Goal: Transaction & Acquisition: Purchase product/service

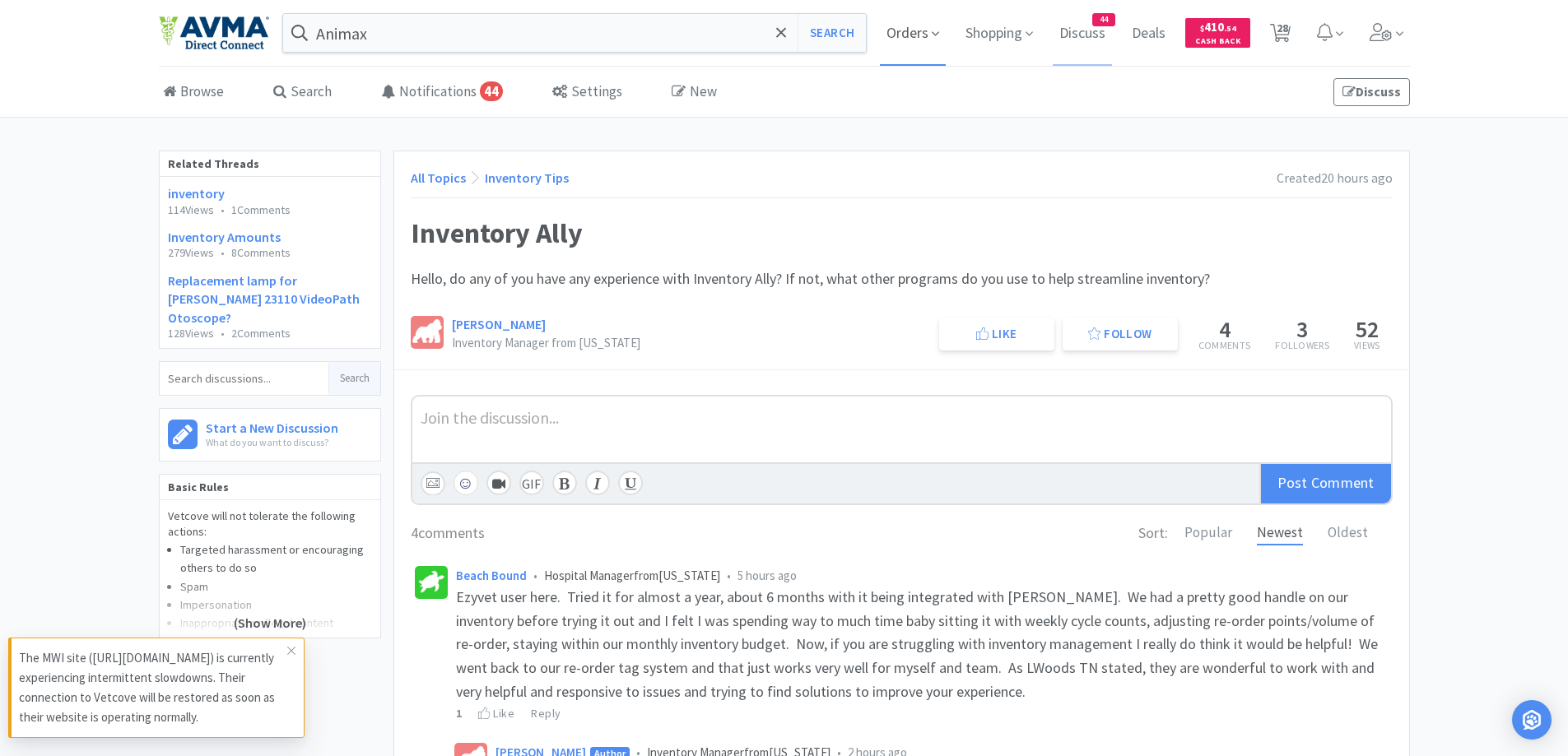
click at [899, 23] on span "Orders" at bounding box center [912, 33] width 66 height 66
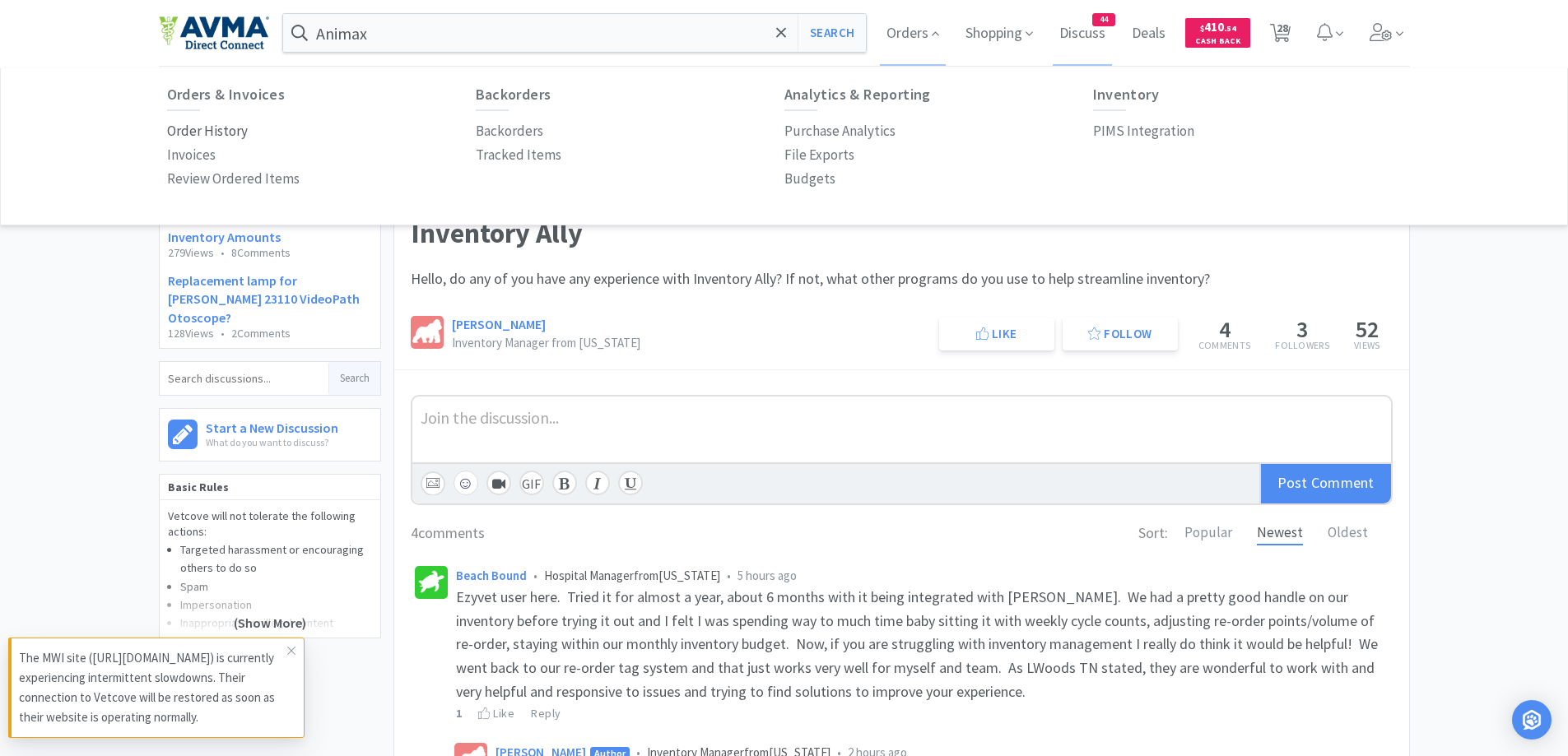
click at [176, 138] on p "Order History" at bounding box center [207, 131] width 81 height 23
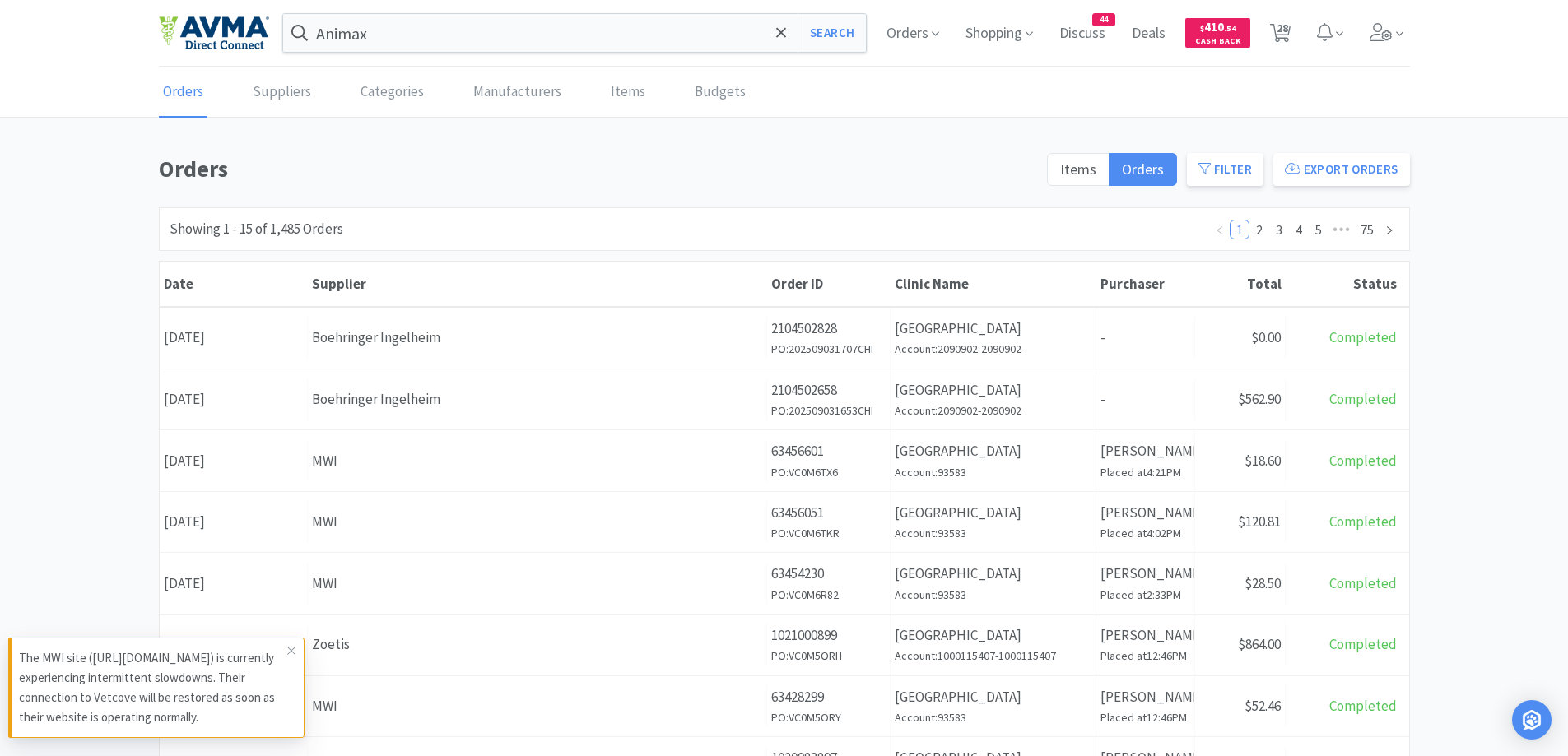
click at [1518, 344] on div "Orders Items Orders Filter Export Orders Filters Filter Suppliers All Suppliers…" at bounding box center [784, 718] width 1568 height 1136
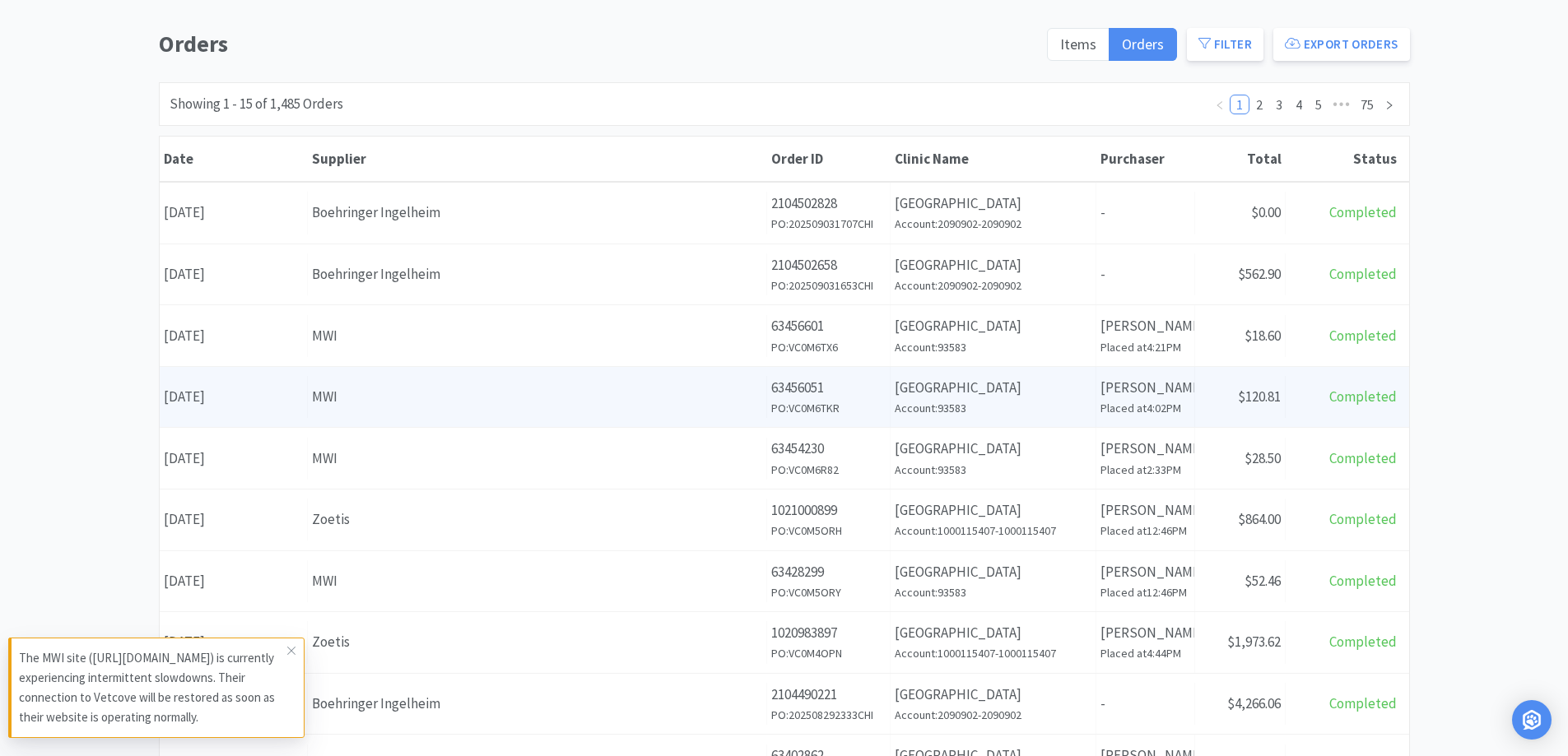
scroll to position [165, 0]
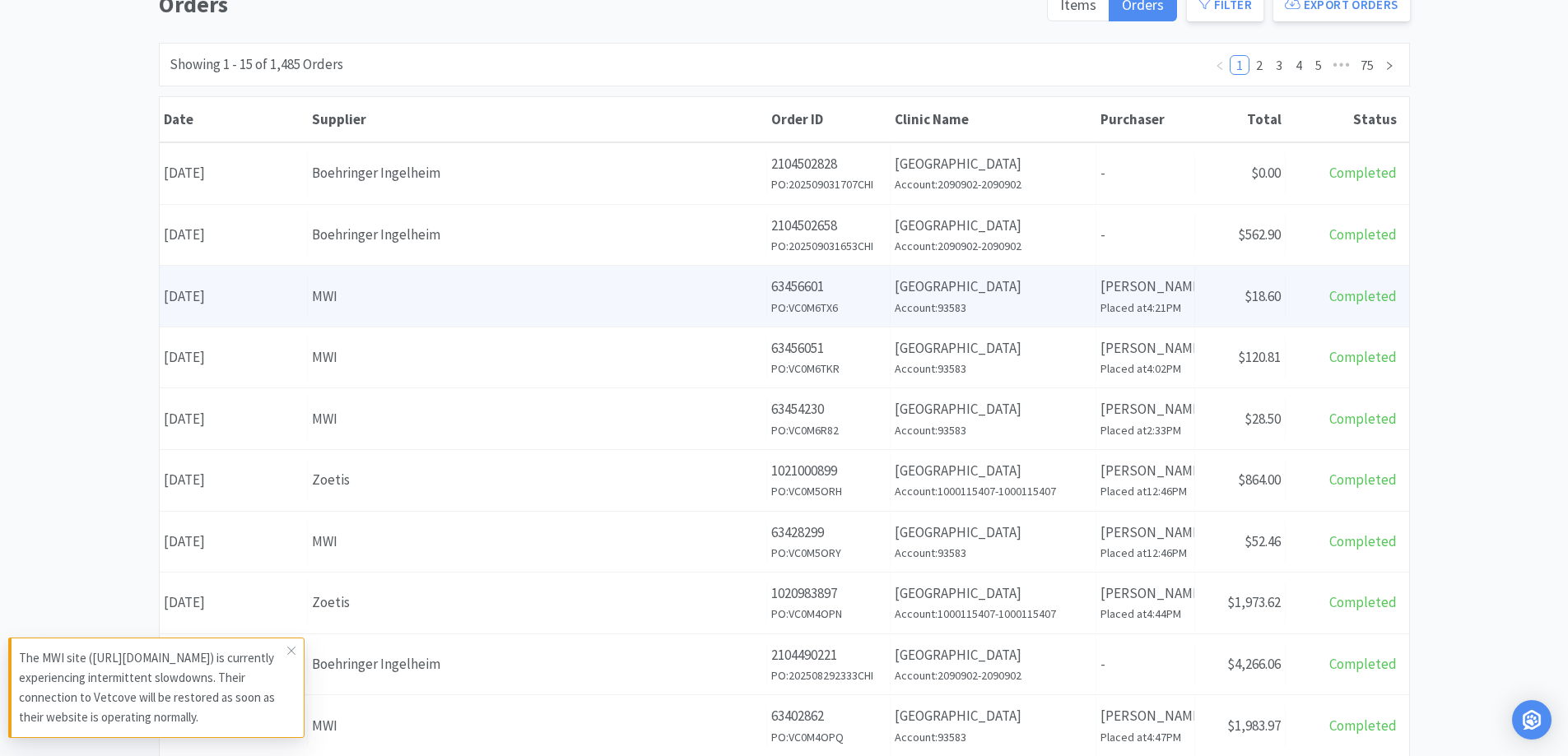
click at [483, 308] on div "Supplier MWI" at bounding box center [538, 296] width 460 height 42
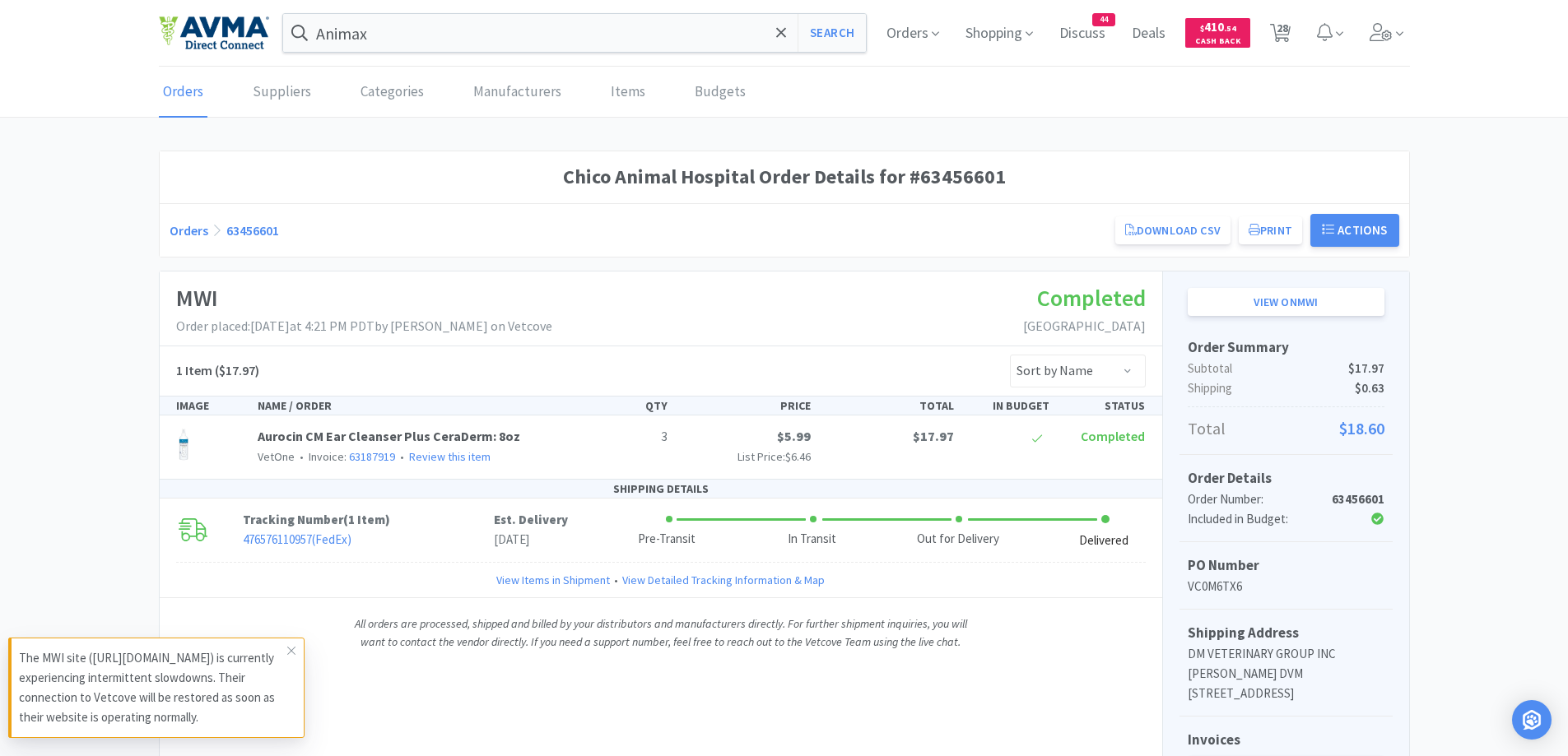
scroll to position [165, 0]
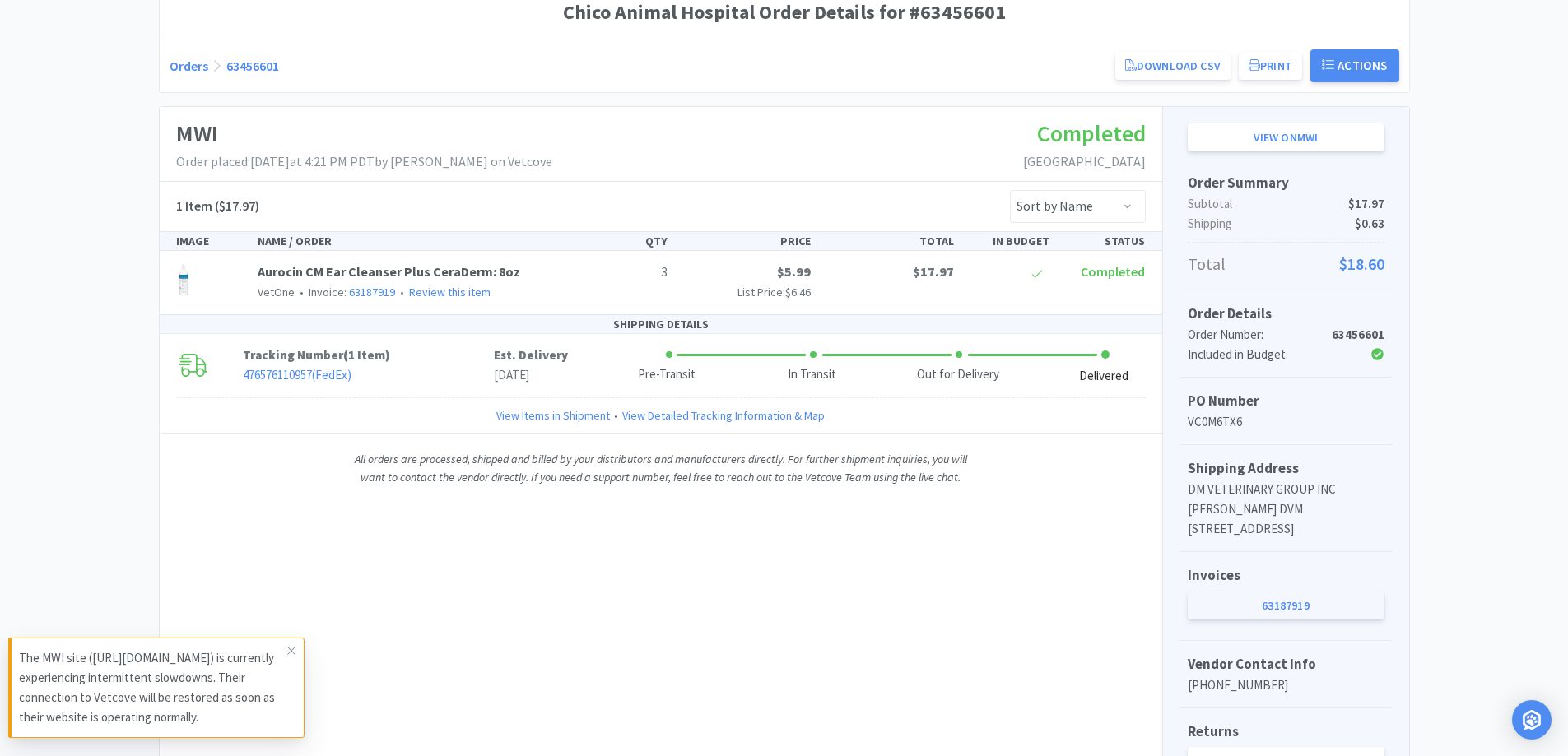
click at [1269, 620] on link "63187919" at bounding box center [1286, 606] width 197 height 28
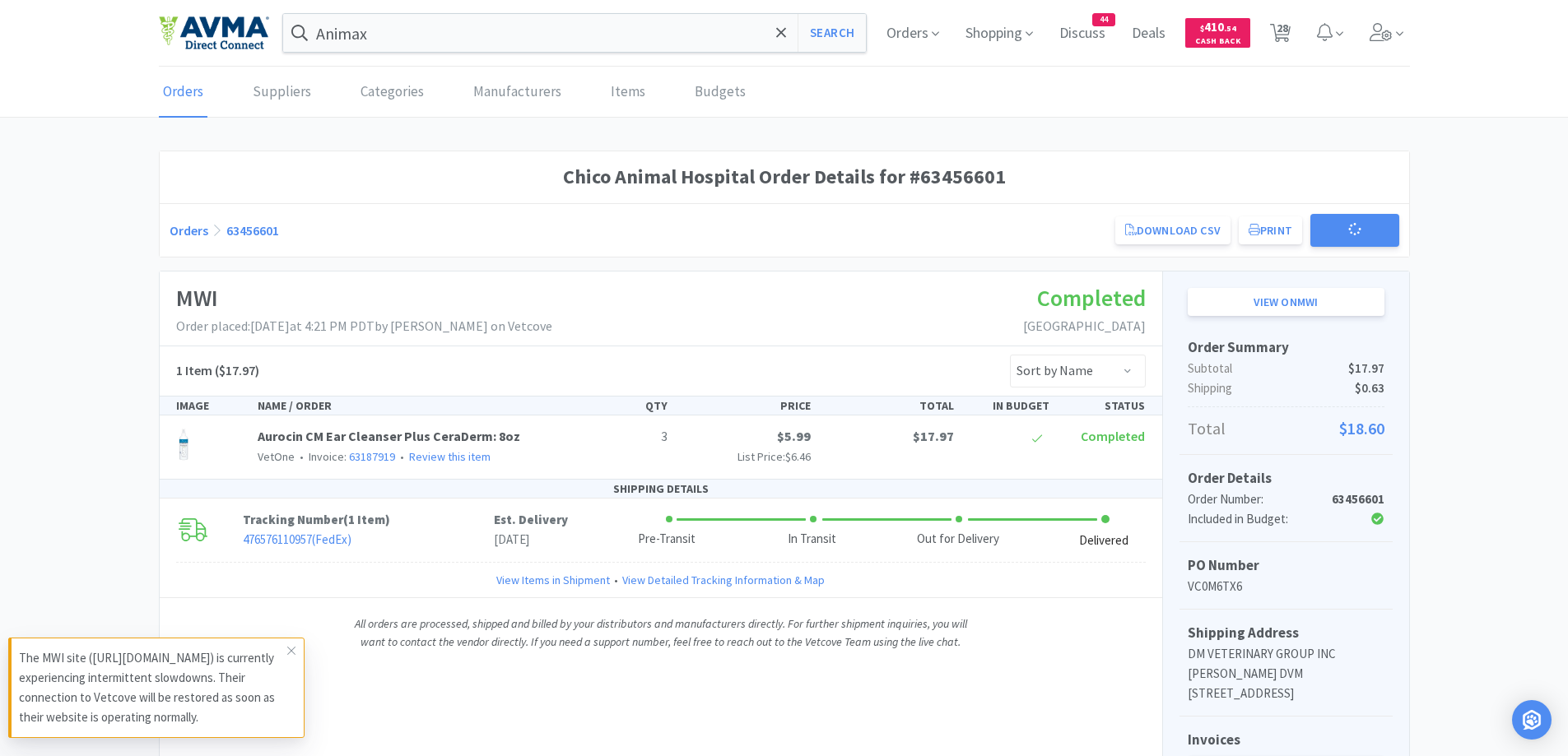
scroll to position [165, 0]
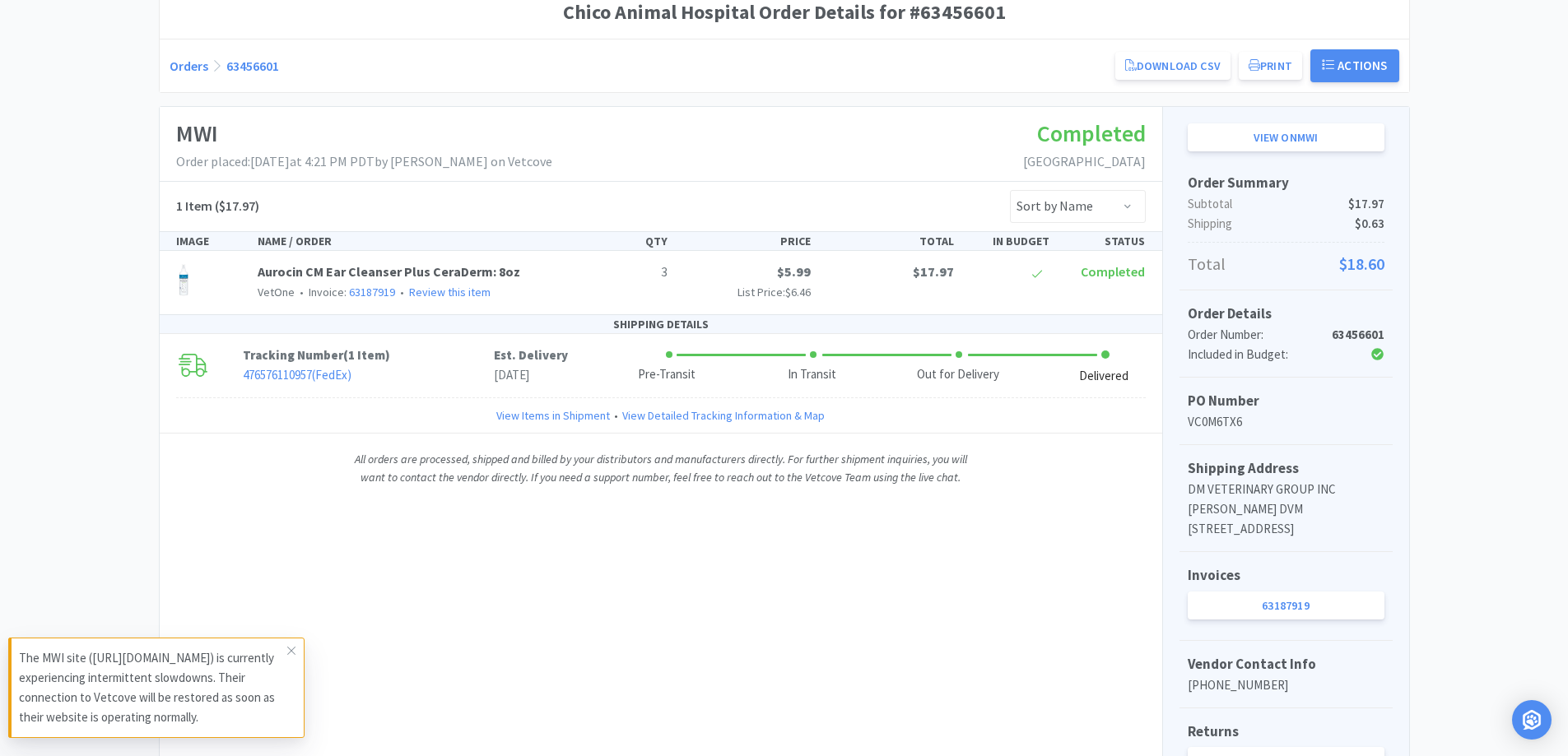
click at [187, 55] on div "Orders 63456601 Download CSV Print Chico Animal Hospital Order for MWI PO Numbe…" at bounding box center [784, 65] width 1230 height 33
click at [198, 72] on link "Orders" at bounding box center [189, 66] width 39 height 16
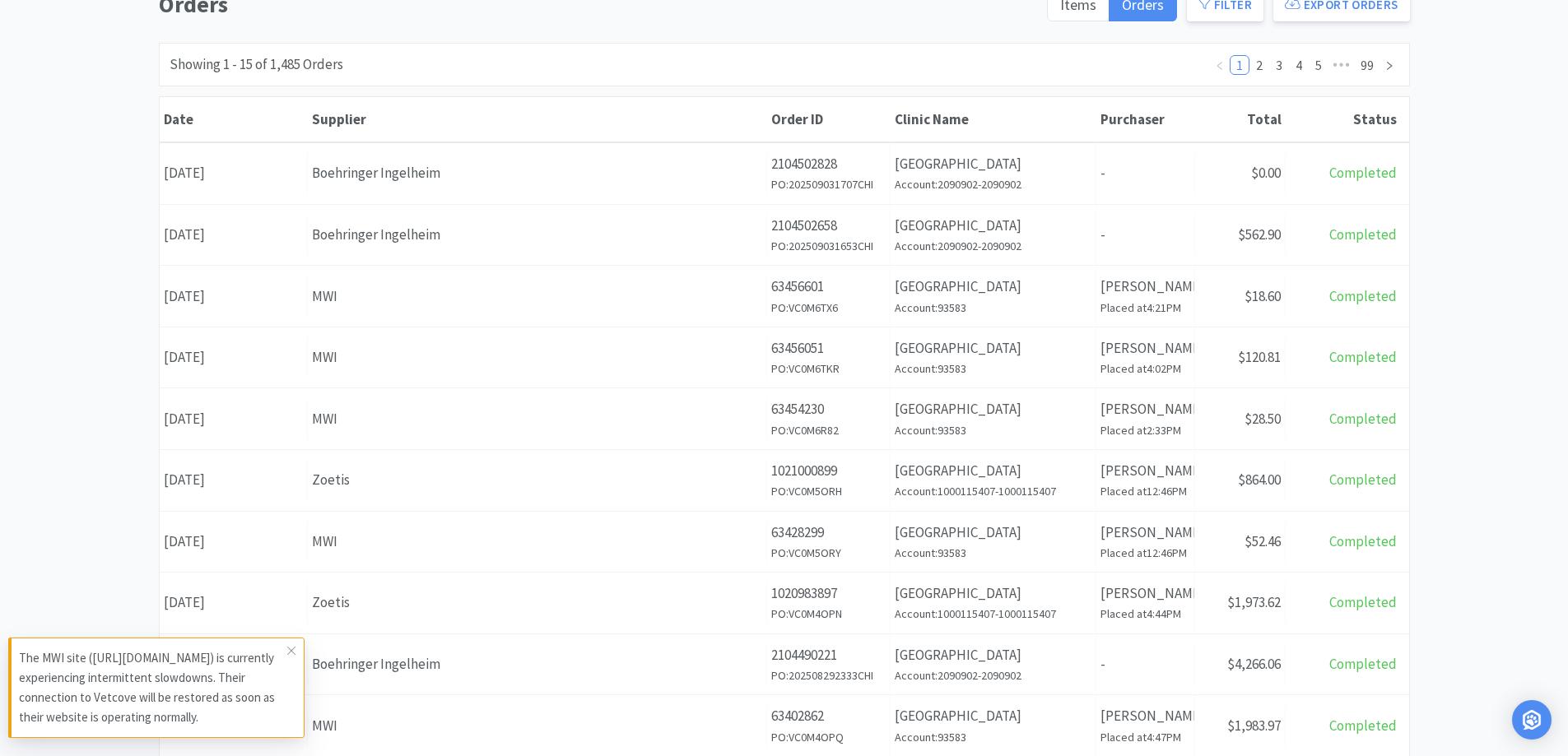
click at [1507, 251] on div "Orders Items Orders Filter Export Orders Filters Filter Suppliers All Suppliers…" at bounding box center [784, 554] width 1568 height 1136
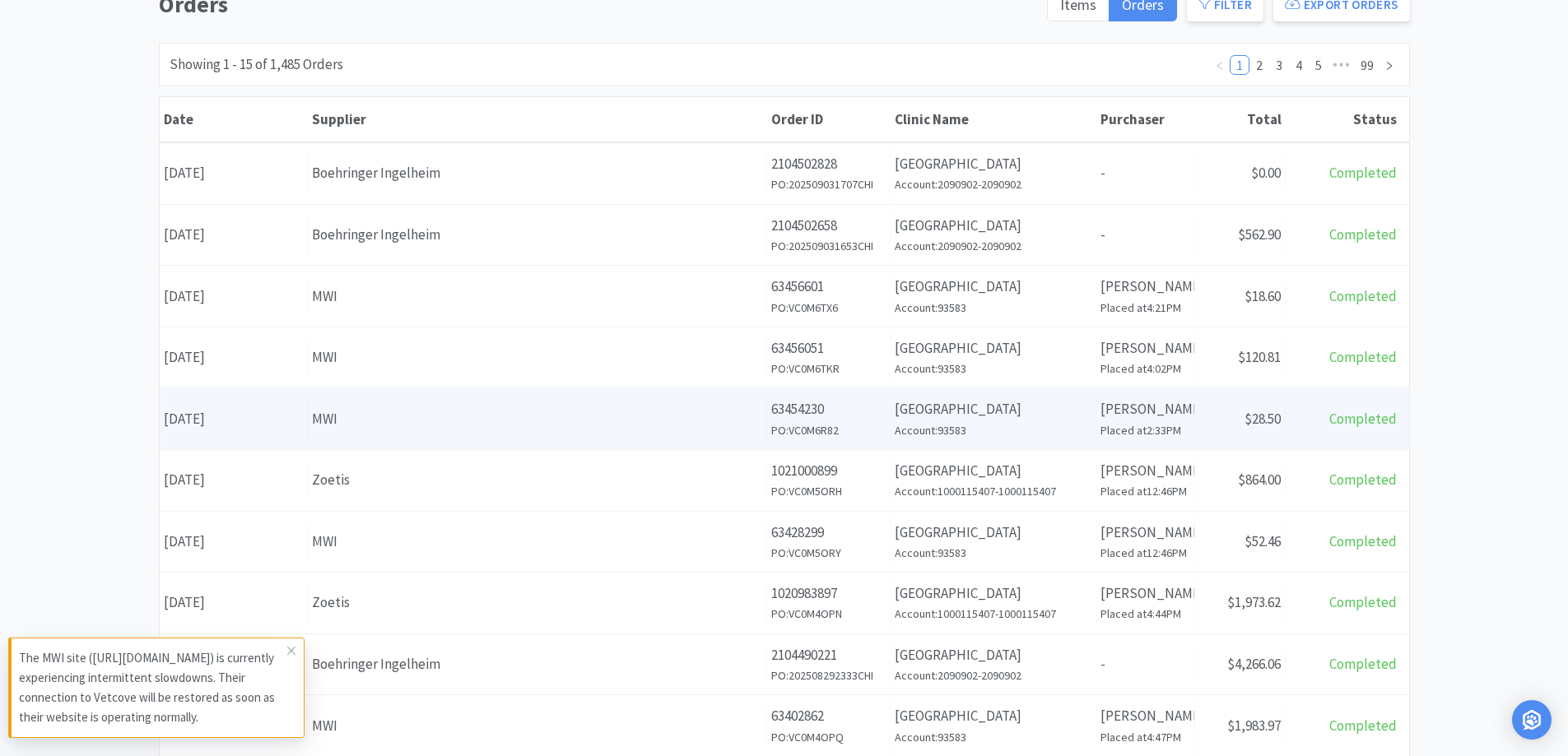
click at [522, 418] on div "MWI" at bounding box center [537, 419] width 451 height 23
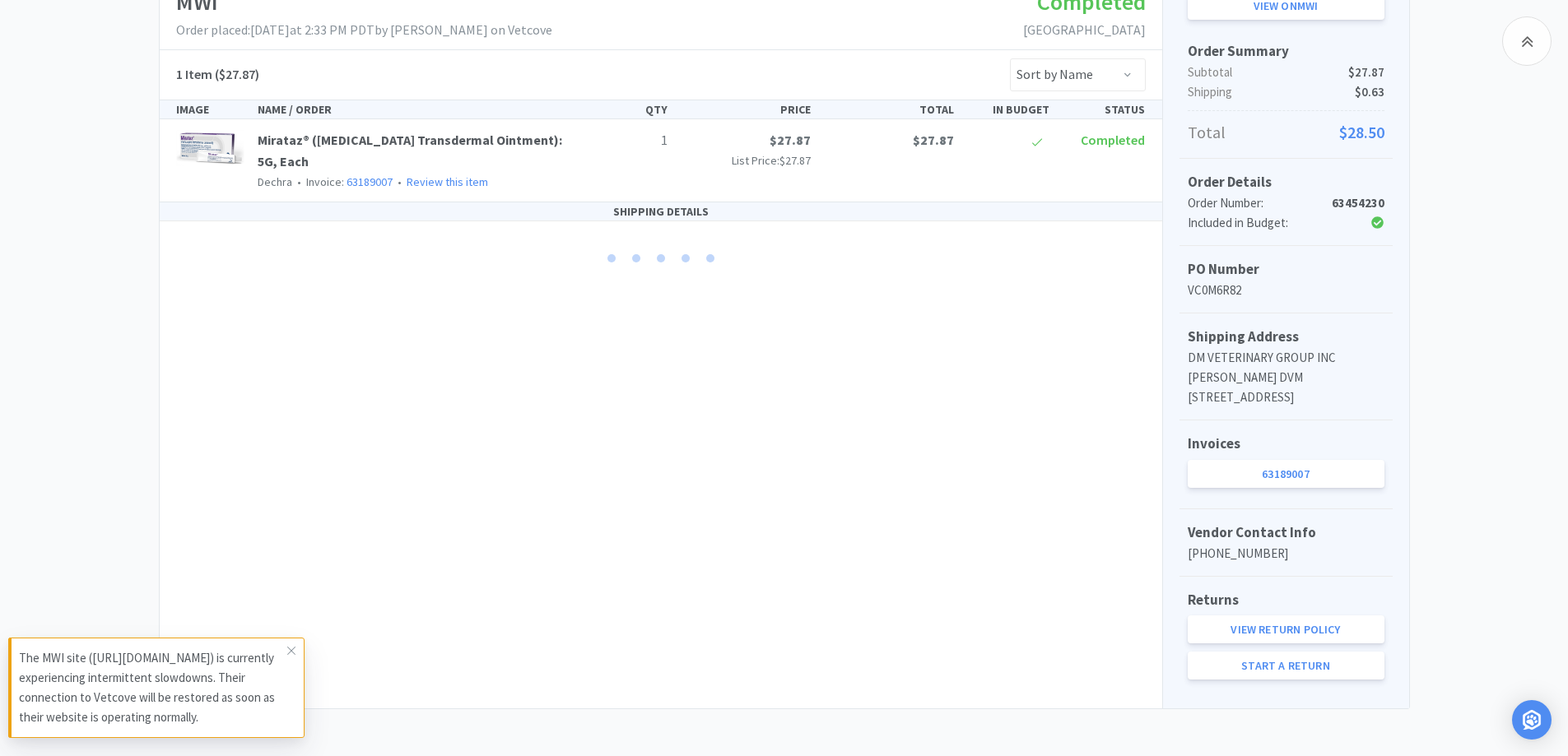
scroll to position [318, 0]
click at [1335, 481] on link "63189007" at bounding box center [1286, 471] width 197 height 28
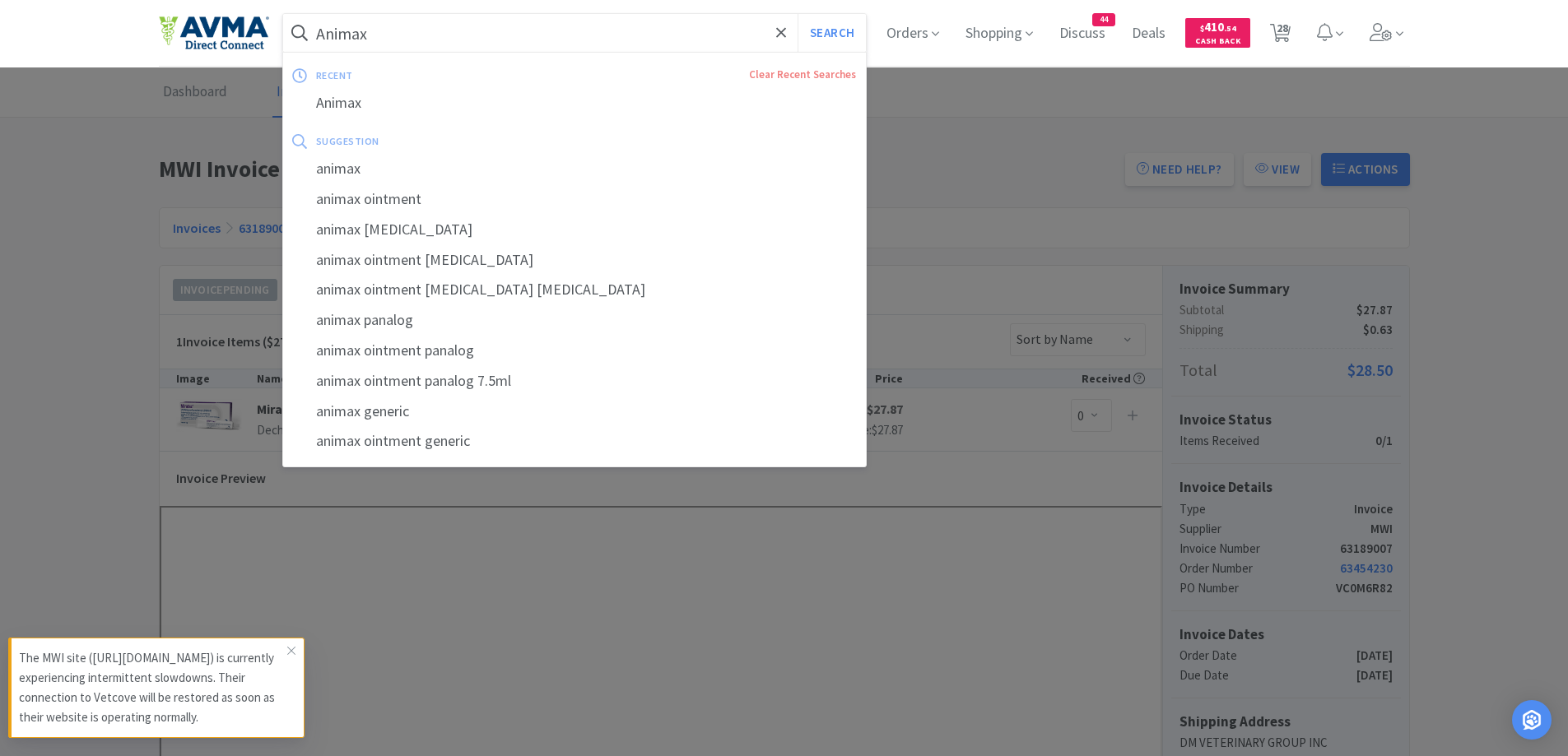
click at [511, 29] on input "Animax" at bounding box center [575, 33] width 584 height 38
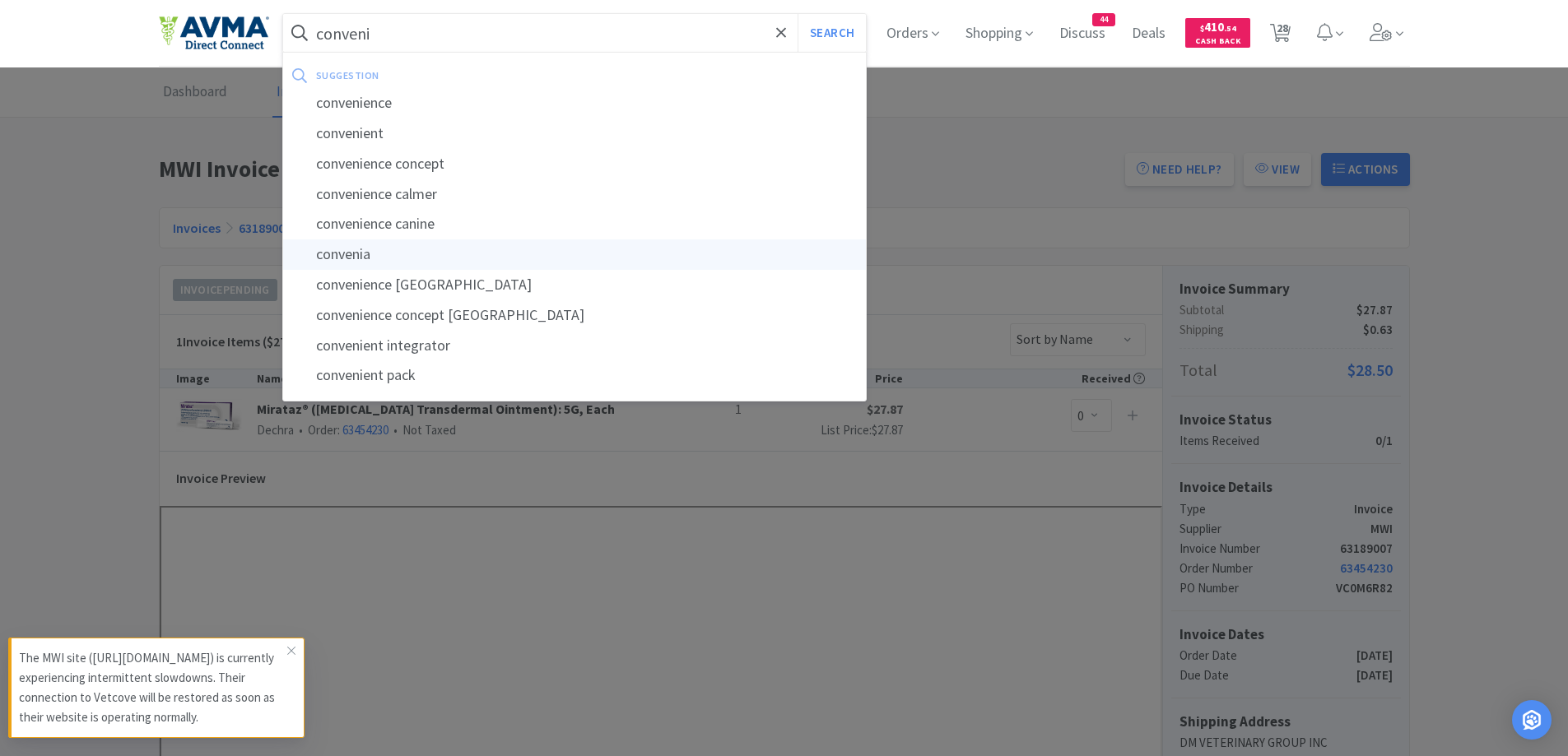
click at [395, 243] on div "convenia" at bounding box center [575, 255] width 584 height 31
type input "convenia"
select select "1"
select select "2"
select select "1"
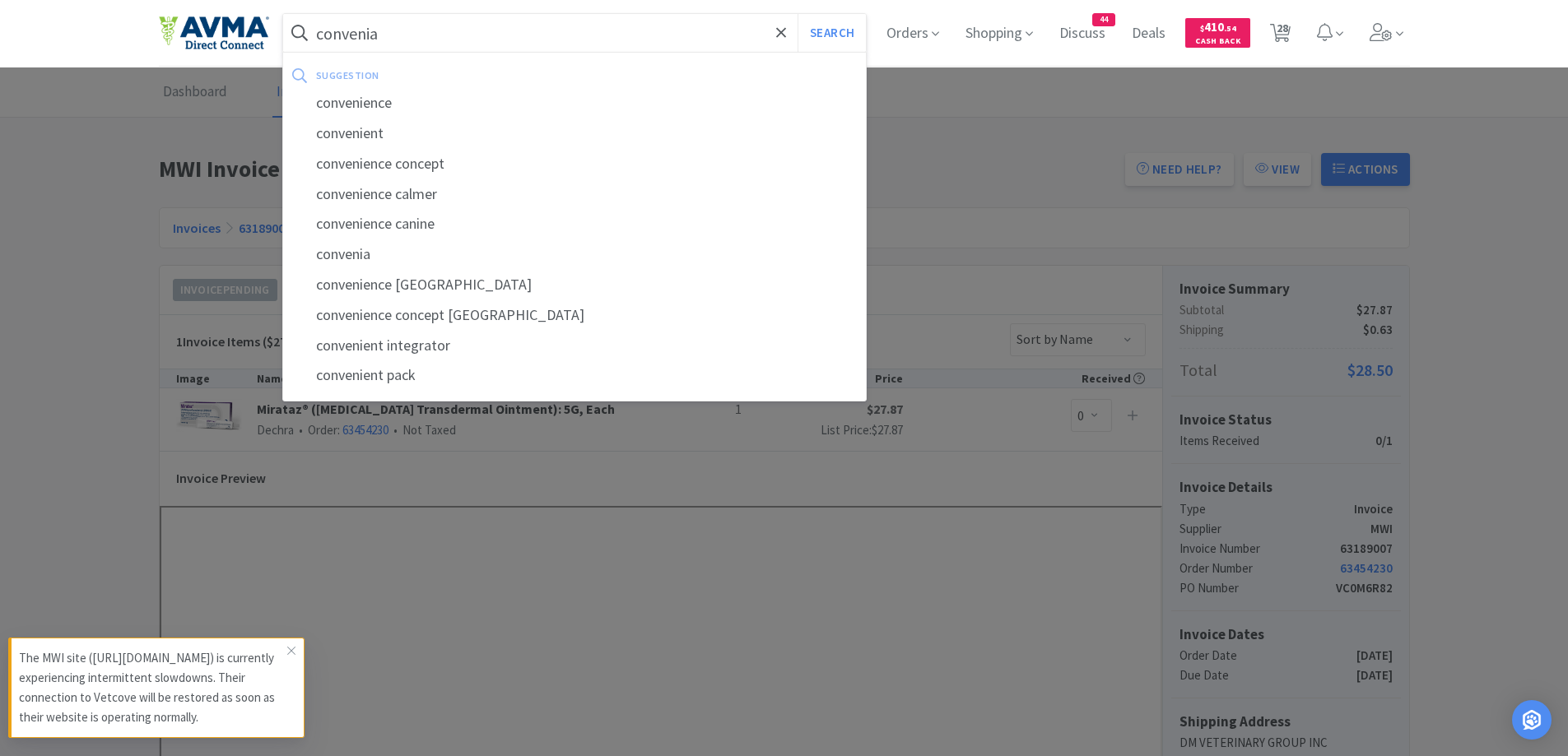
select select "1"
select select "50"
select select "1"
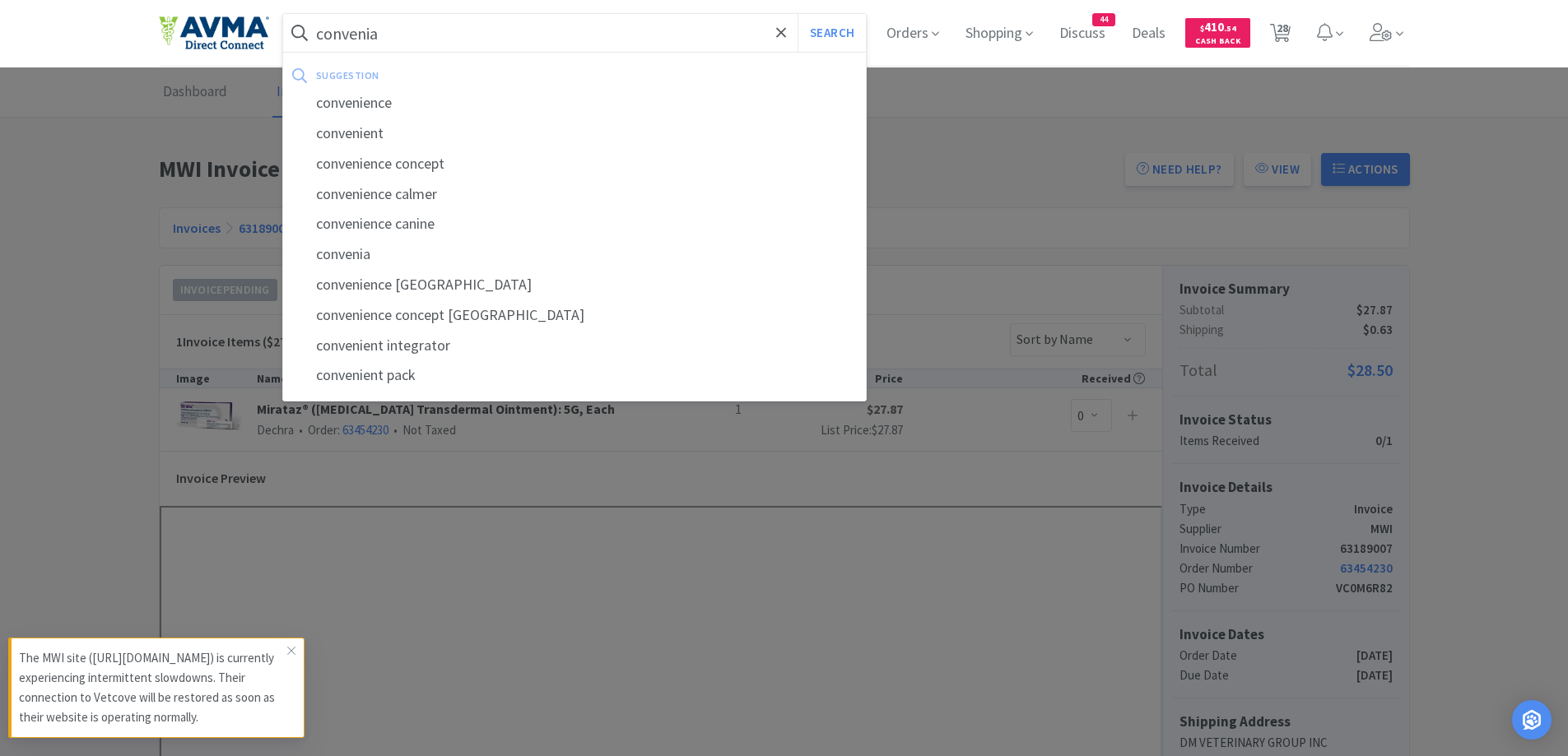
select select "1"
select select "5"
select select "3"
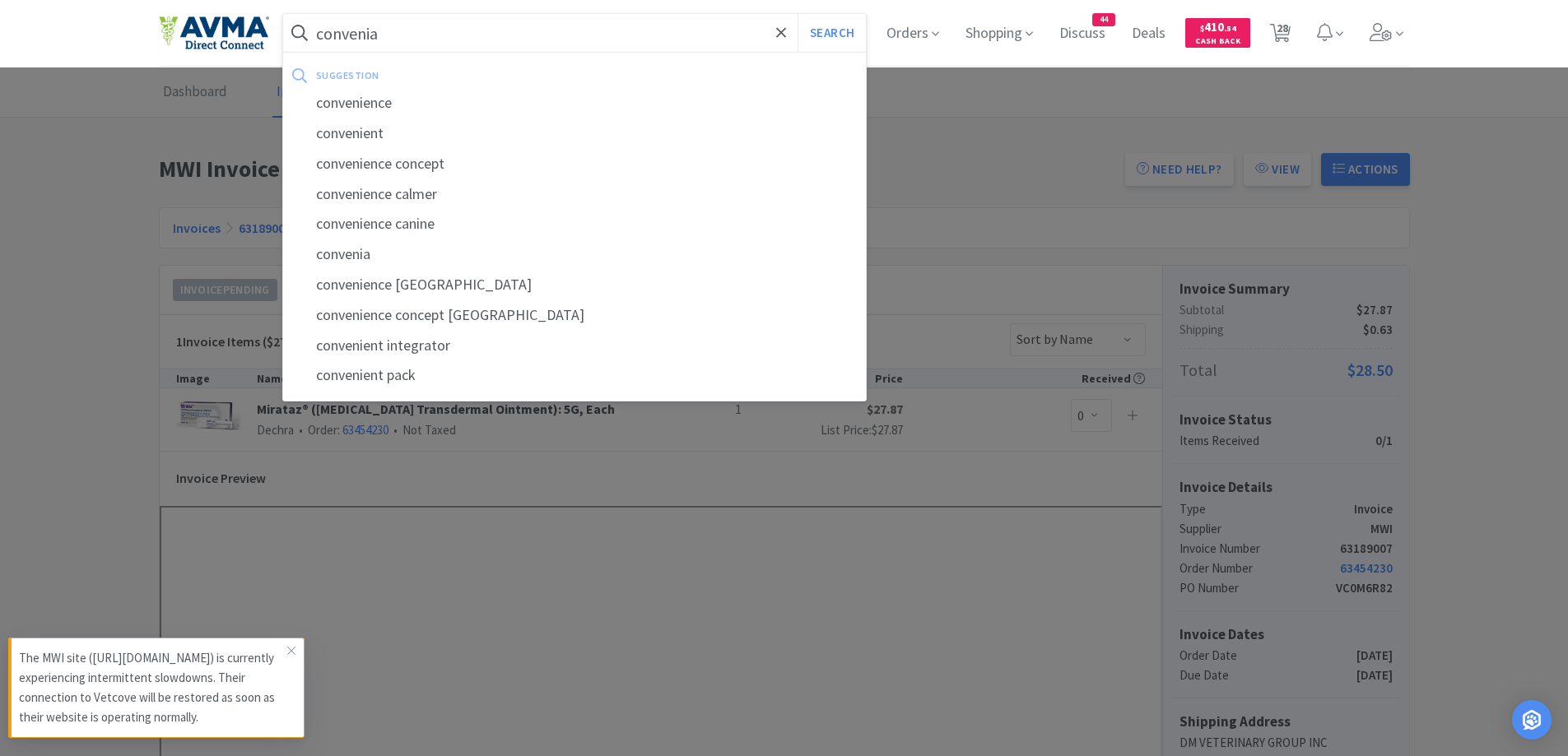
select select "1"
select select "12"
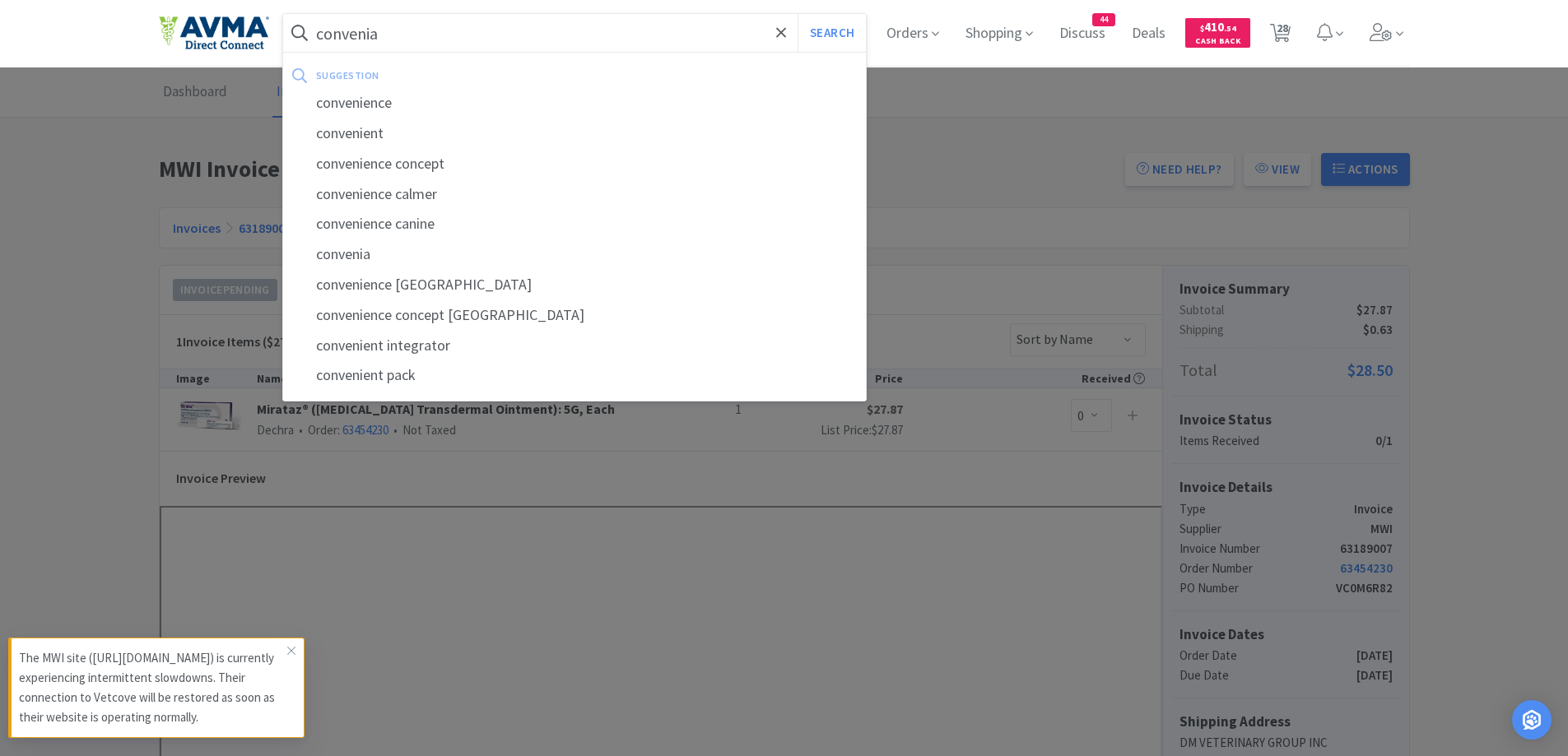
select select "1"
select select "2"
select select "1"
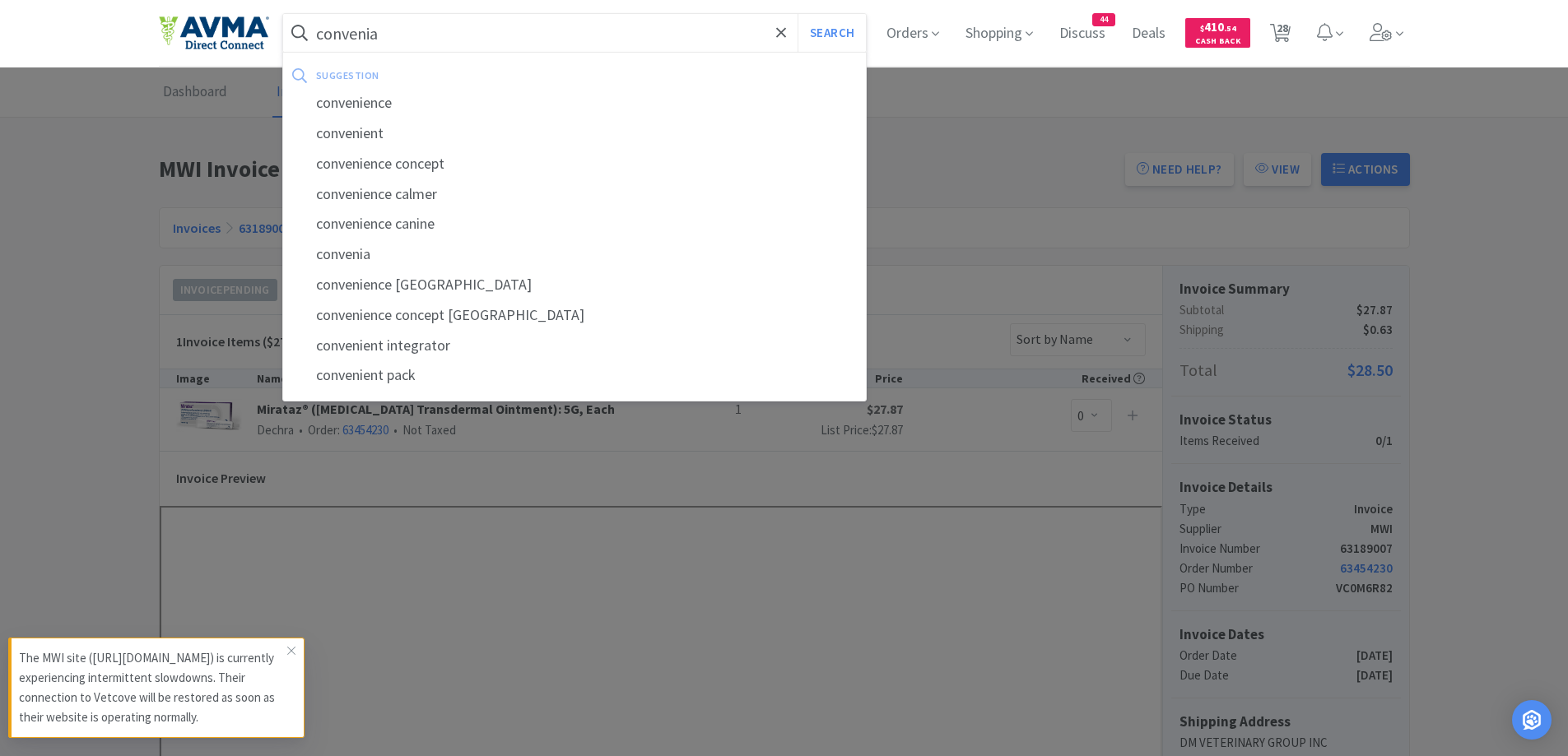
select select "50"
select select "1"
select select "10"
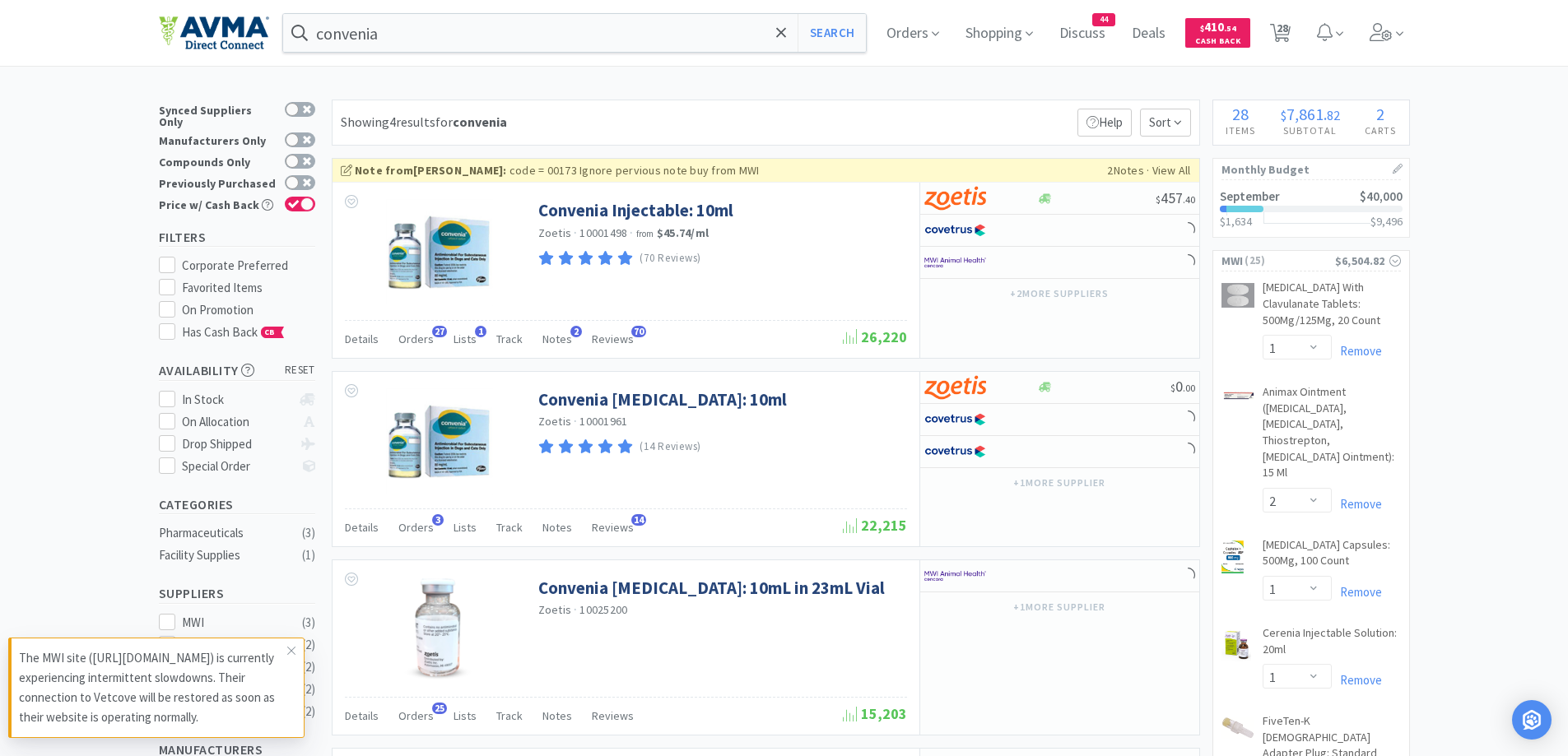
click at [752, 107] on div "Showing 4 results for convenia Filters Help Sort" at bounding box center [766, 122] width 869 height 46
click at [422, 339] on span "Orders" at bounding box center [415, 339] width 35 height 15
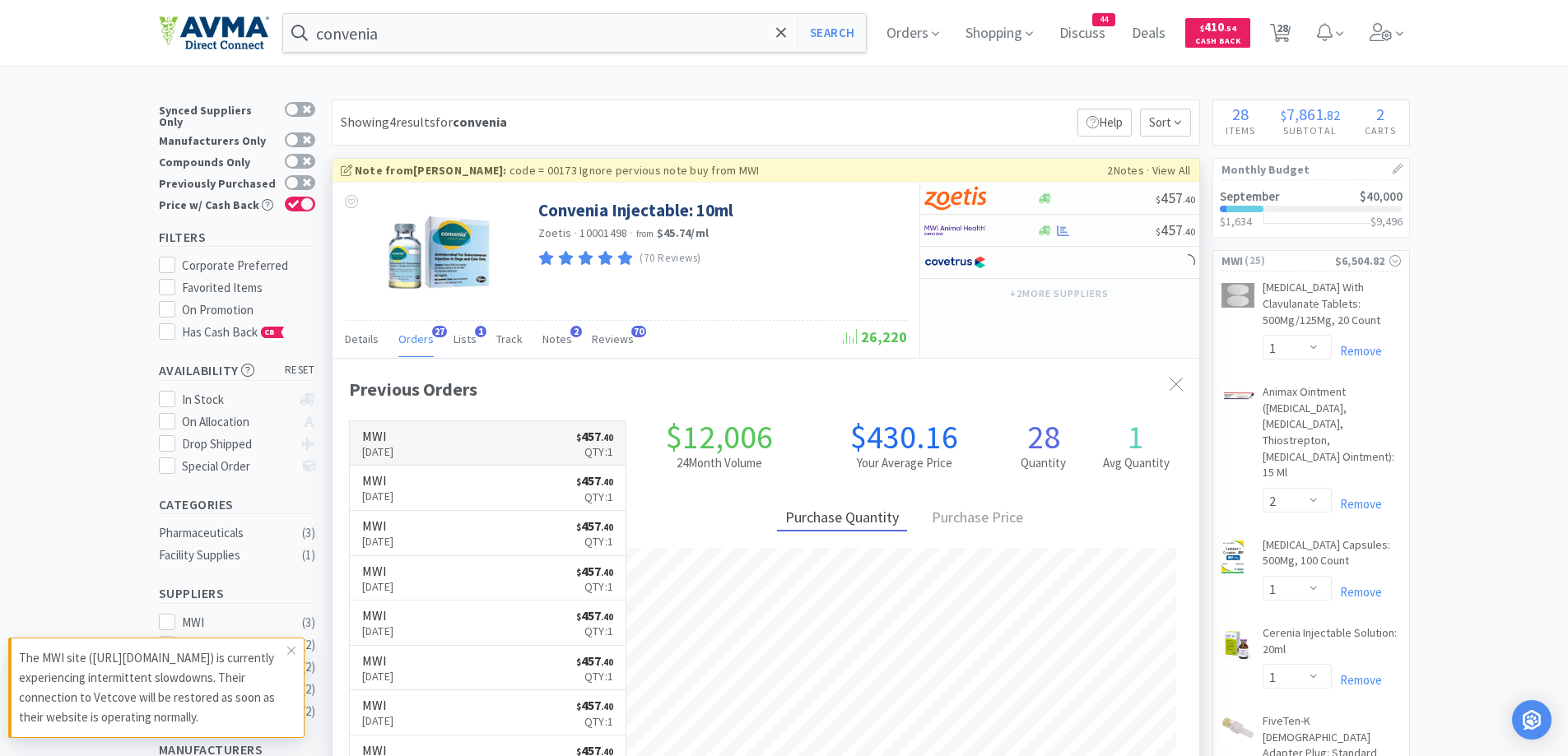
scroll to position [441, 867]
click at [492, 439] on link "MWI [DATE] $ 457 . 40 Qty: 1" at bounding box center [488, 444] width 277 height 45
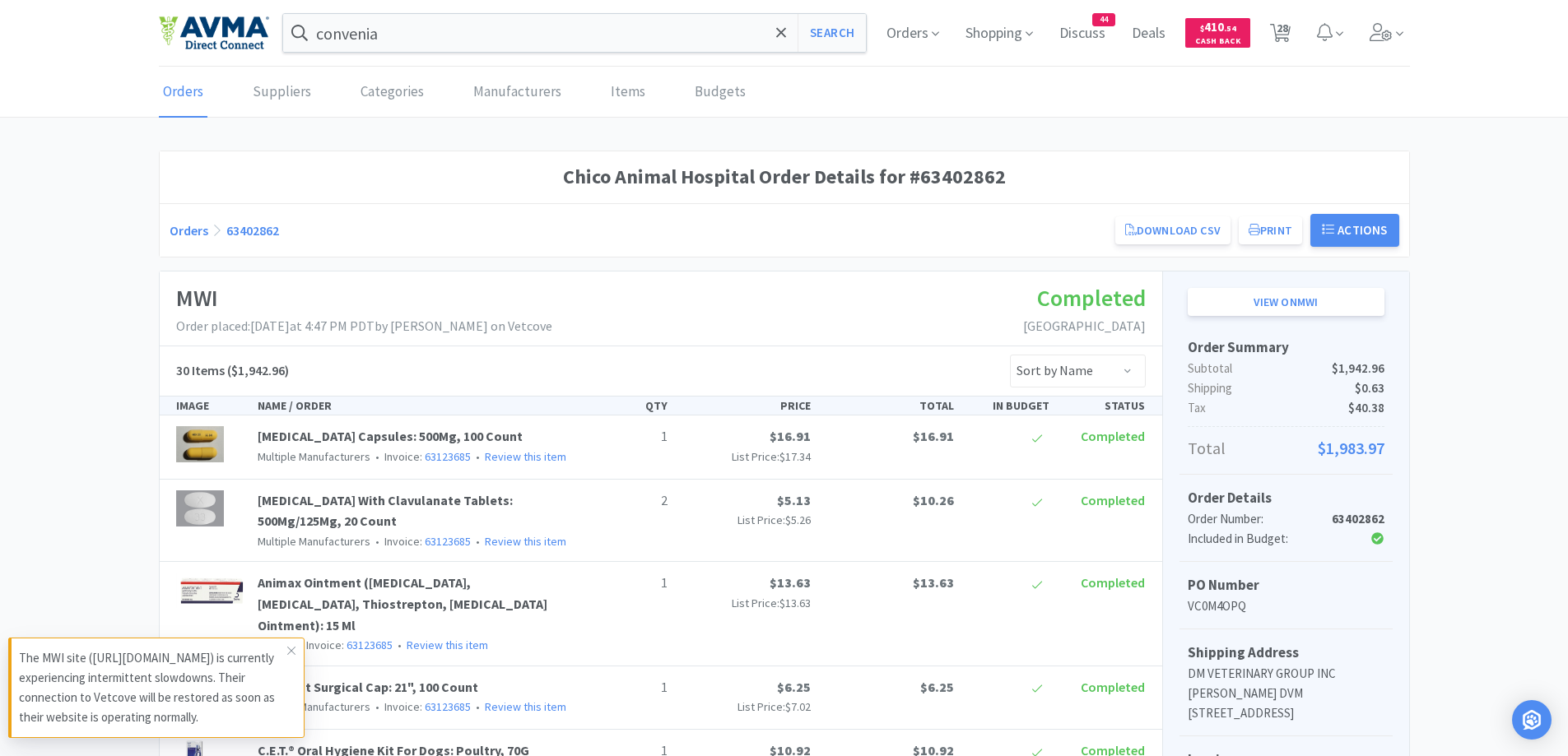
scroll to position [329, 0]
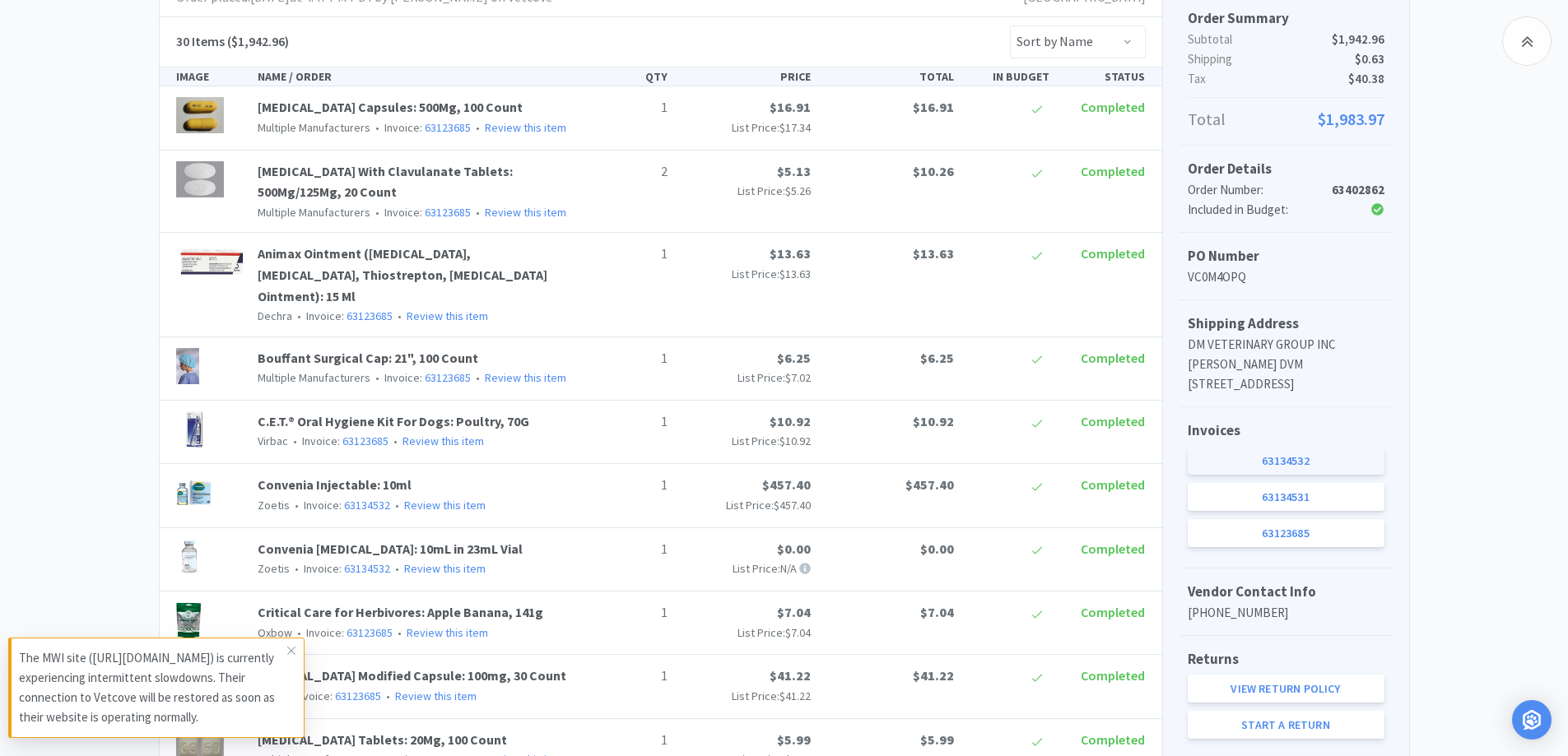
click at [1253, 475] on link "63134532" at bounding box center [1286, 460] width 197 height 28
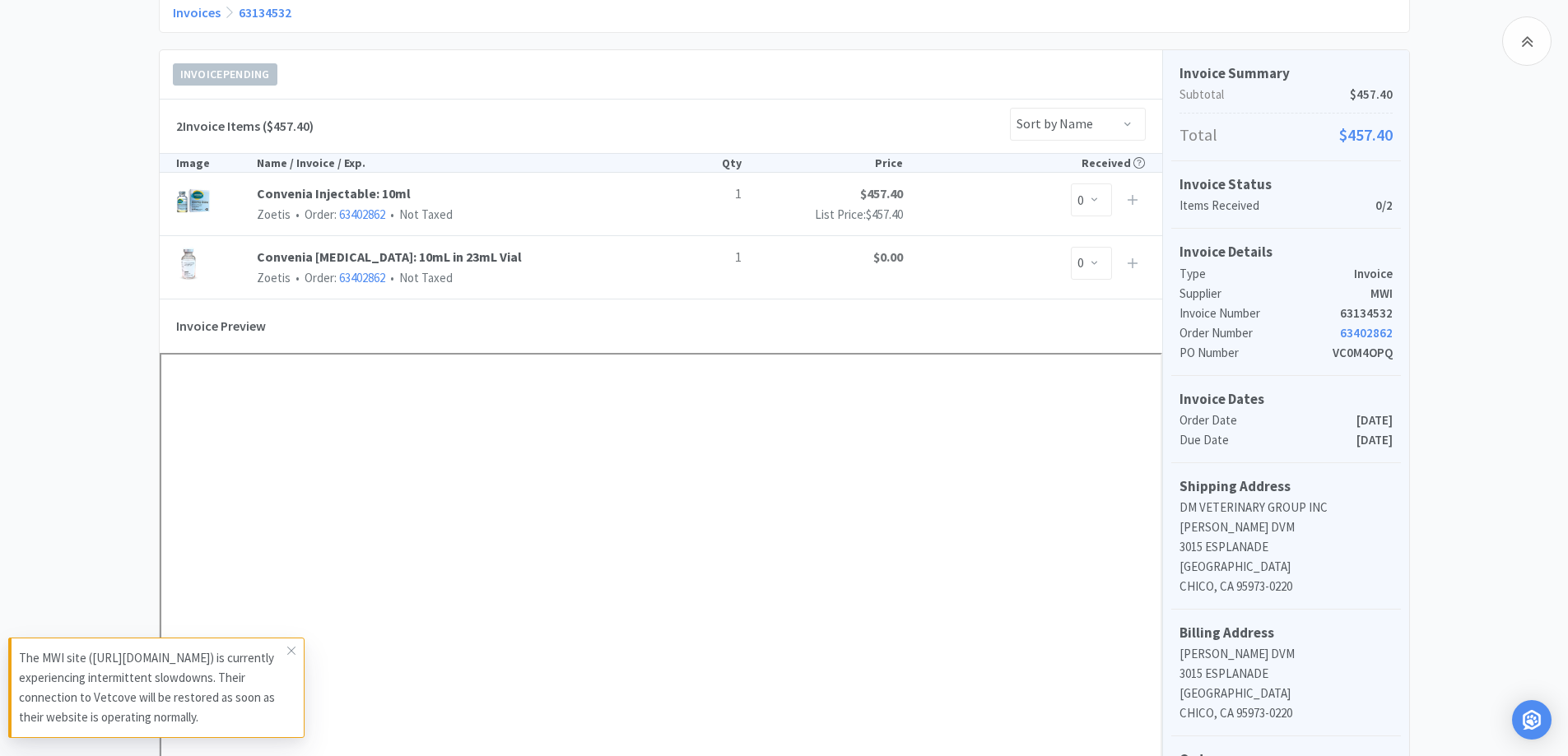
scroll to position [165, 0]
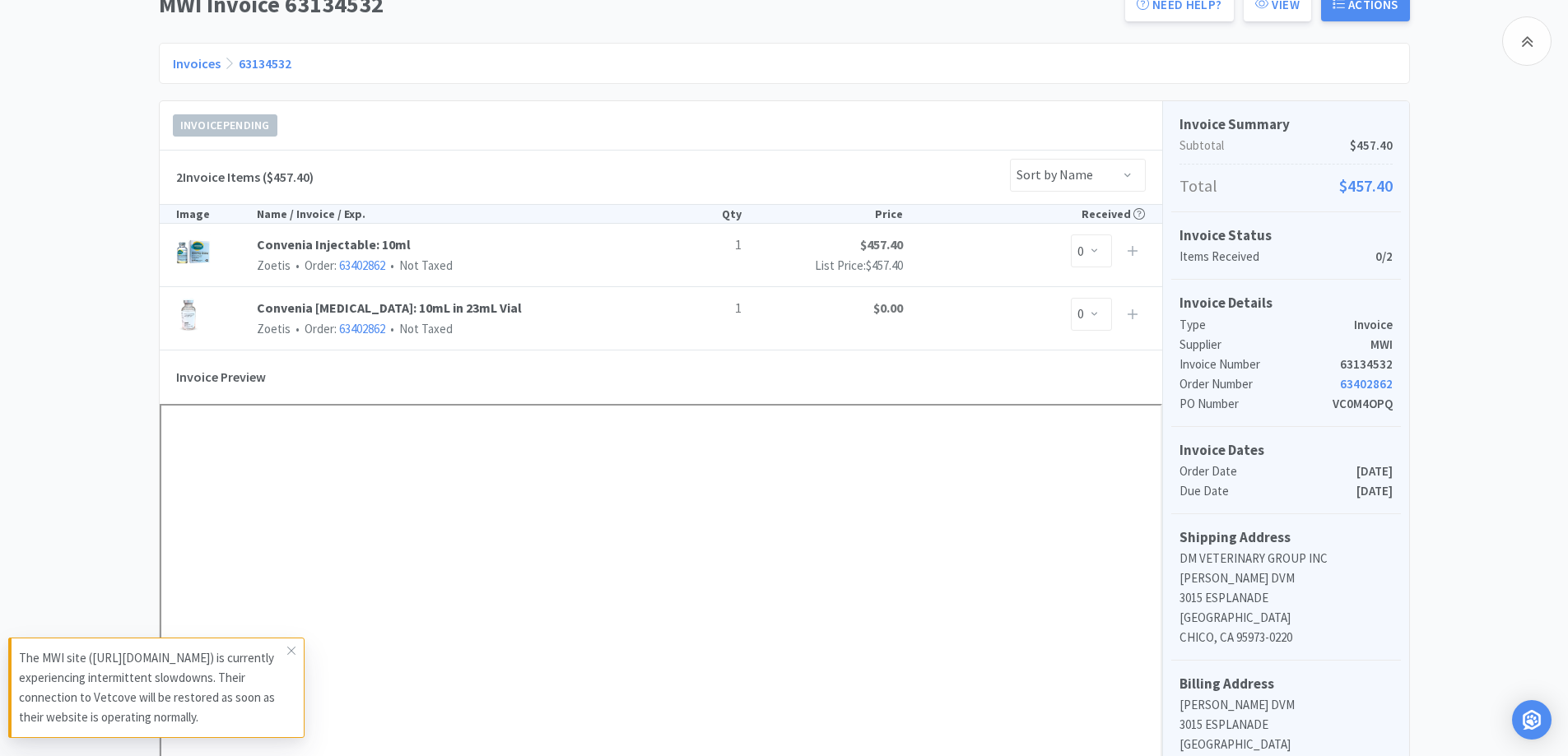
click at [121, 310] on div "Dashboard Invoices Invoice Items Invoice Uploads MWI Invoice 63134532 Need Help…" at bounding box center [784, 650] width 1568 height 1495
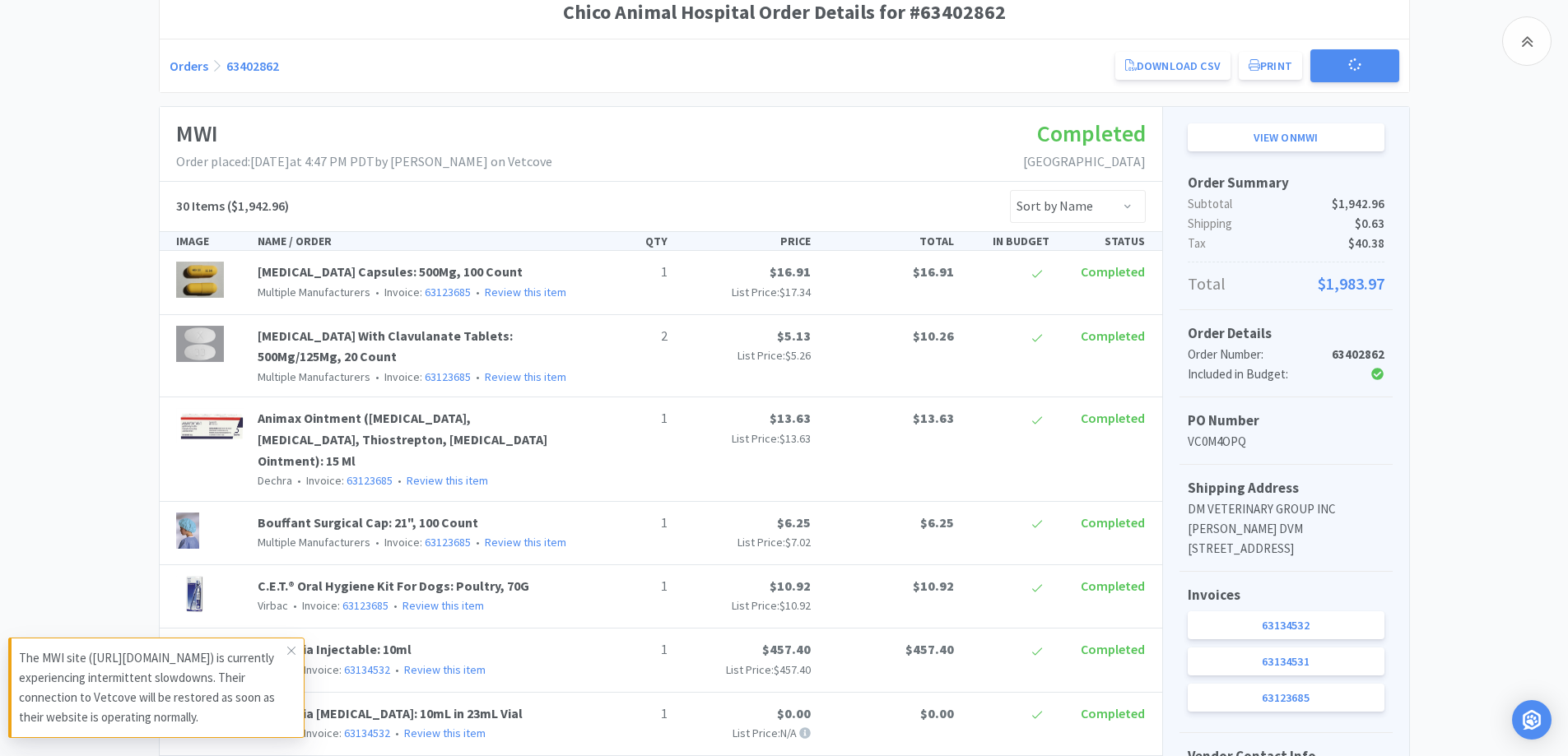
scroll to position [329, 0]
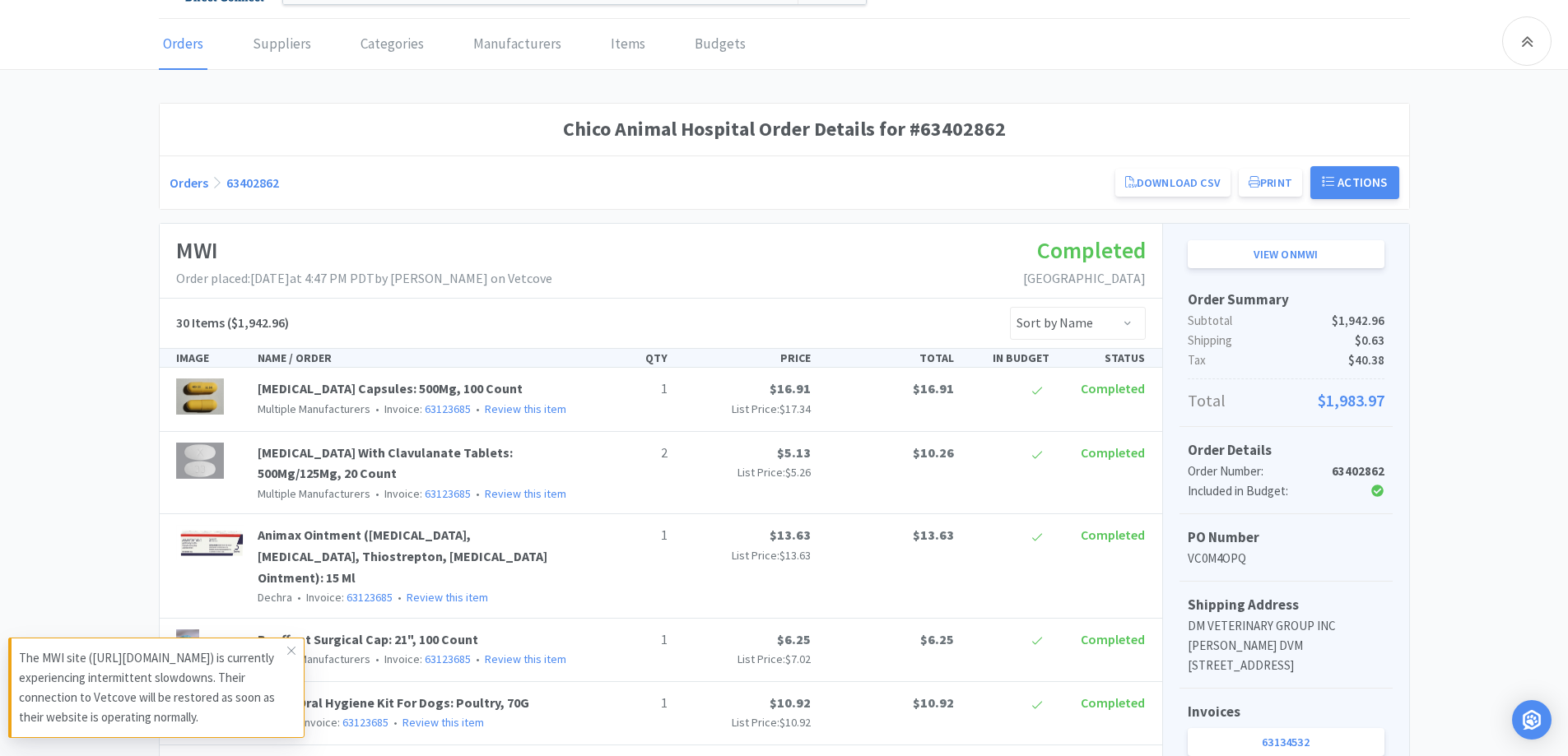
scroll to position [0, 0]
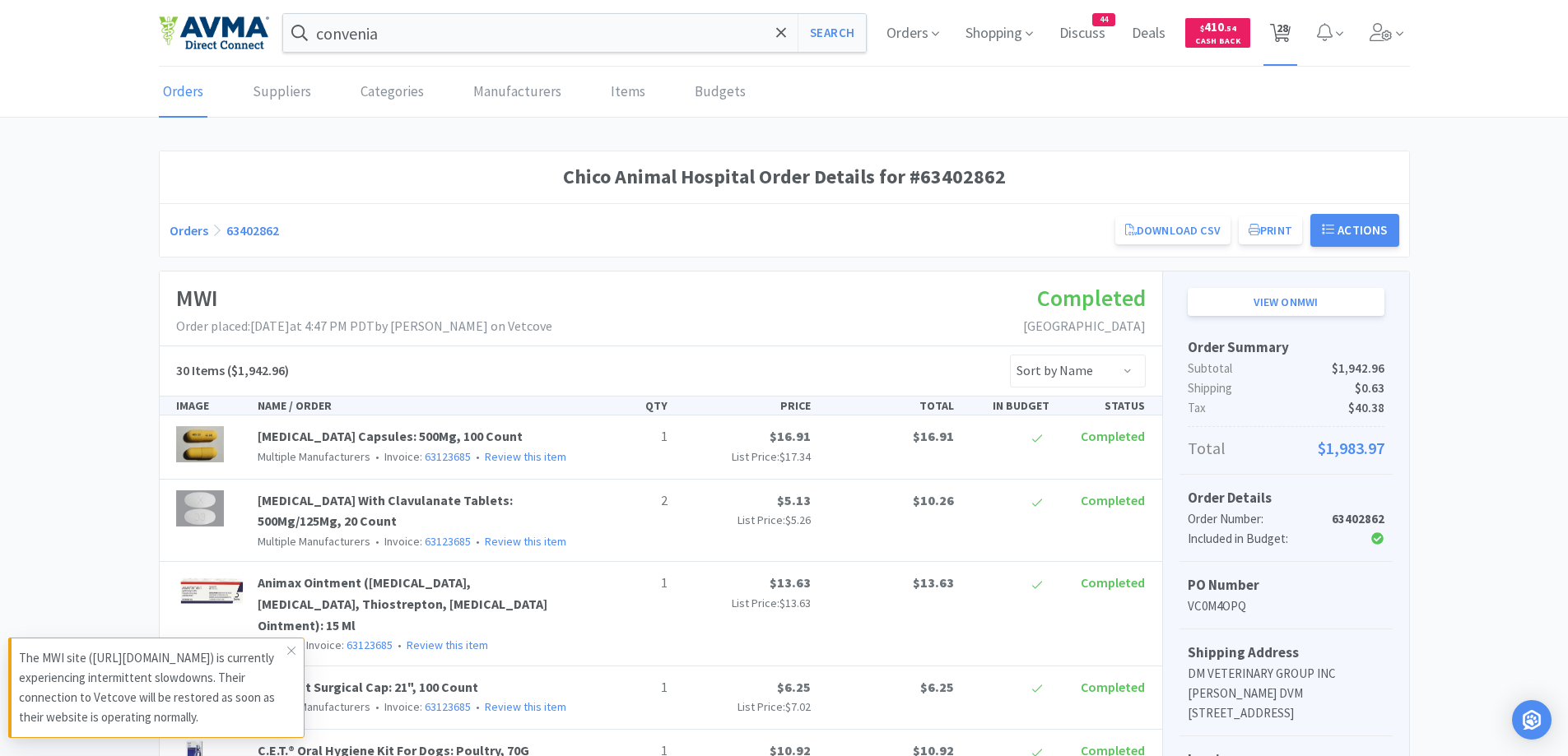
click at [1266, 26] on span "28" at bounding box center [1280, 33] width 34 height 66
select select "1"
select select "10"
select select "1"
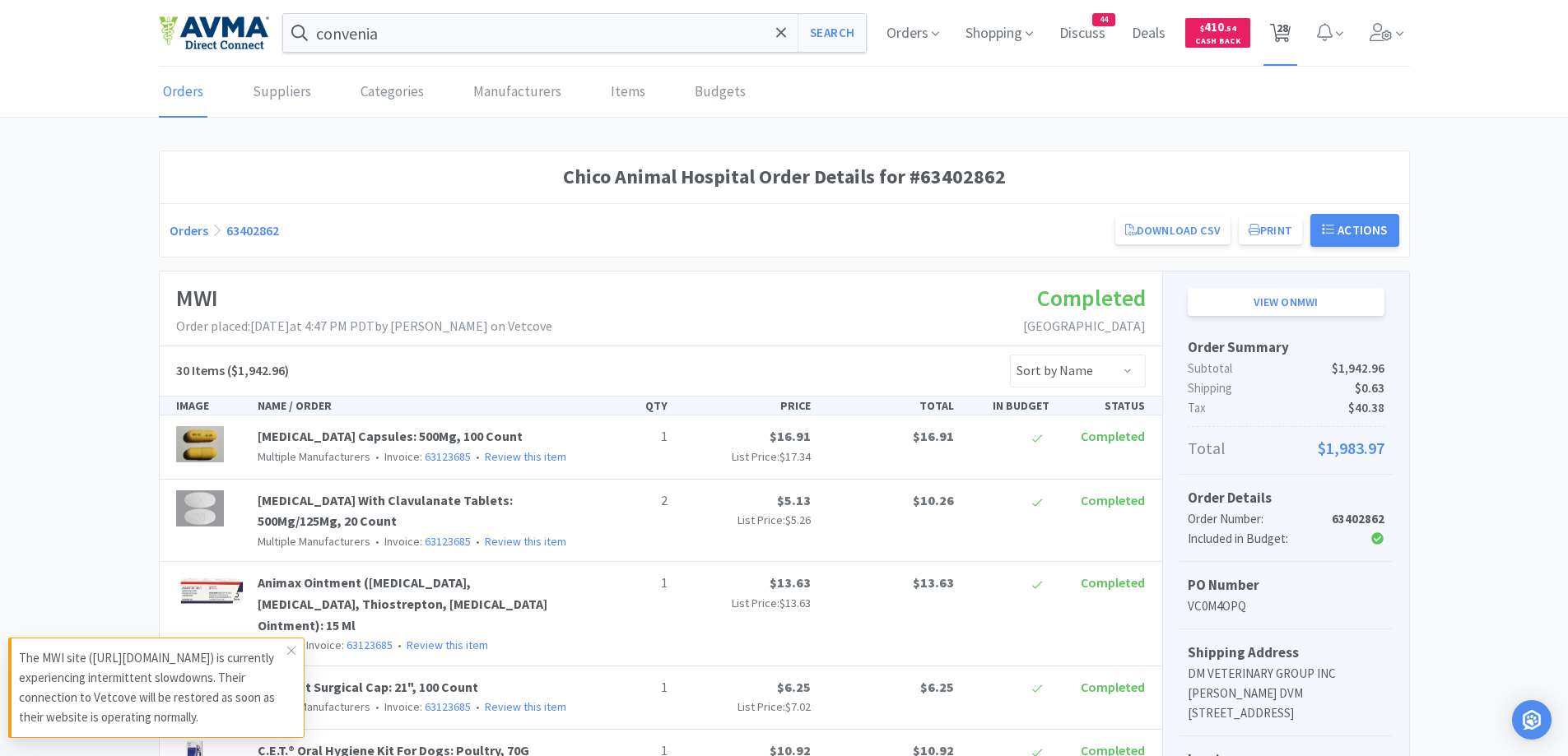
select select "2"
select select "1"
select select "50"
select select "1"
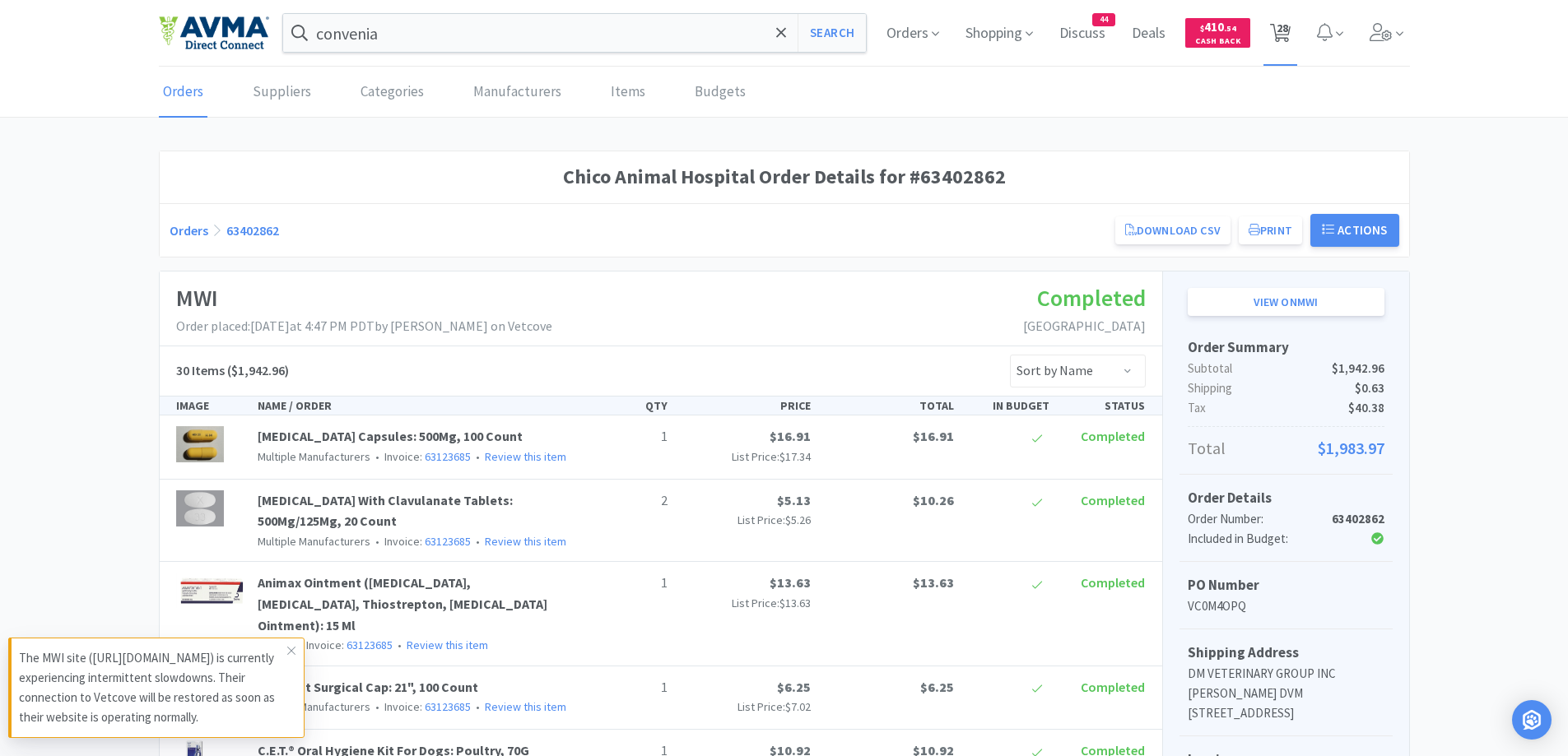
select select "1"
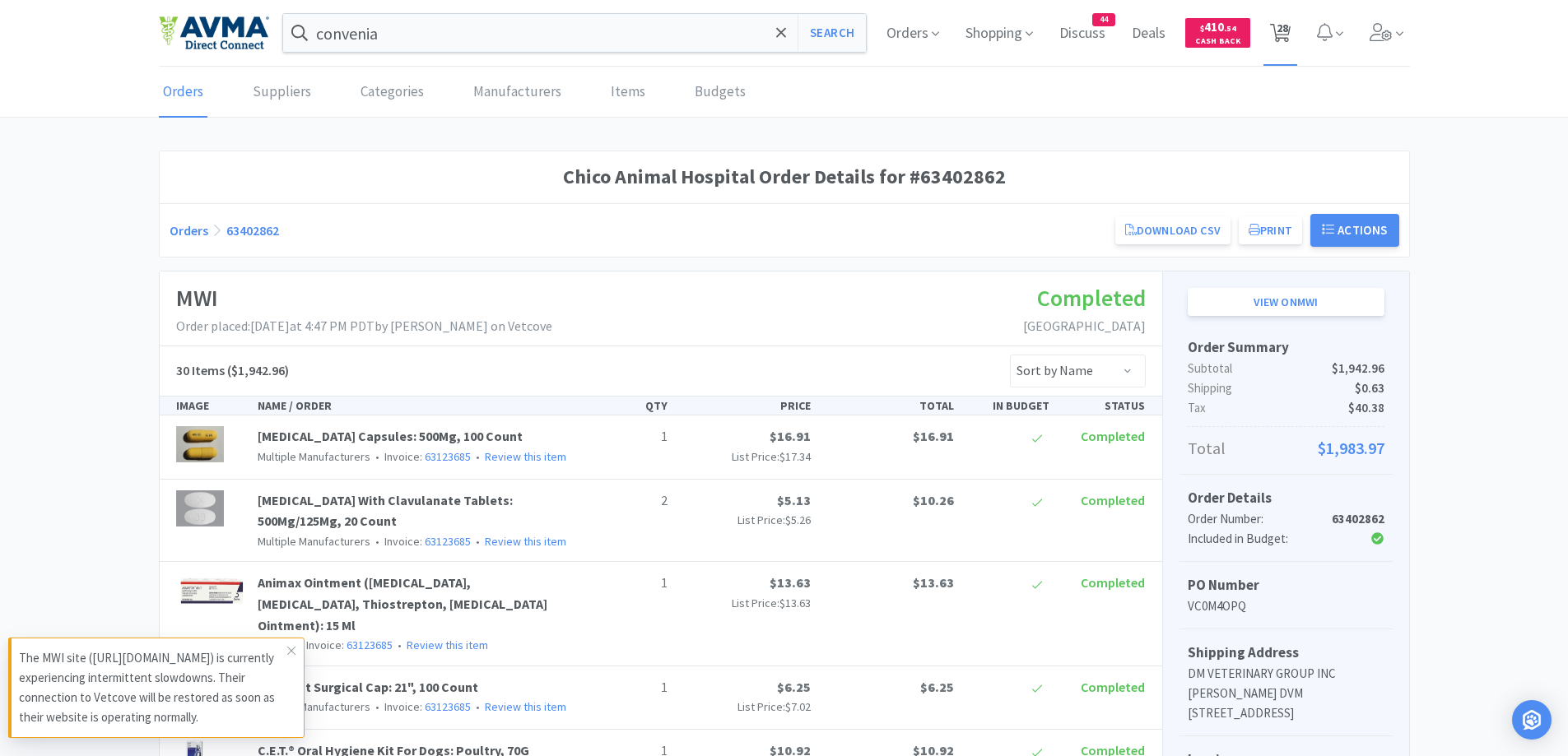
select select "5"
select select "3"
select select "1"
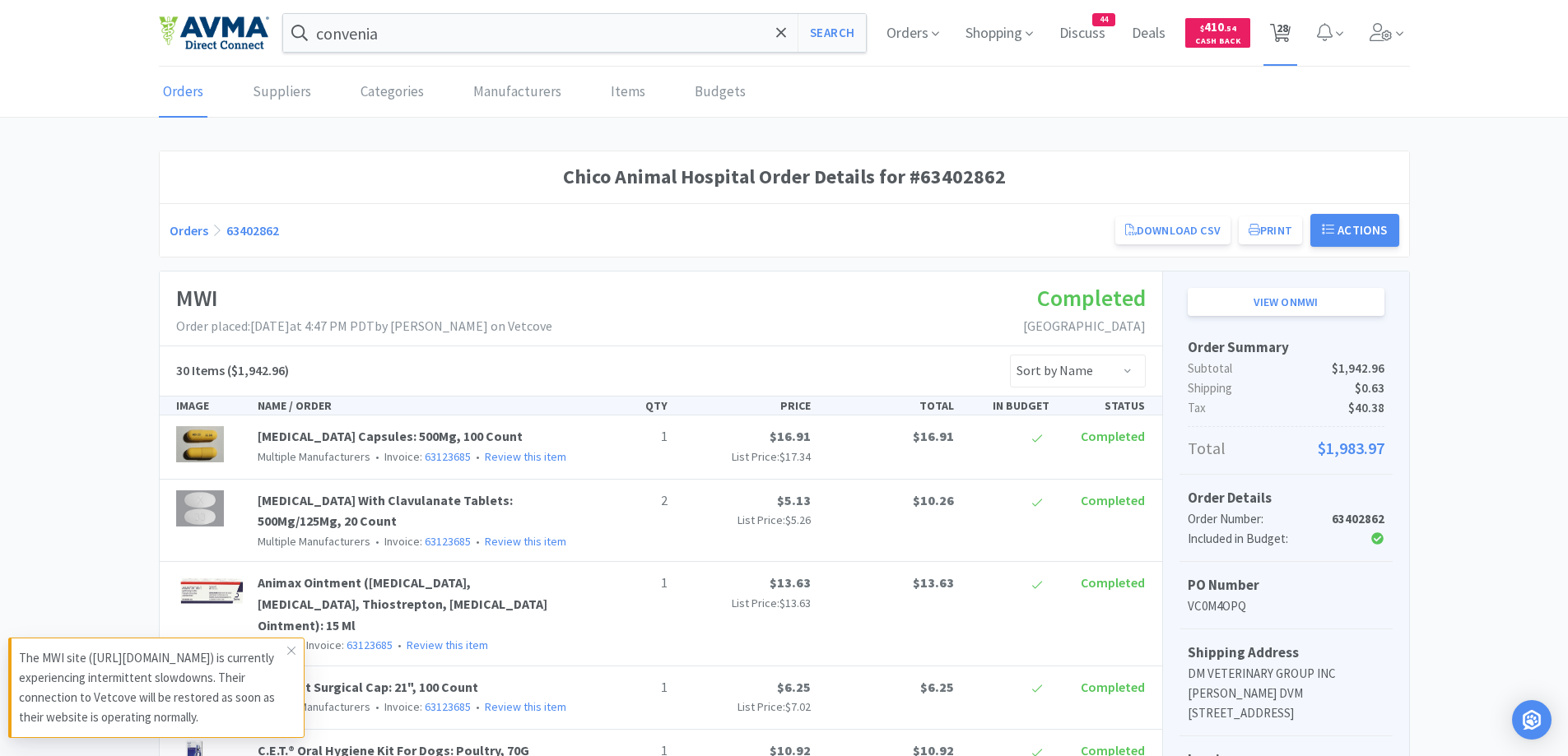
select select "1"
select select "12"
select select "1"
select select "2"
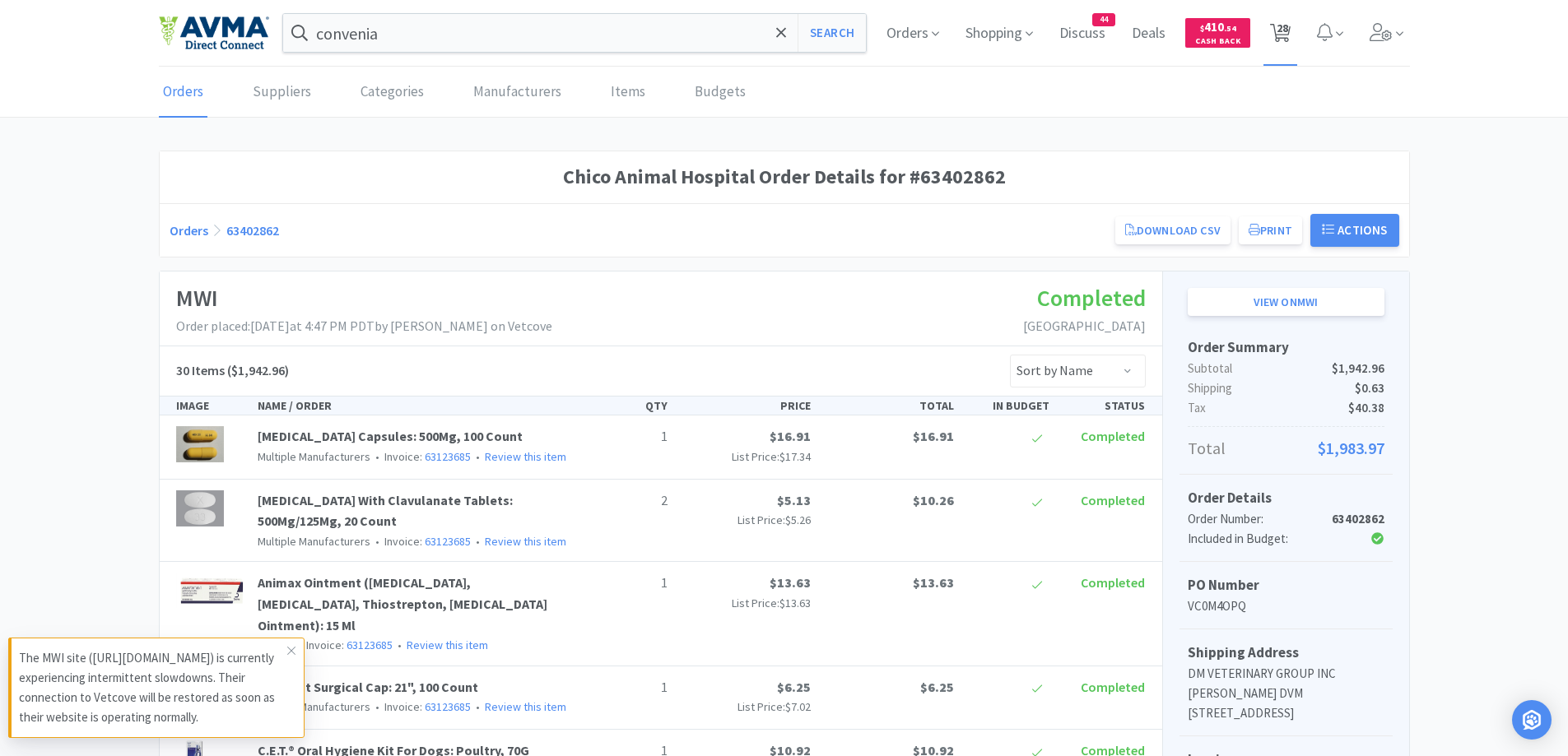
select select "1"
select select "50"
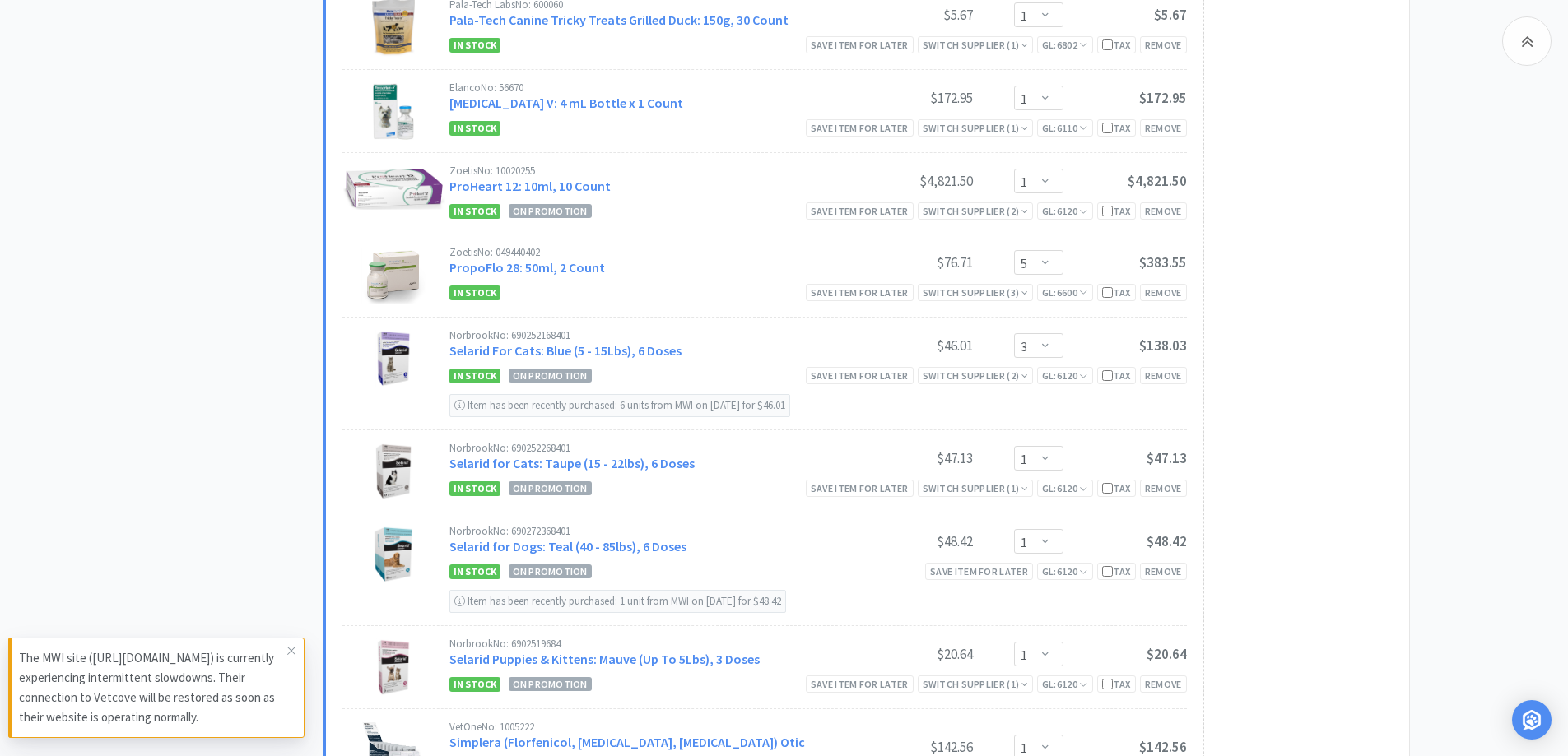
scroll to position [1810, 0]
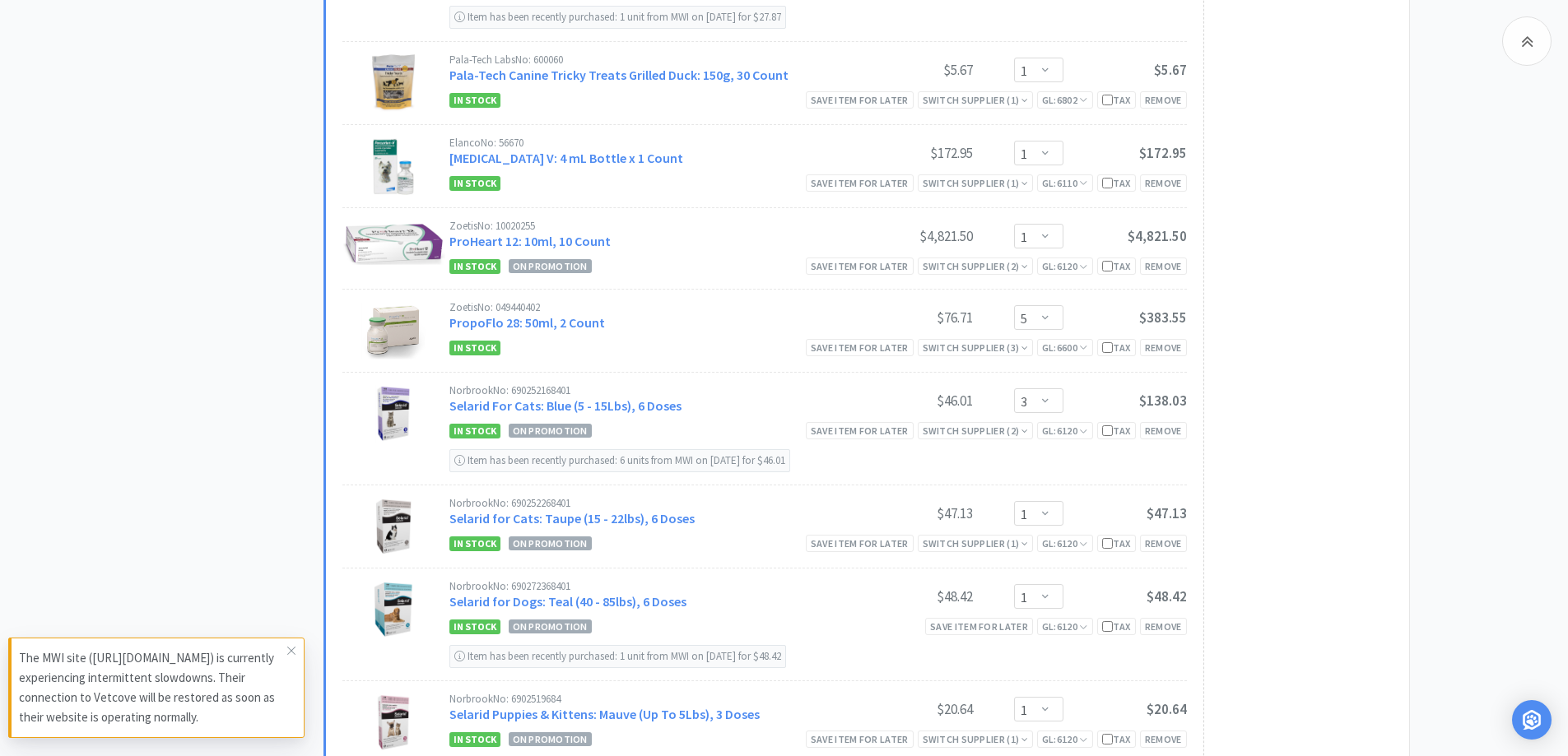
click at [1439, 276] on div "All Carts 28 Items $ 7,861 . 82 Subtotal 2 Carts How It Works Monthly Budget Se…" at bounding box center [784, 141] width 1568 height 3702
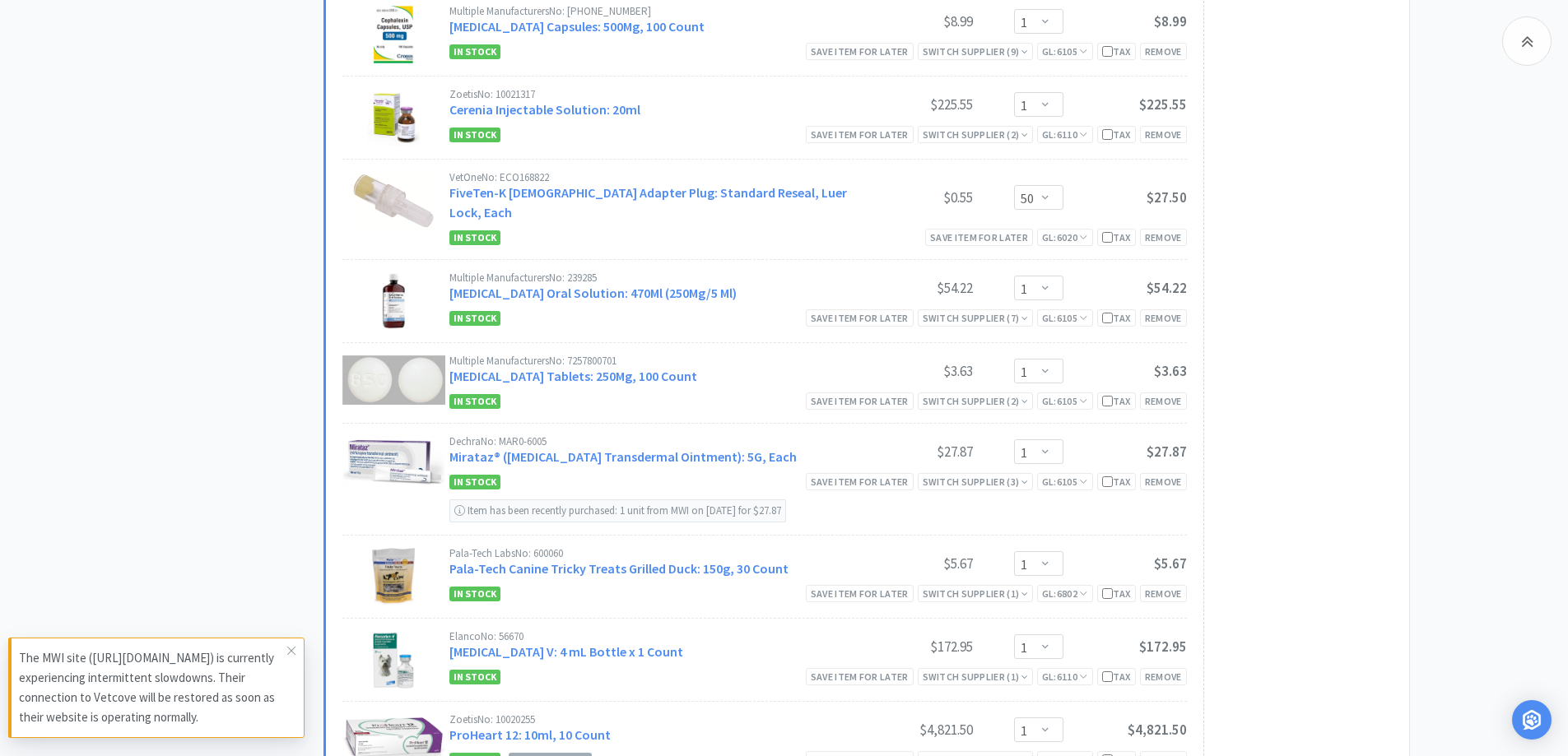
scroll to position [1646, 0]
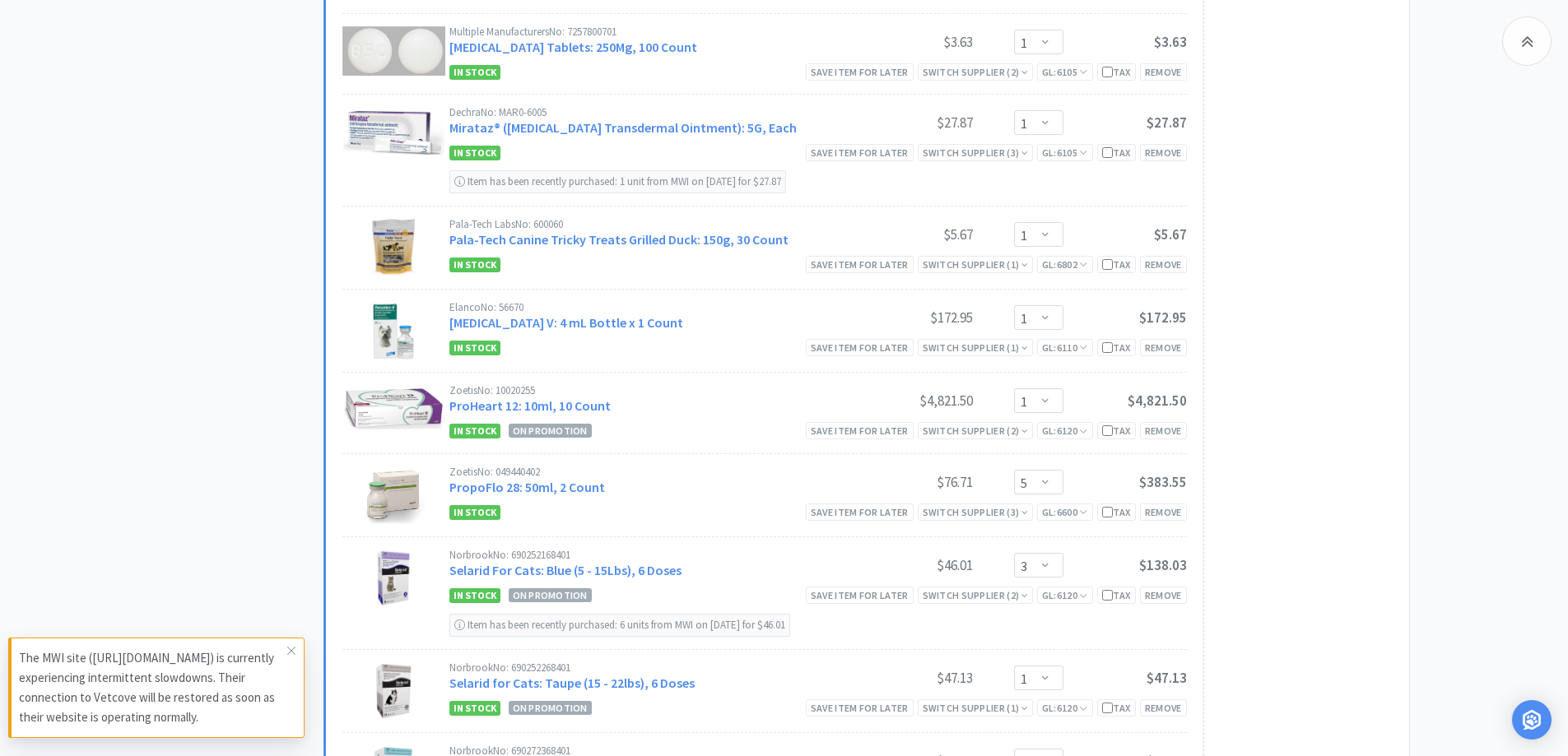
click at [269, 370] on div "All Carts 28 Items $ 7,861 . 82 Subtotal 2 Carts How It Works Monthly Budget Se…" at bounding box center [241, 305] width 165 height 3702
click at [845, 422] on div "Save item for later" at bounding box center [860, 431] width 108 height 17
select select "5"
select select "3"
select select "1"
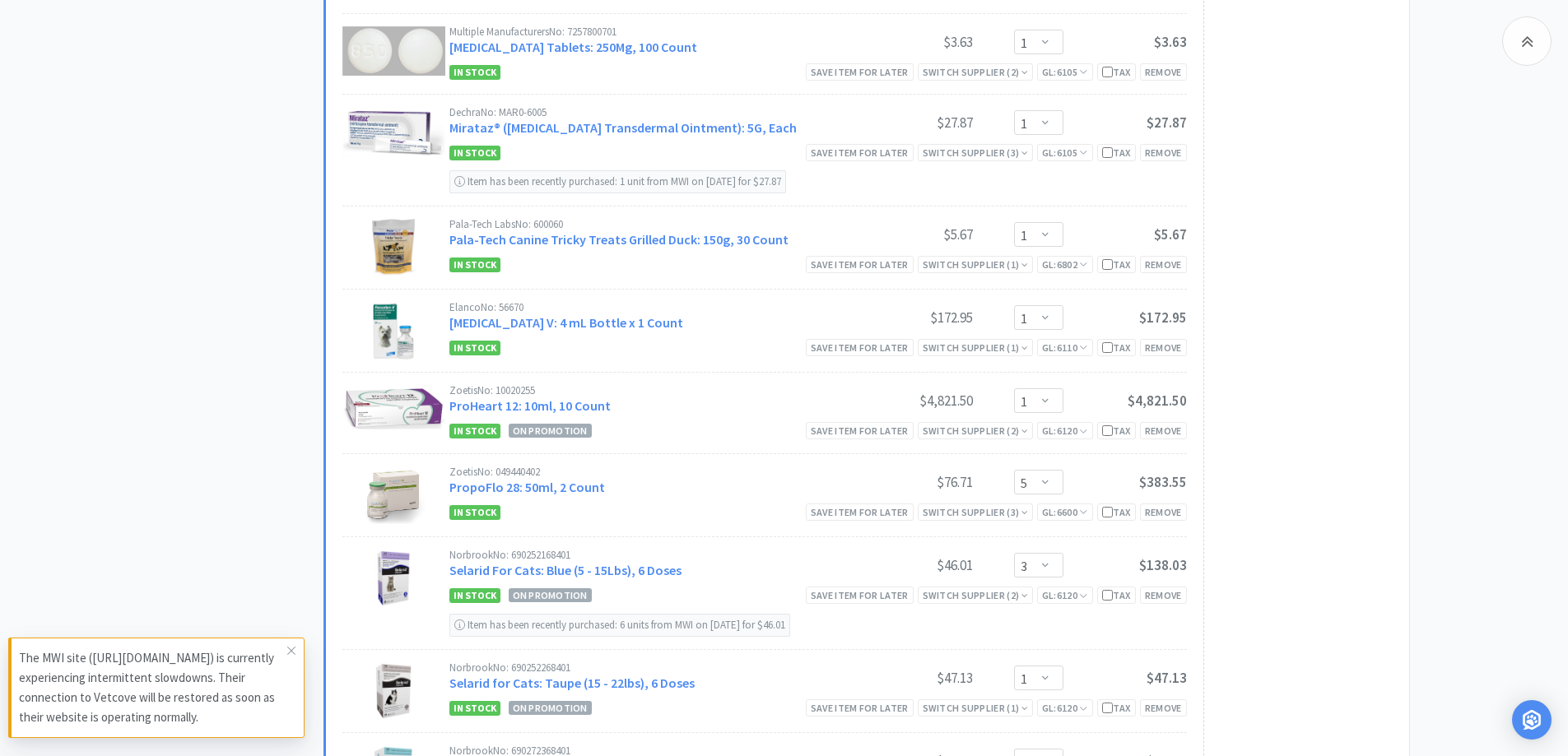
select select "12"
select select "1"
select select "2"
select select "1"
select select "50"
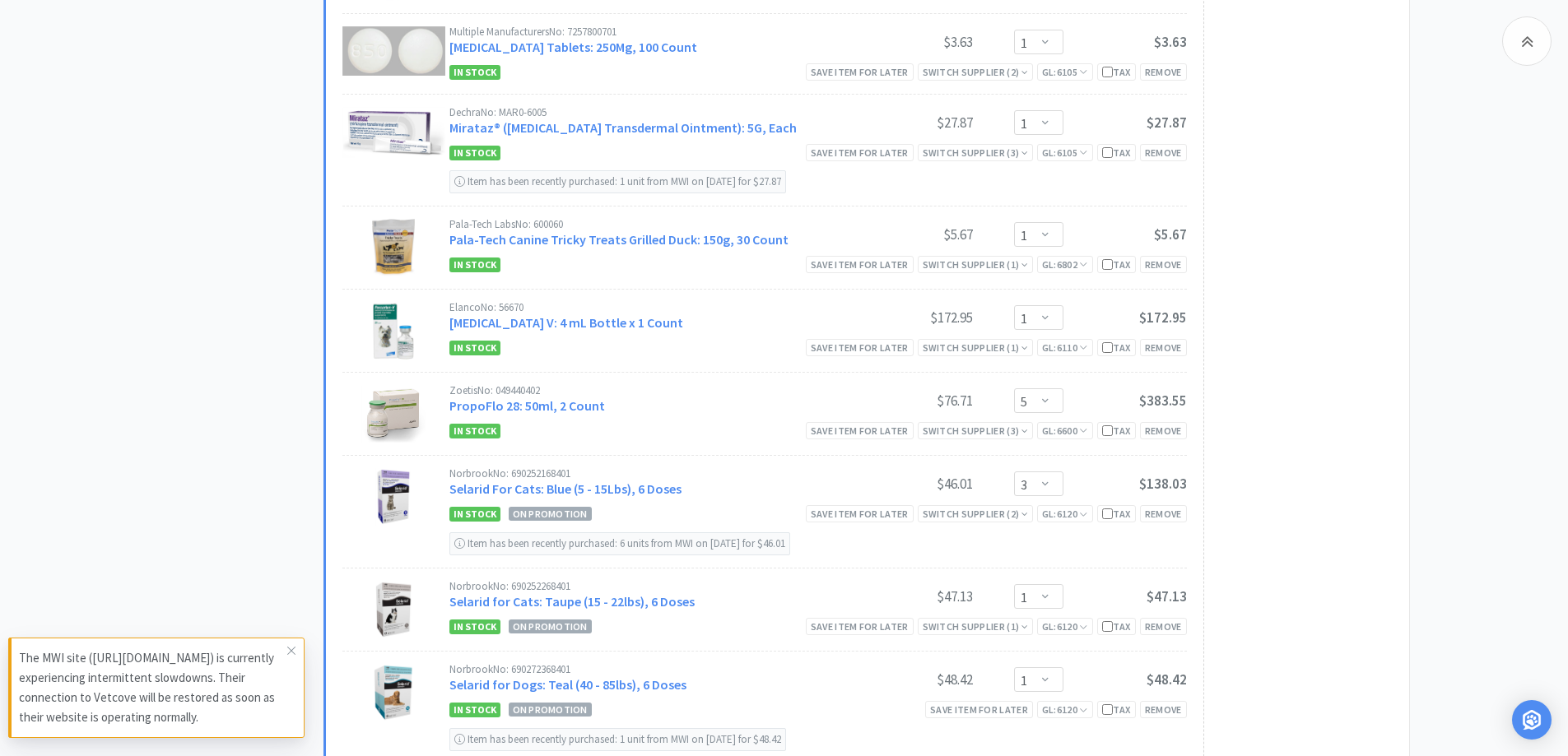
click at [175, 352] on div "All Carts 26 Items $ 3,040 . 32 Subtotal 2 Carts How It Works Monthly Budget Se…" at bounding box center [241, 276] width 165 height 3646
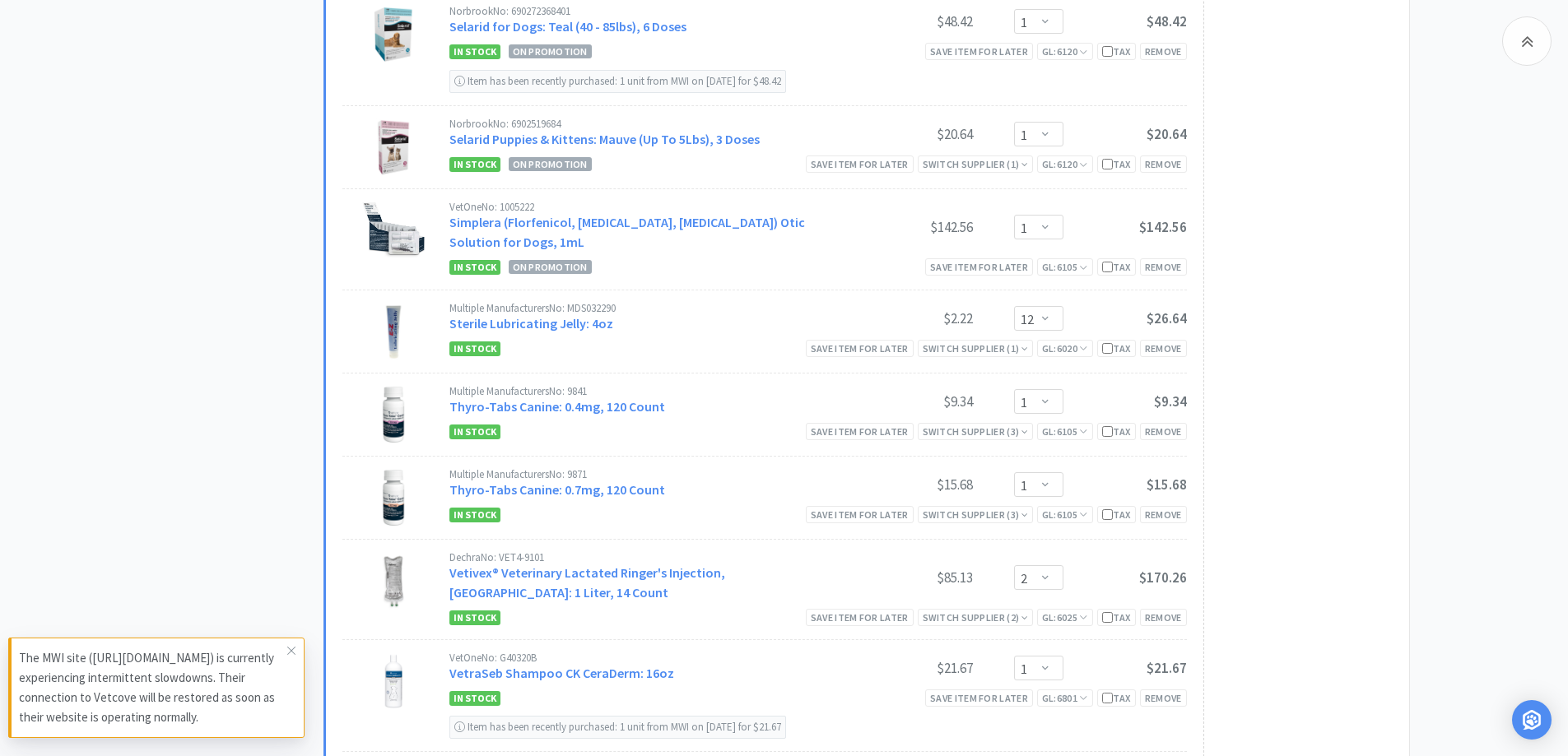
scroll to position [2139, 0]
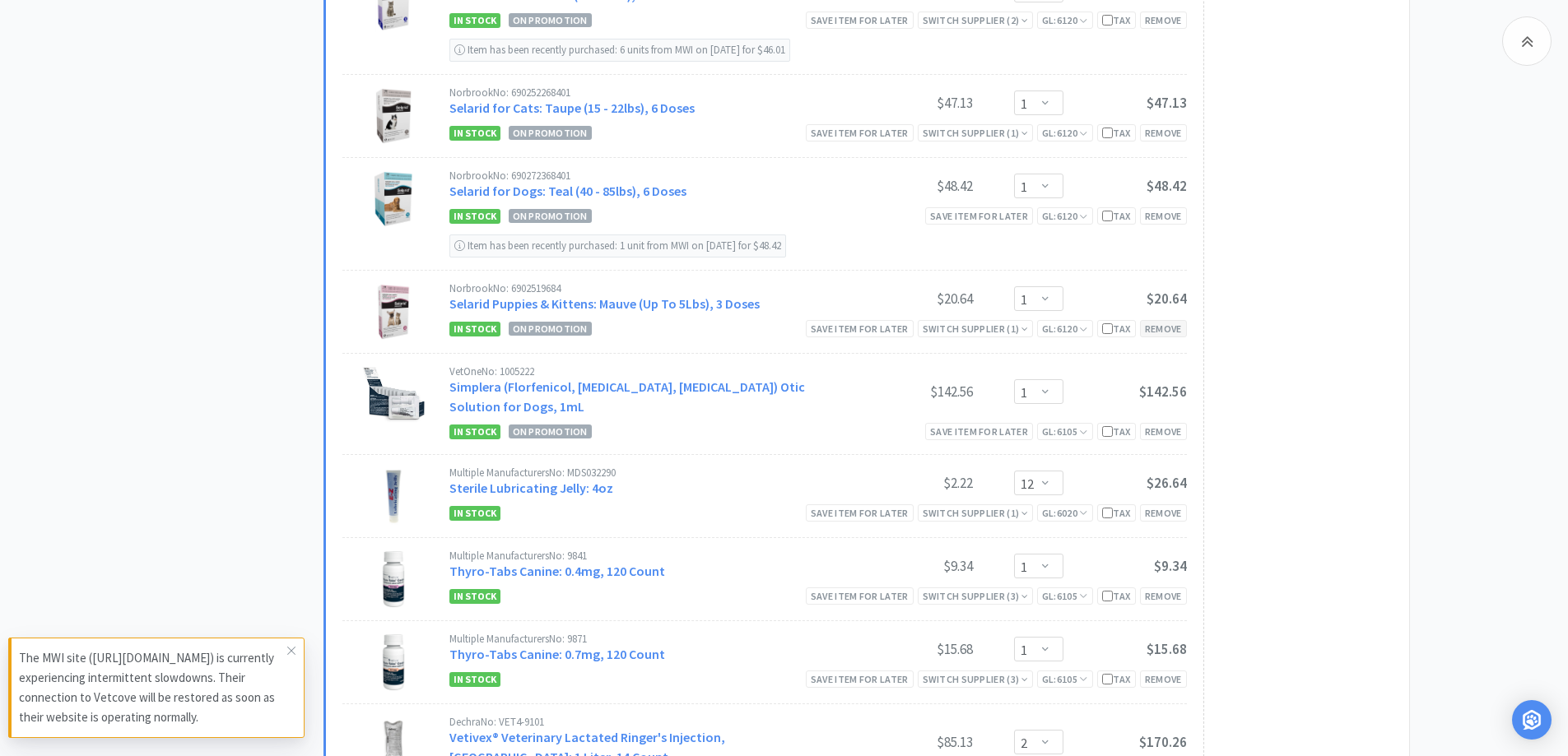
click at [1156, 320] on div "Remove" at bounding box center [1164, 328] width 47 height 17
select select "12"
select select "1"
select select "2"
select select "1"
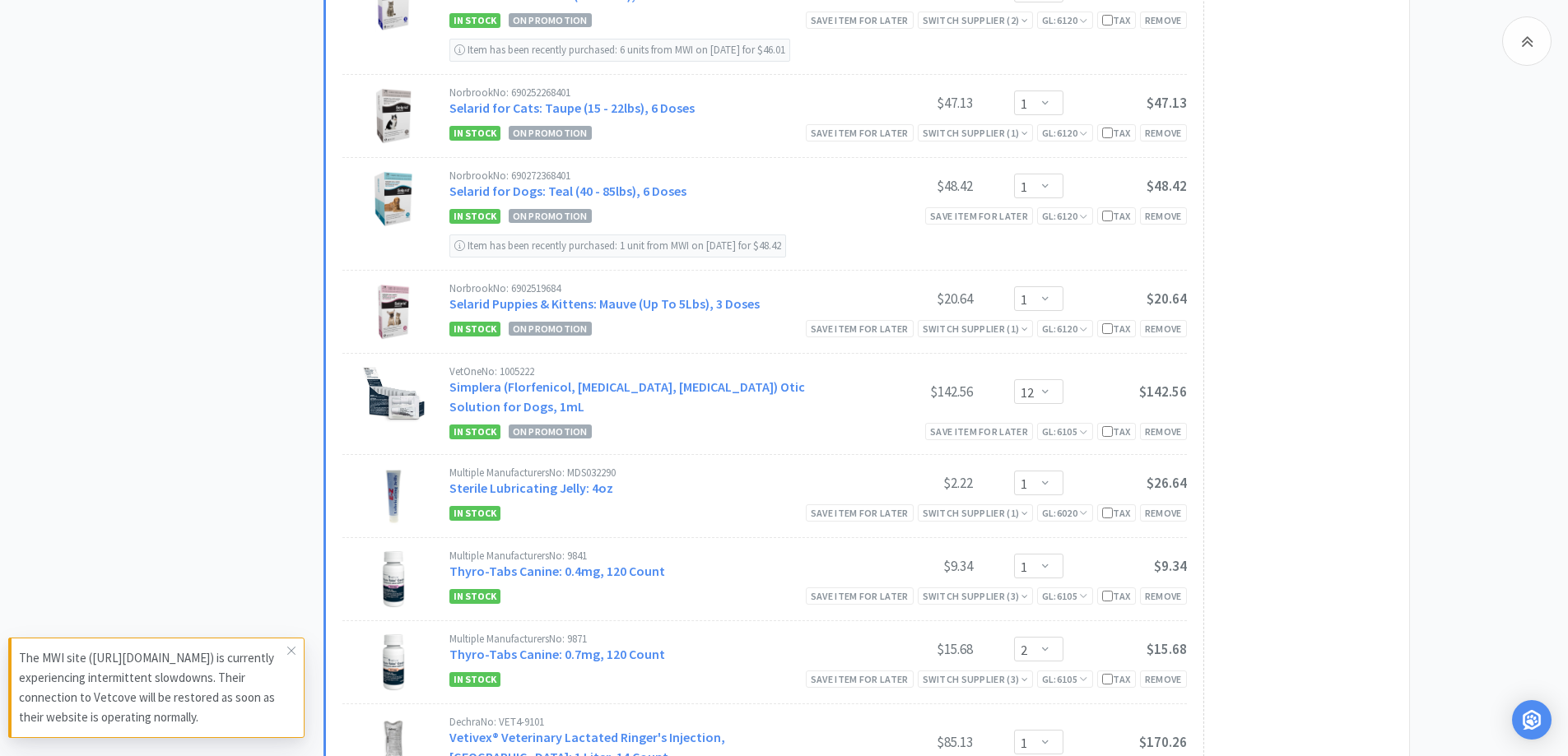
select select "50"
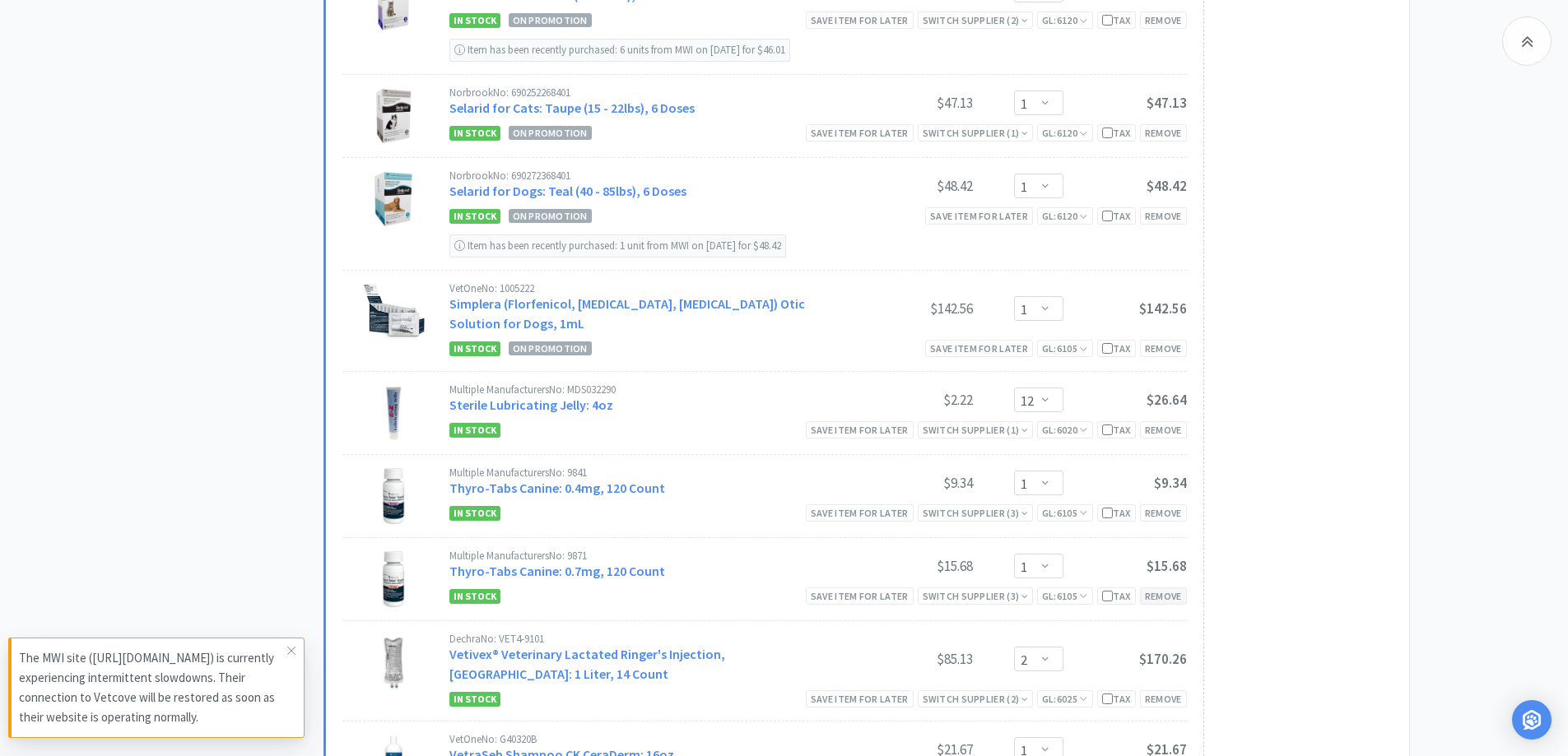
click at [1150, 587] on div "Remove" at bounding box center [1164, 596] width 47 height 17
select select "2"
select select "1"
select select "50"
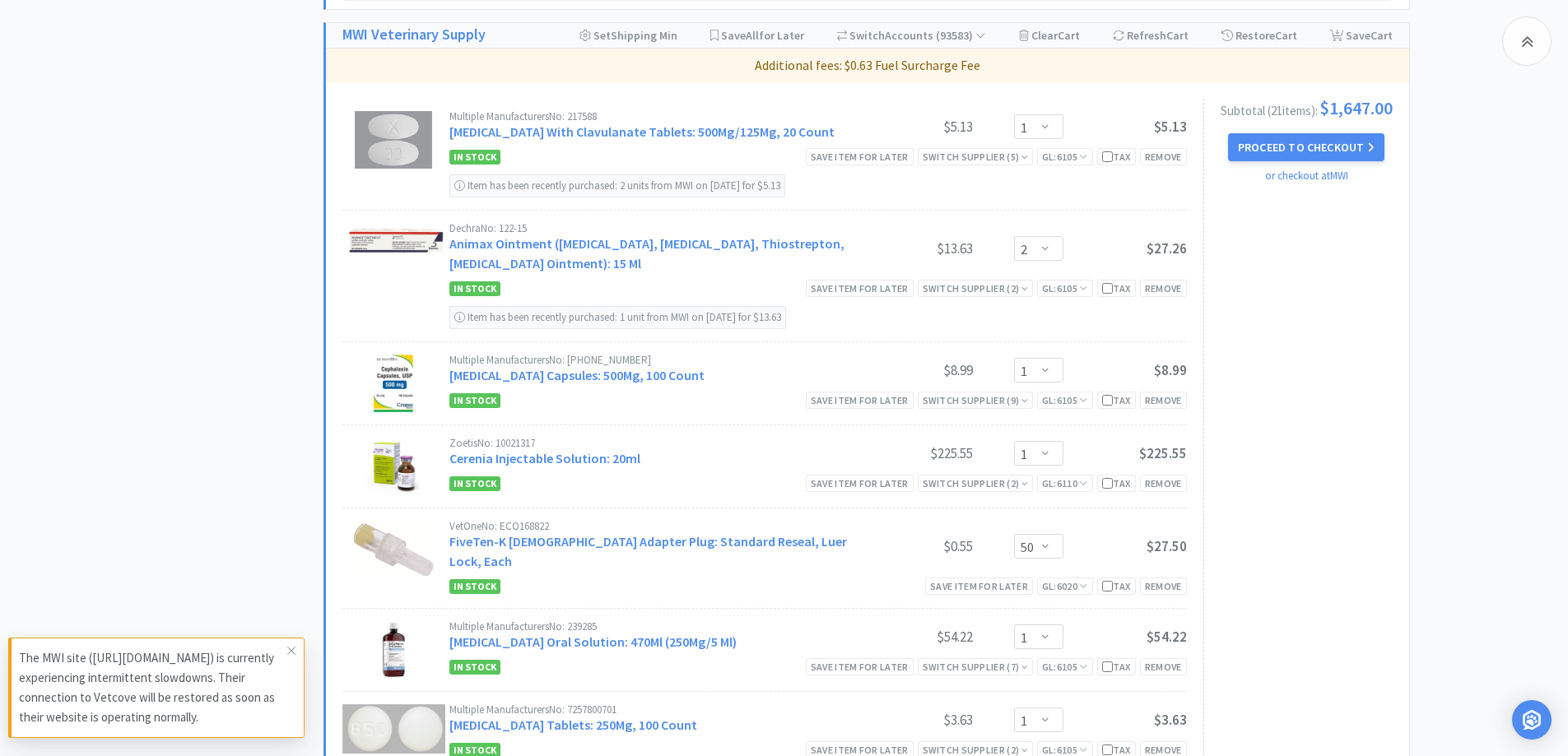
scroll to position [823, 0]
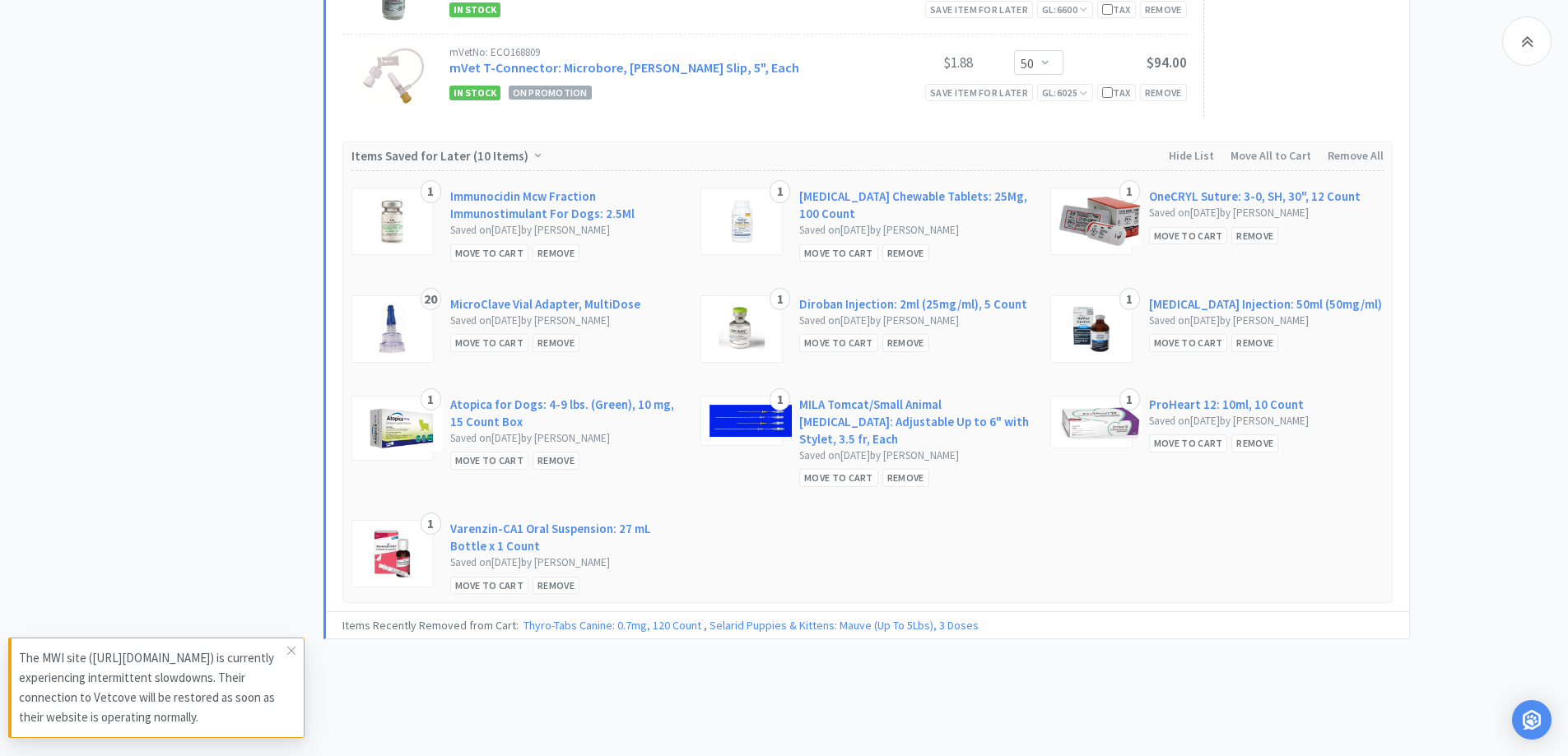
scroll to position [2610, 0]
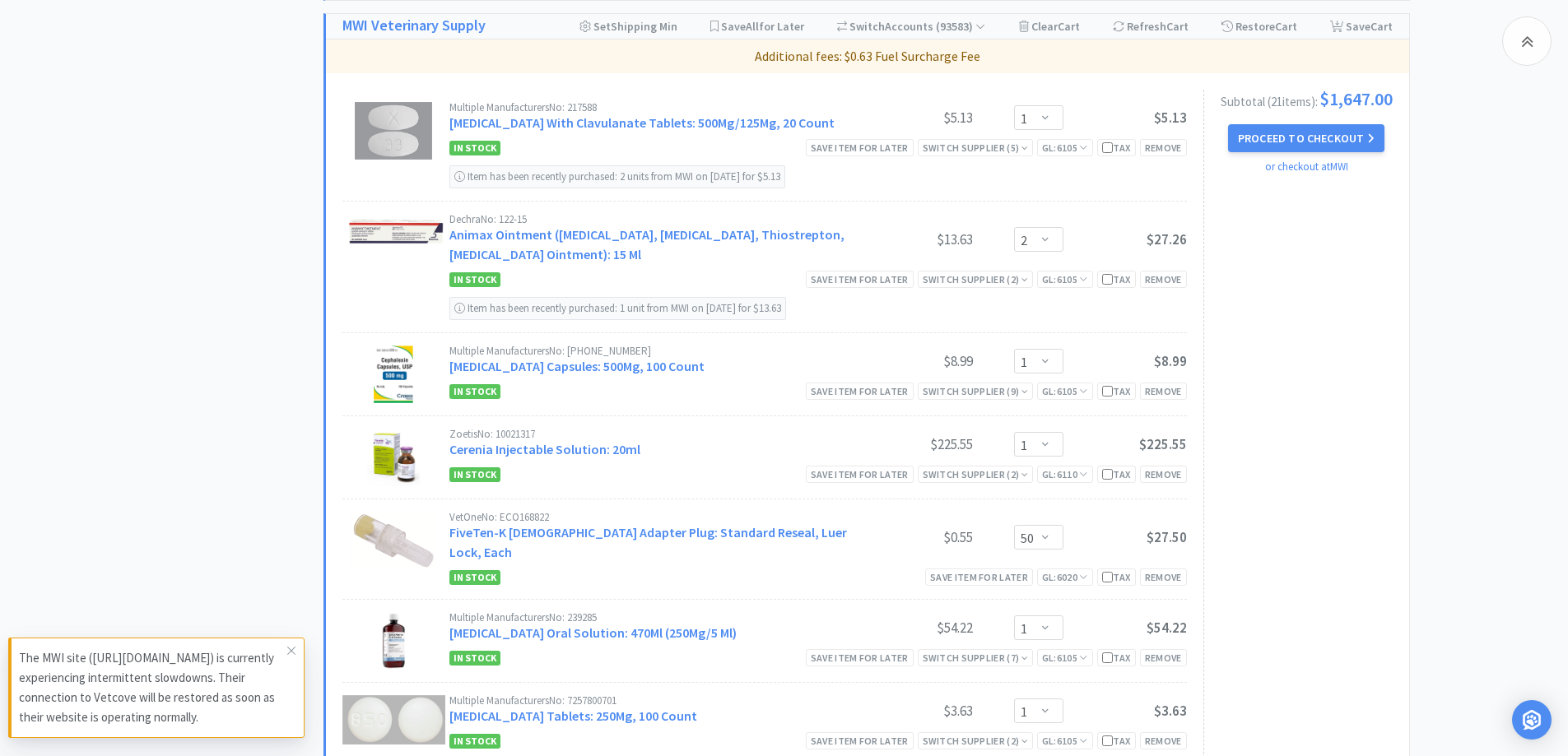
scroll to position [981, 0]
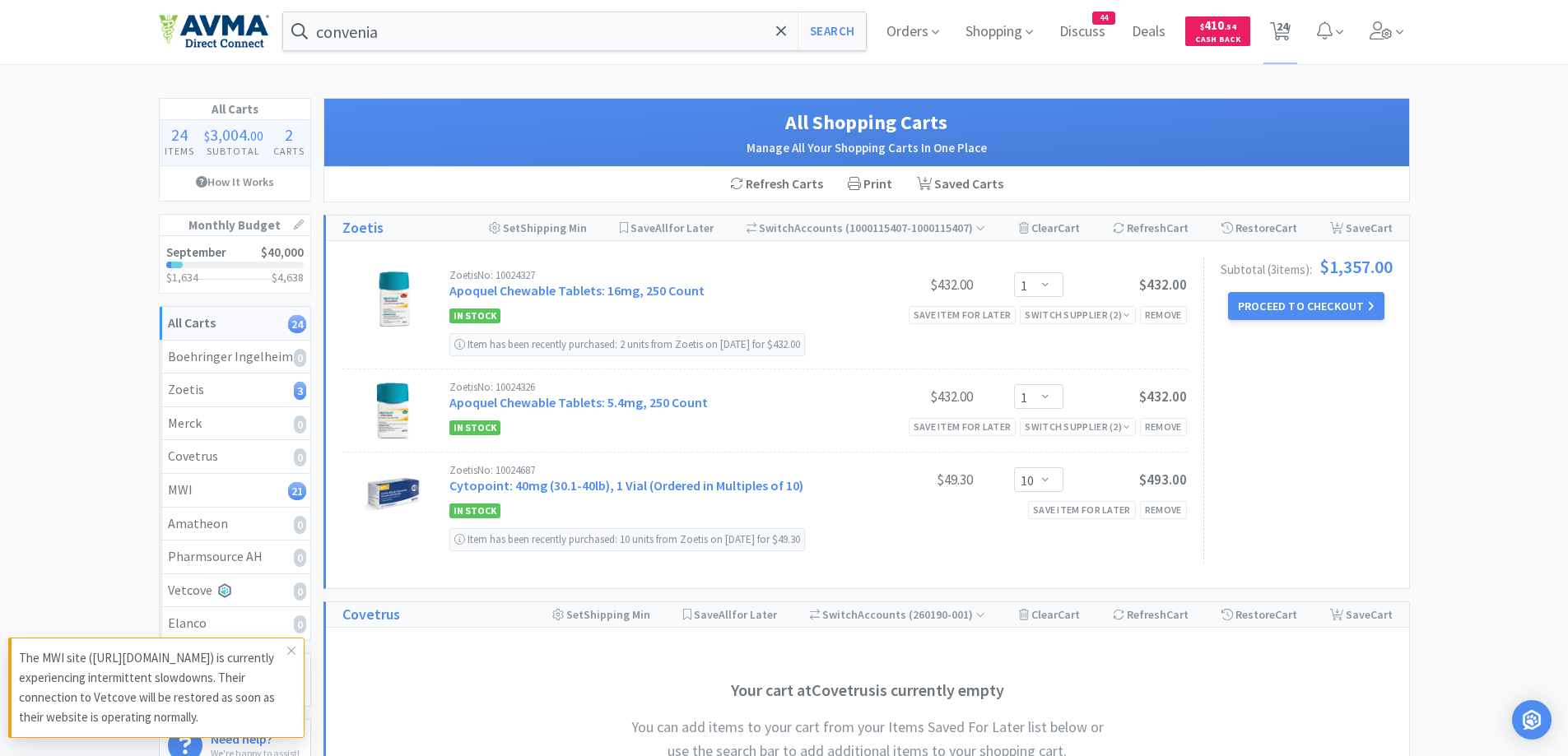
scroll to position [0, 0]
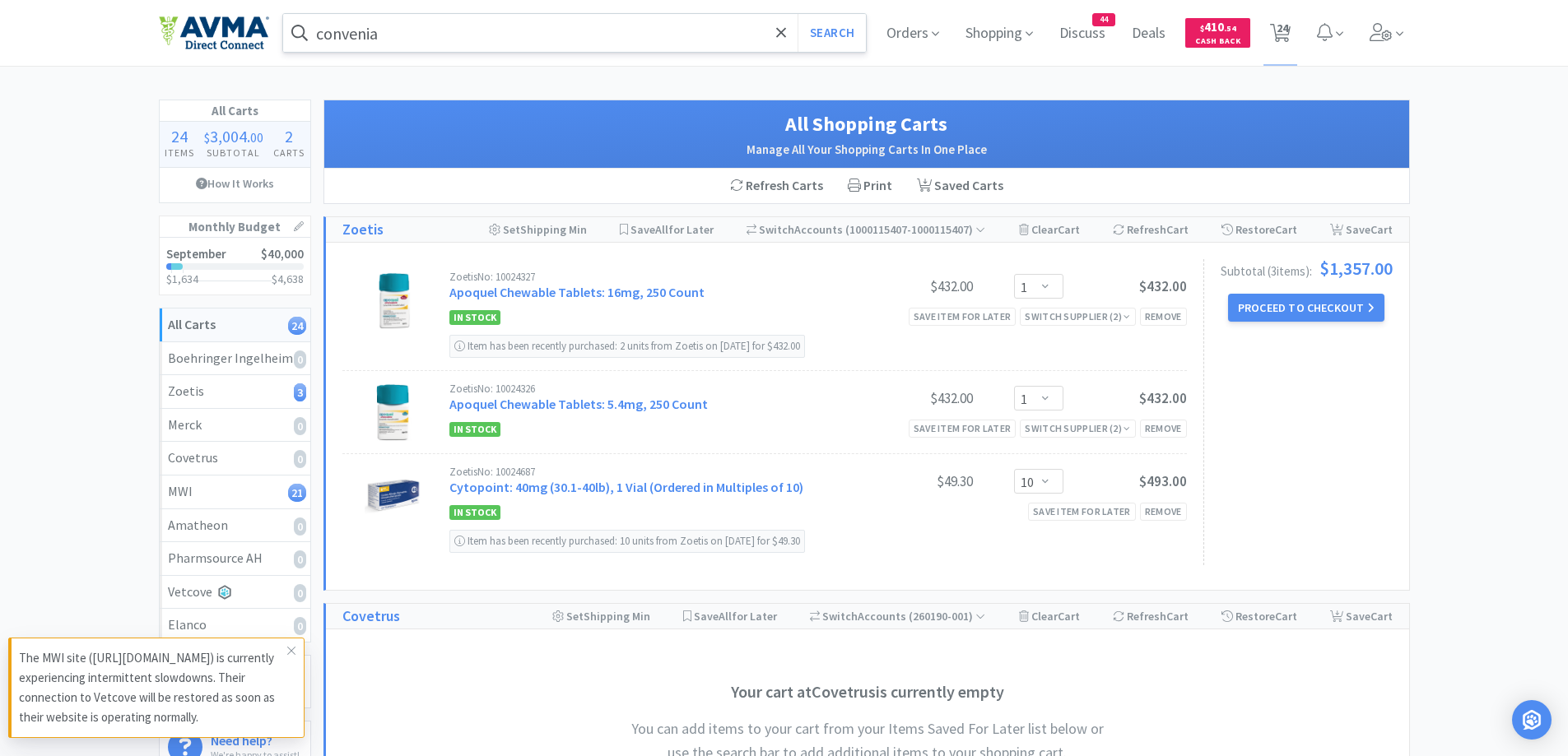
click at [475, 34] on input "convenia" at bounding box center [575, 33] width 584 height 38
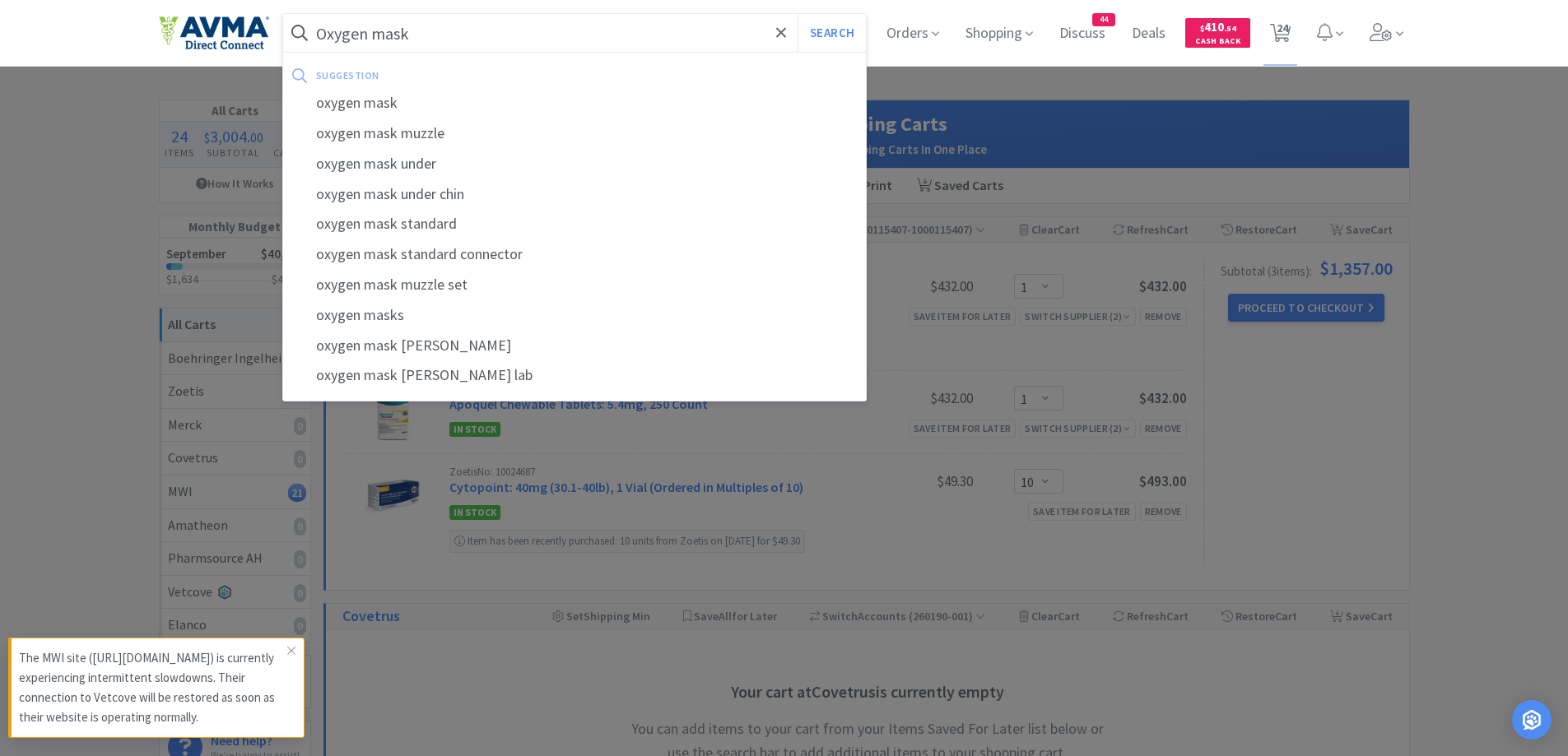
type input "Oxygen mask"
click at [798, 14] on button "Search" at bounding box center [832, 33] width 68 height 38
select select "1"
select select "2"
select select "1"
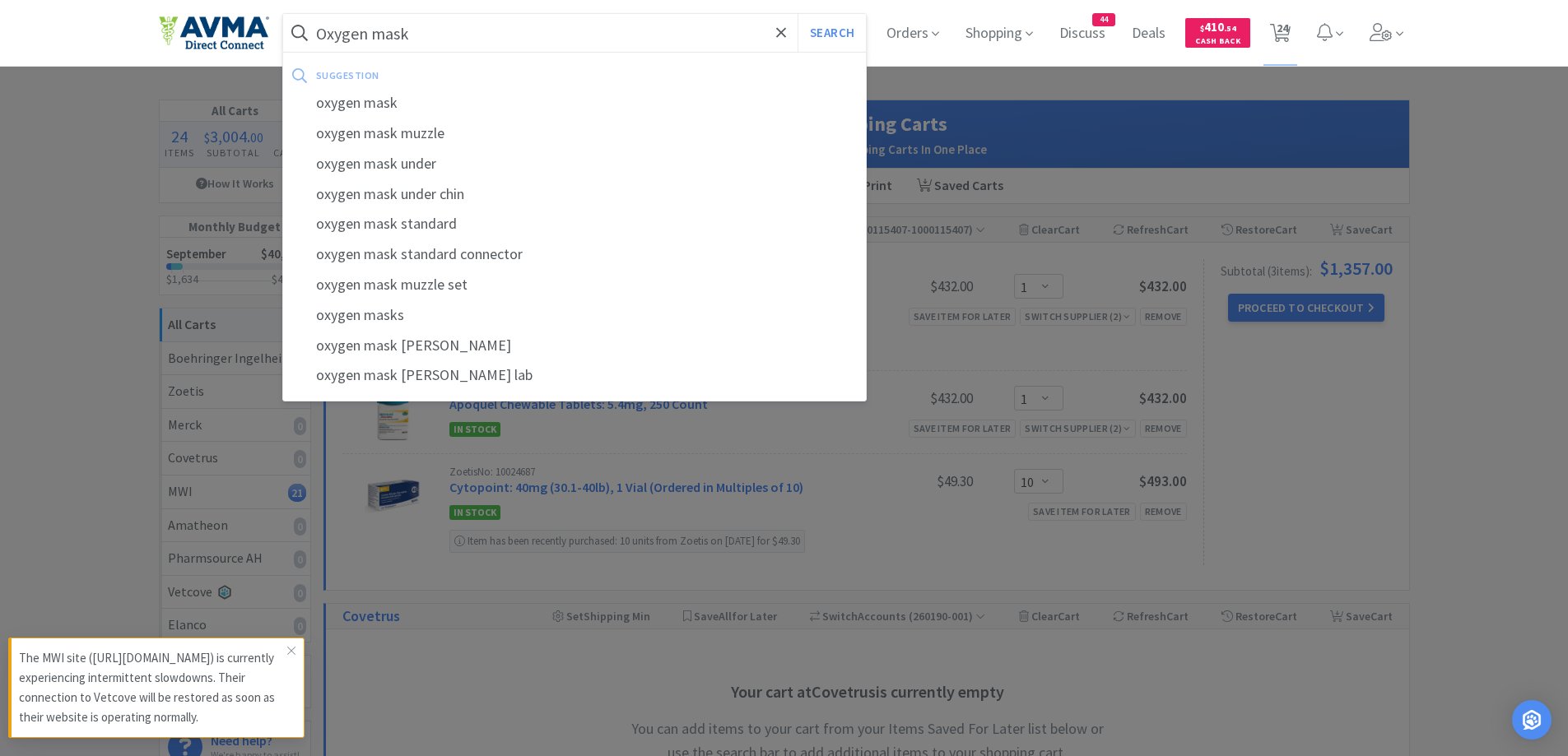
select select "1"
select select "50"
select select "1"
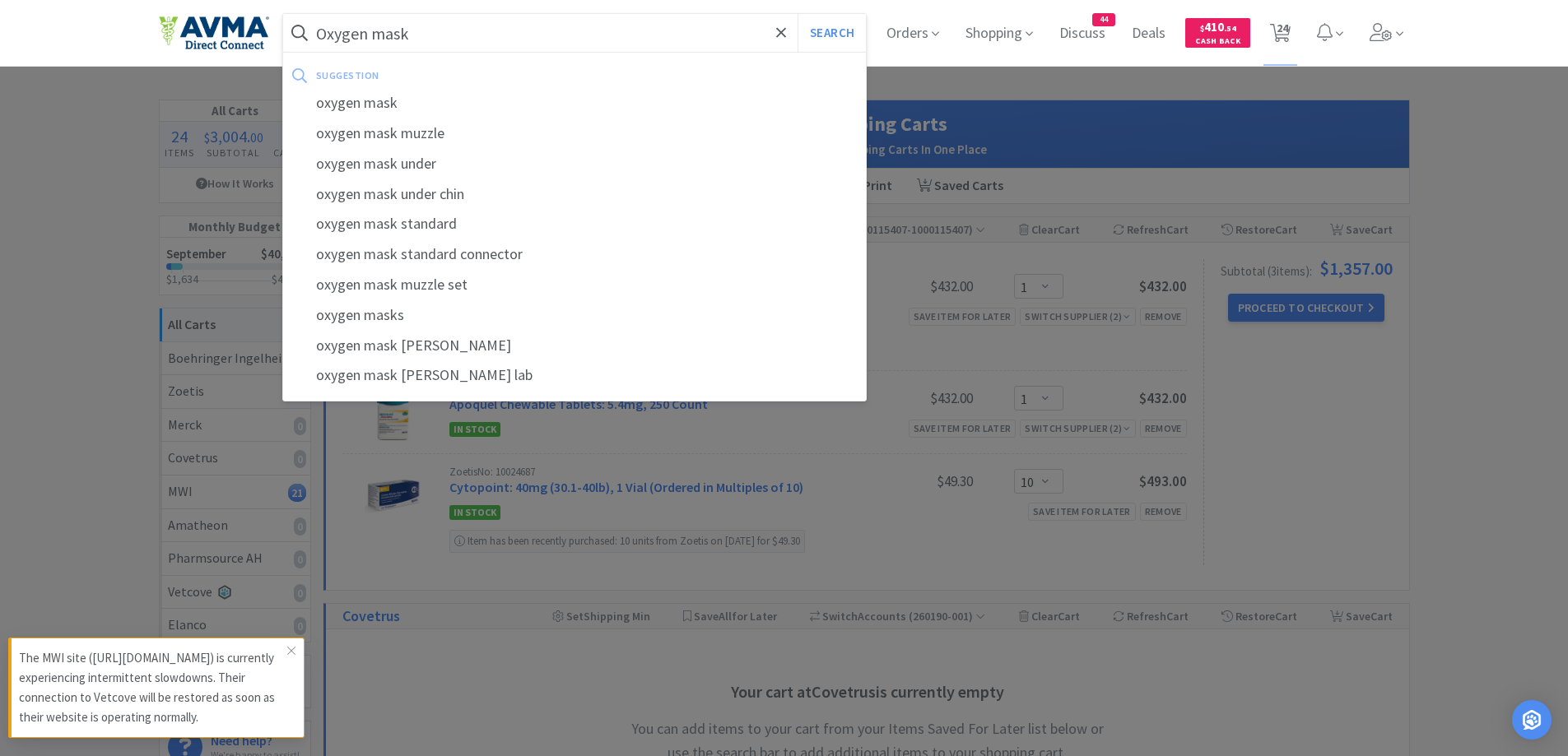
select select "1"
select select "5"
select select "3"
select select "1"
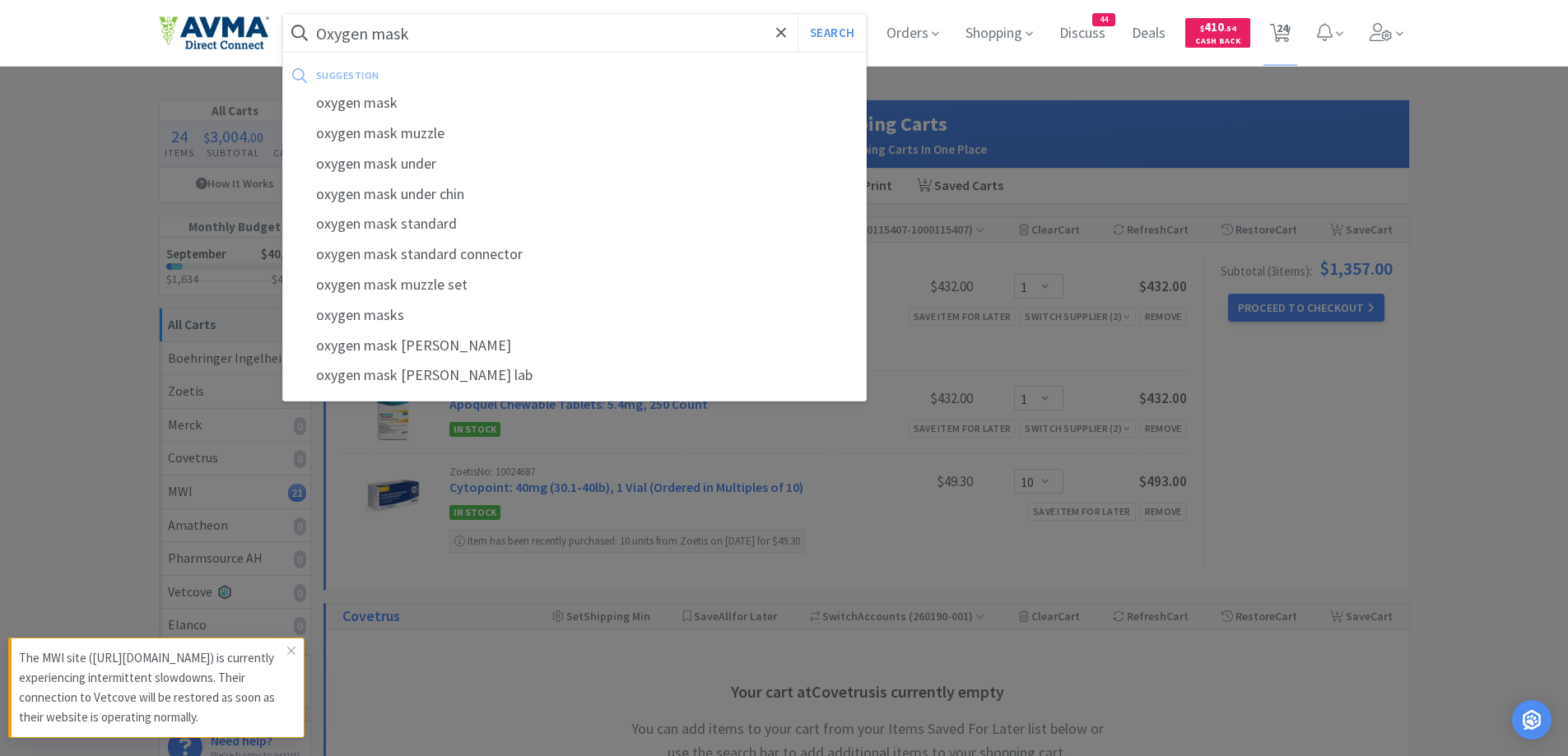
select select "1"
select select "12"
select select "1"
select select "2"
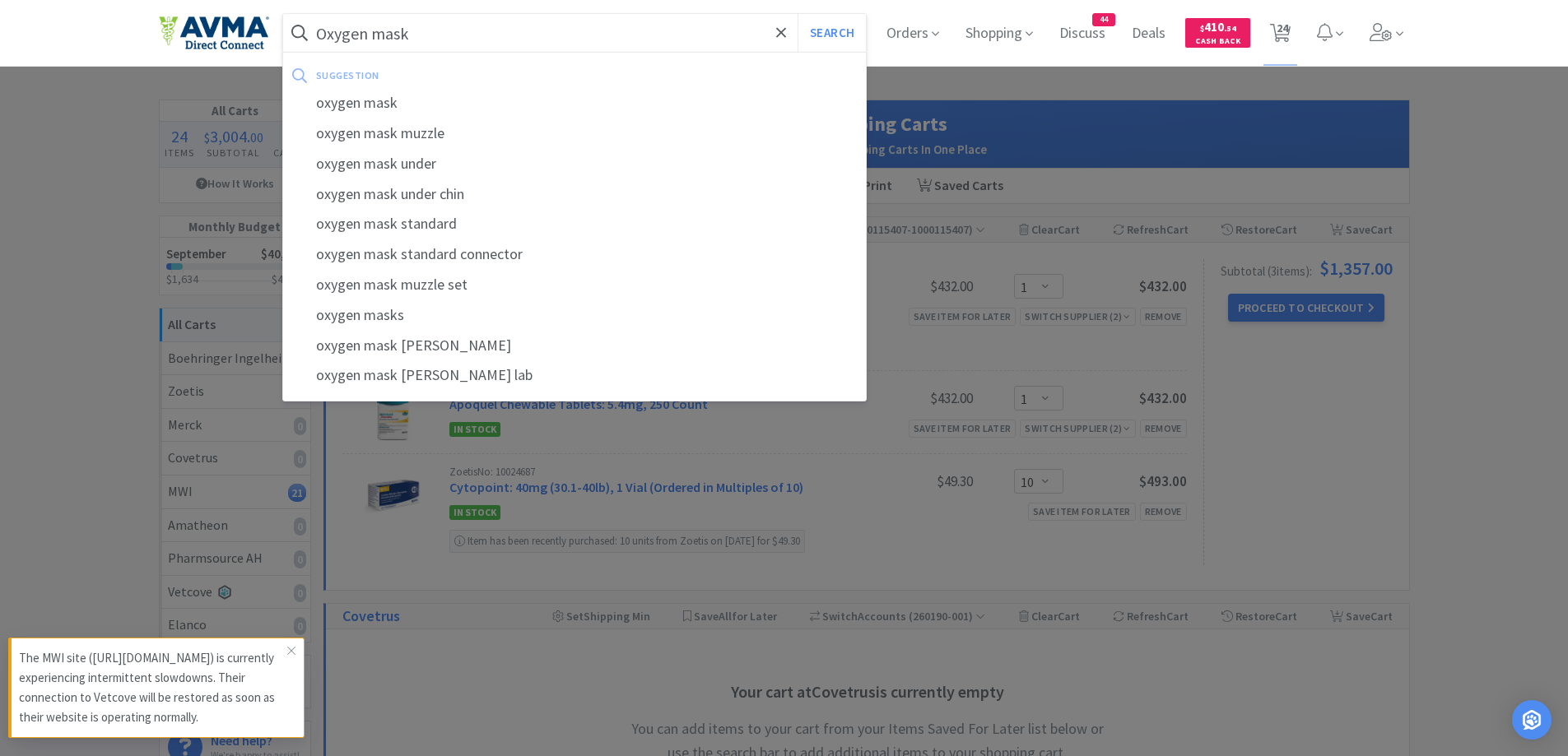
select select "1"
select select "50"
select select "1"
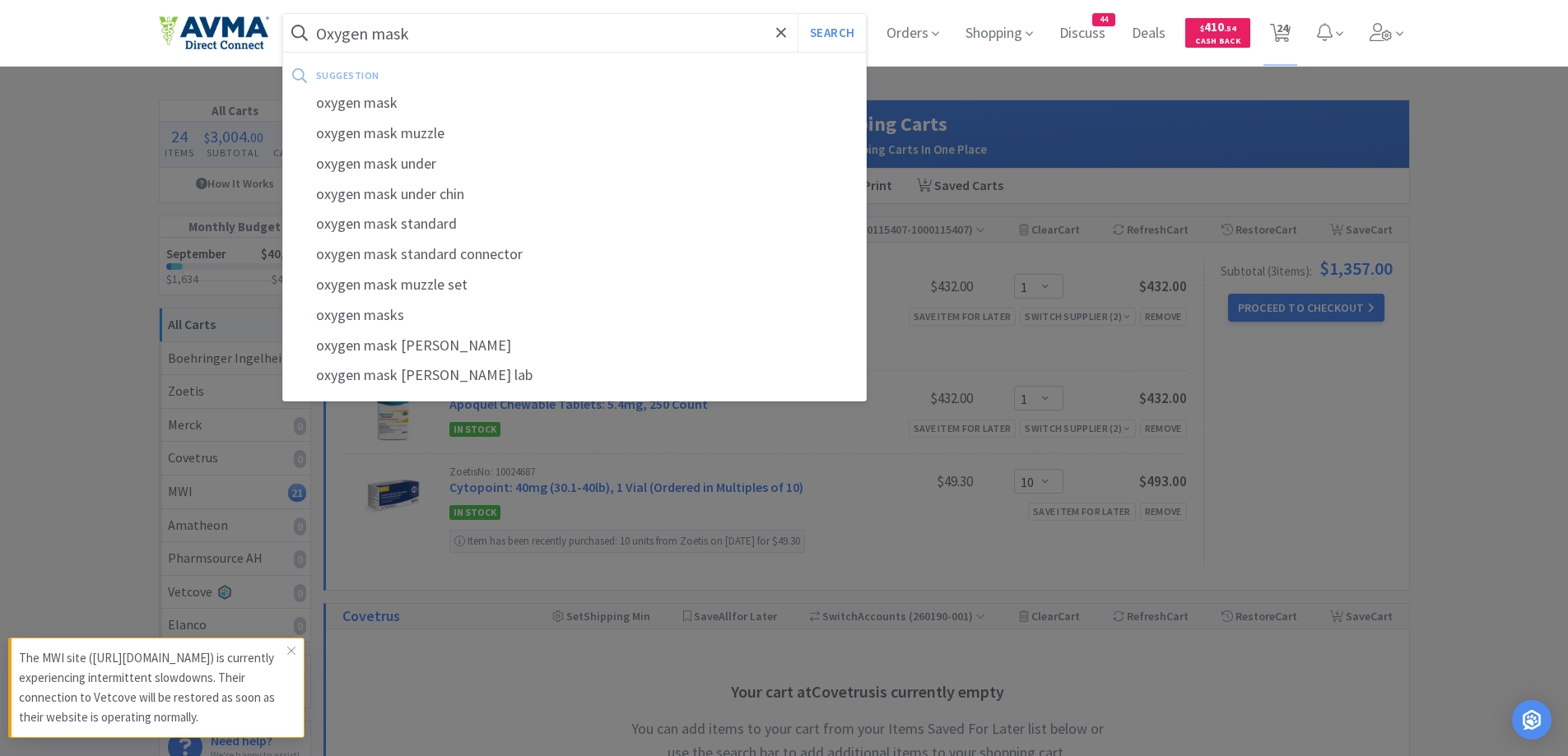
select select "10"
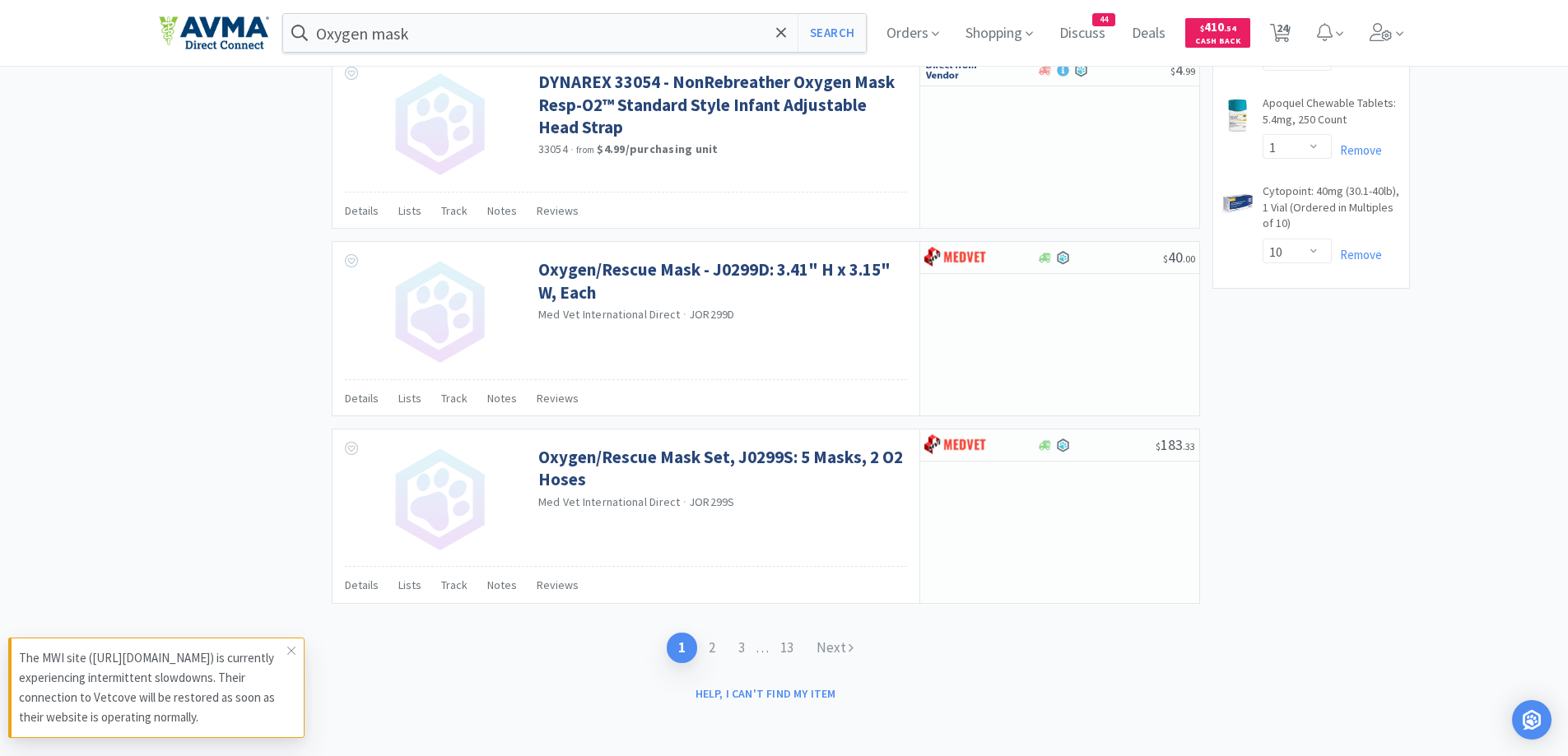
scroll to position [2366, 0]
click at [856, 643] on link "Next" at bounding box center [835, 647] width 60 height 31
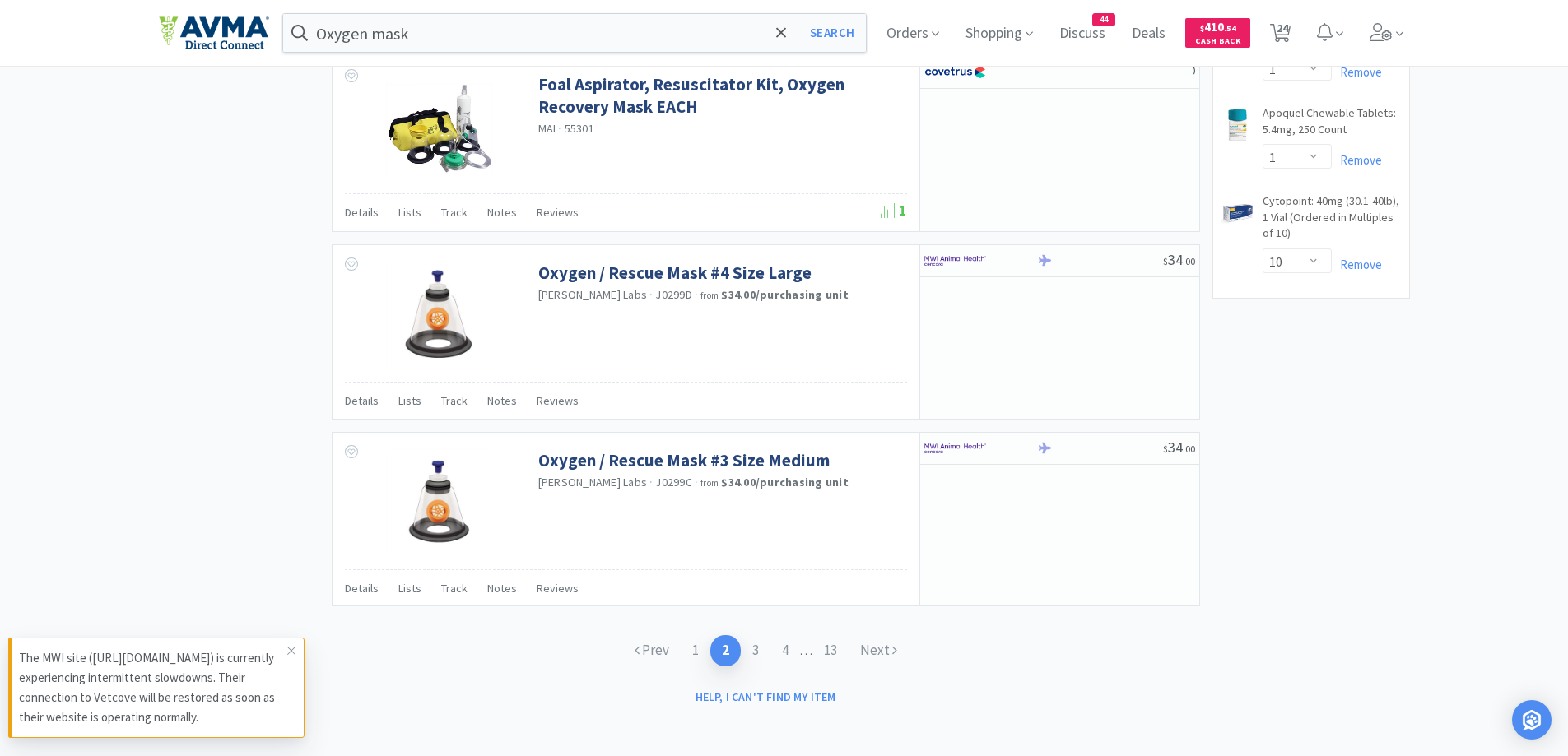
scroll to position [2360, 0]
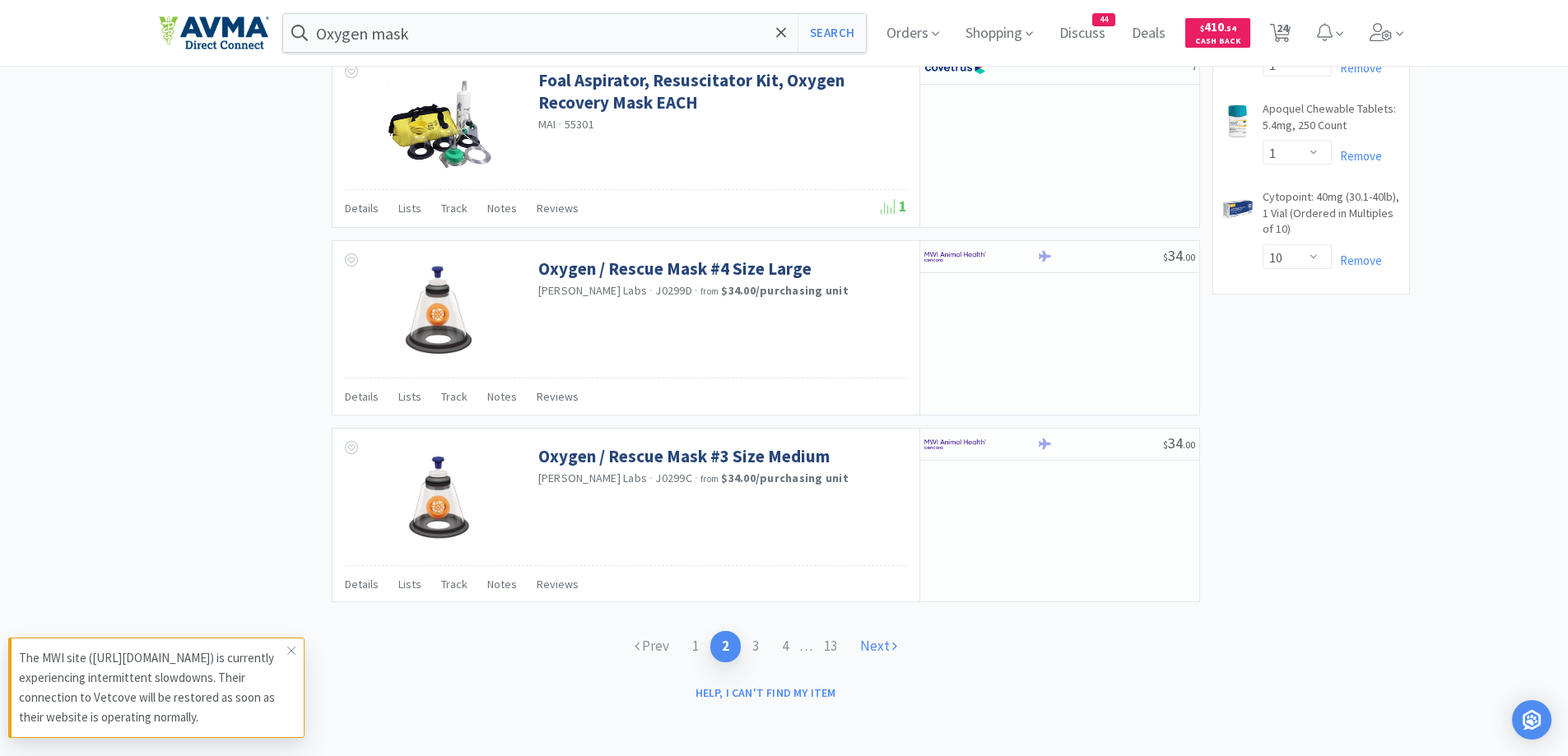
click at [900, 647] on link "Next" at bounding box center [879, 646] width 60 height 31
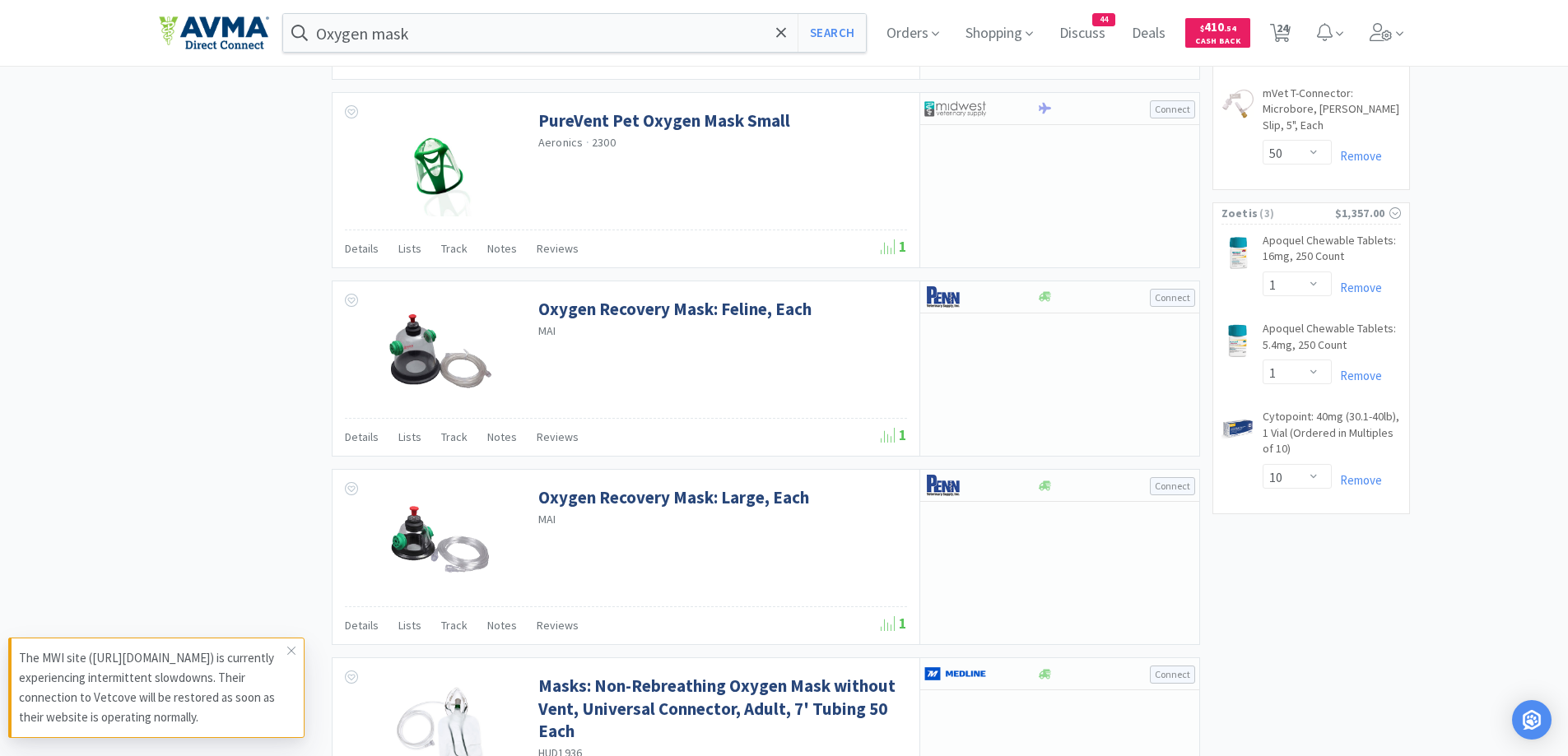
scroll to position [2370, 0]
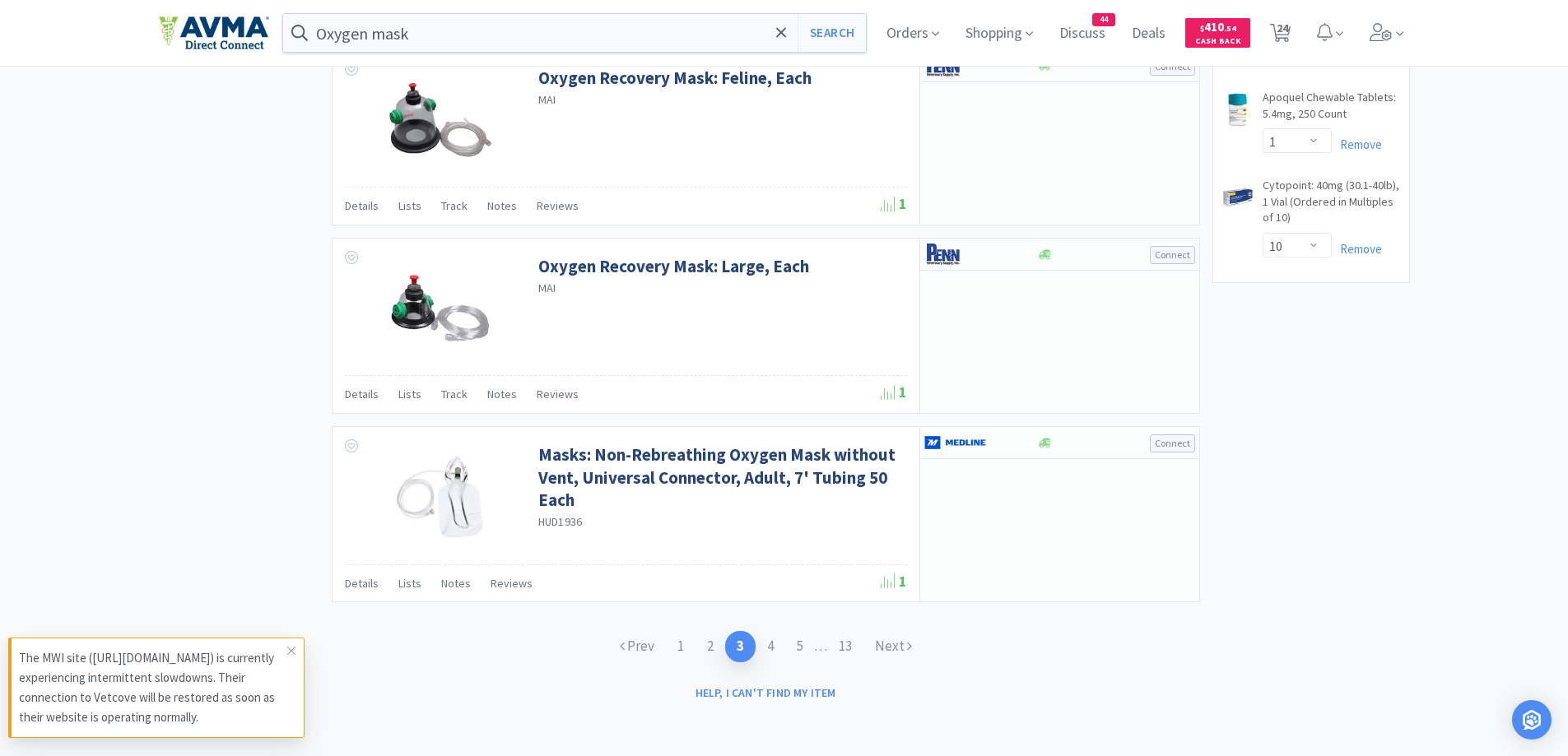
drag, startPoint x: 222, startPoint y: 338, endPoint x: 277, endPoint y: 354, distance: 57.3
click at [907, 654] on link "Next" at bounding box center [893, 646] width 60 height 31
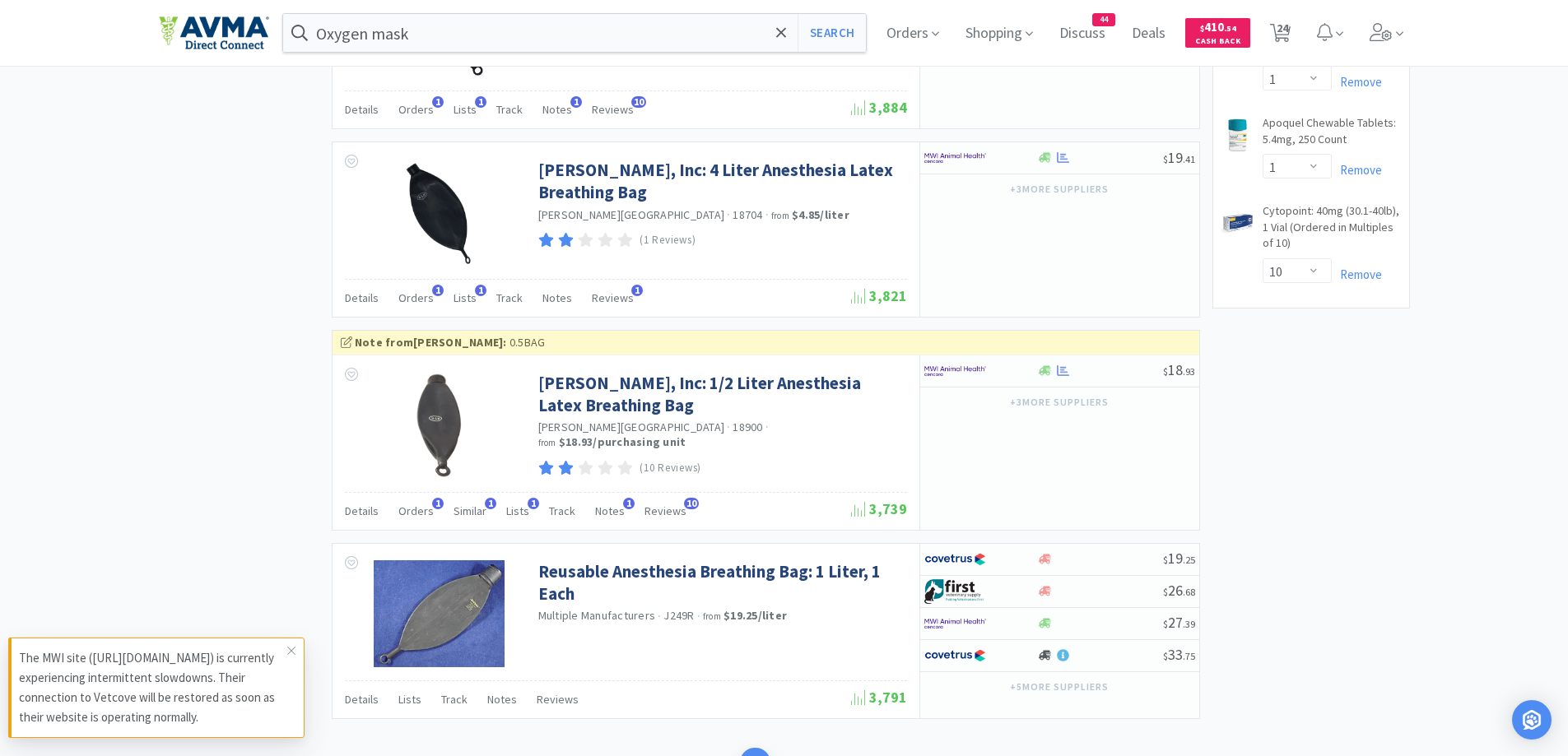
scroll to position [2461, 0]
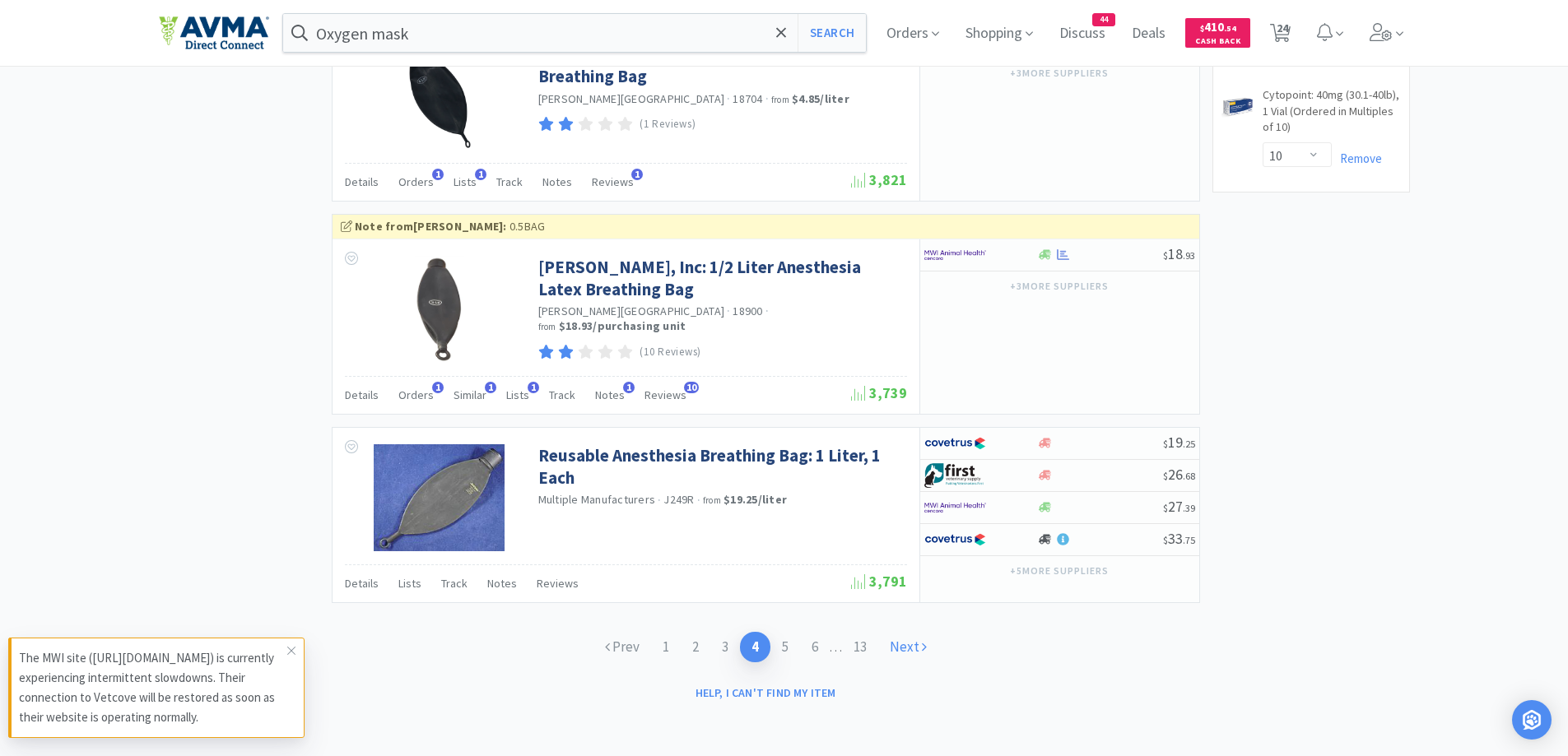
click at [922, 635] on link "Next" at bounding box center [909, 647] width 60 height 31
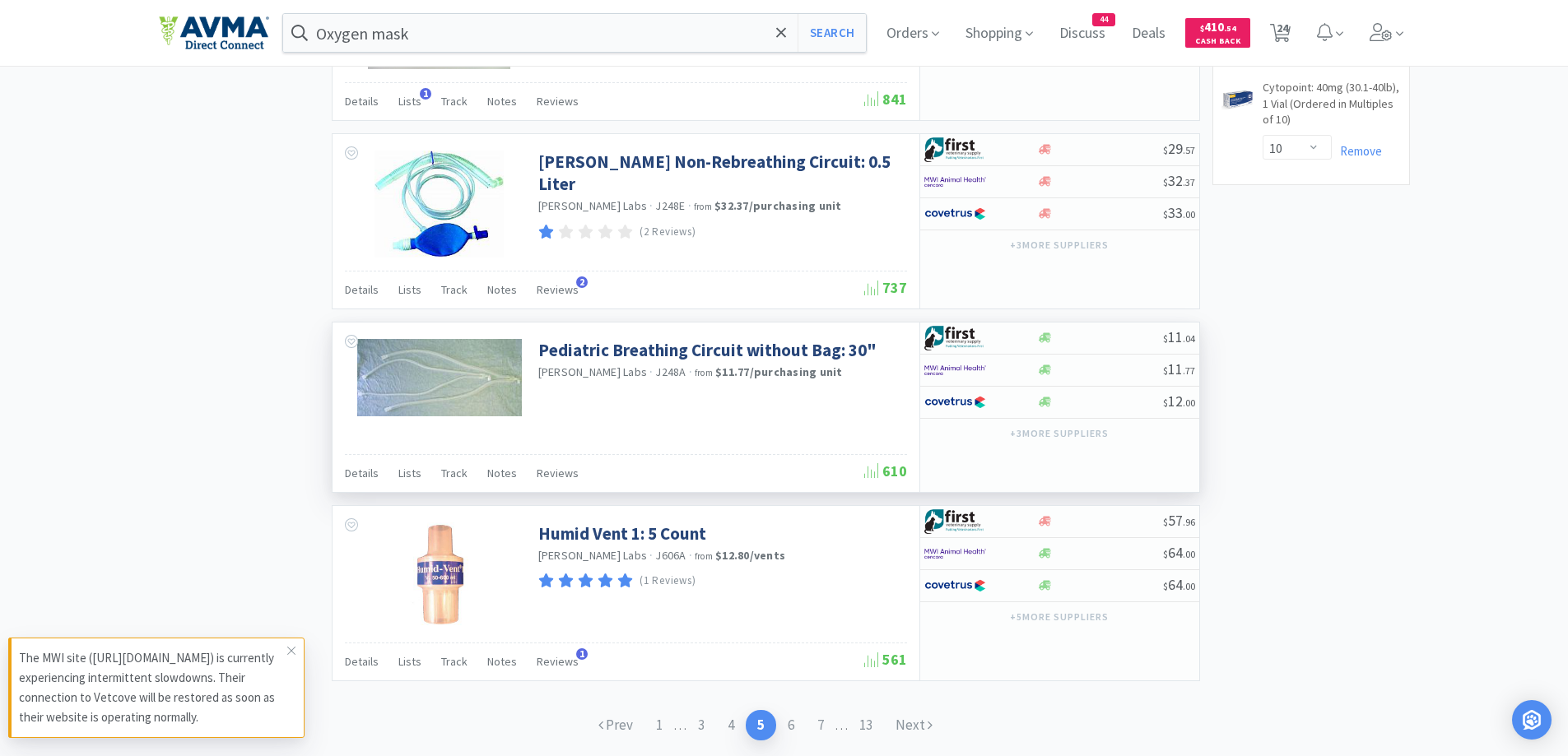
scroll to position [2547, 0]
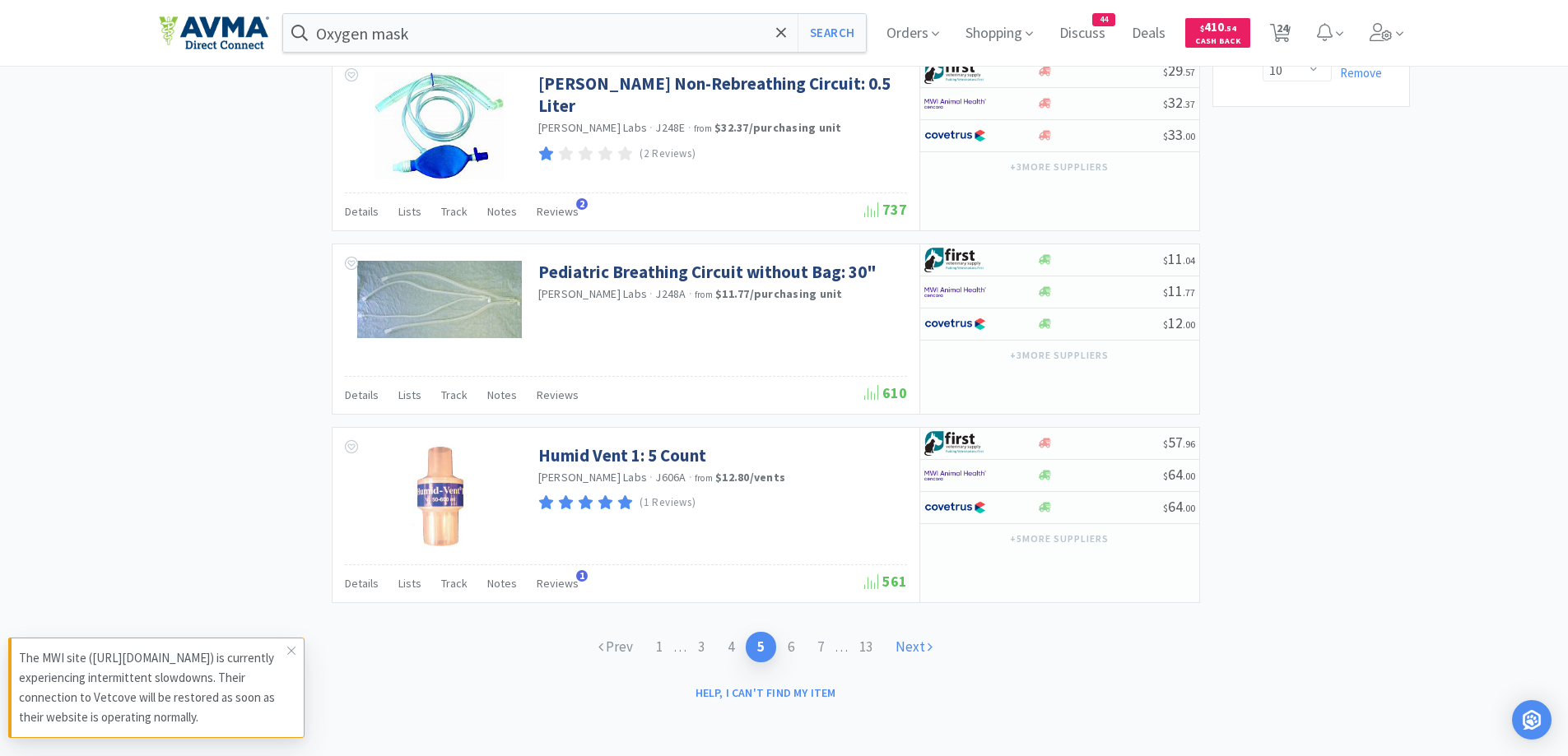
click at [928, 642] on link "Next" at bounding box center [914, 647] width 60 height 31
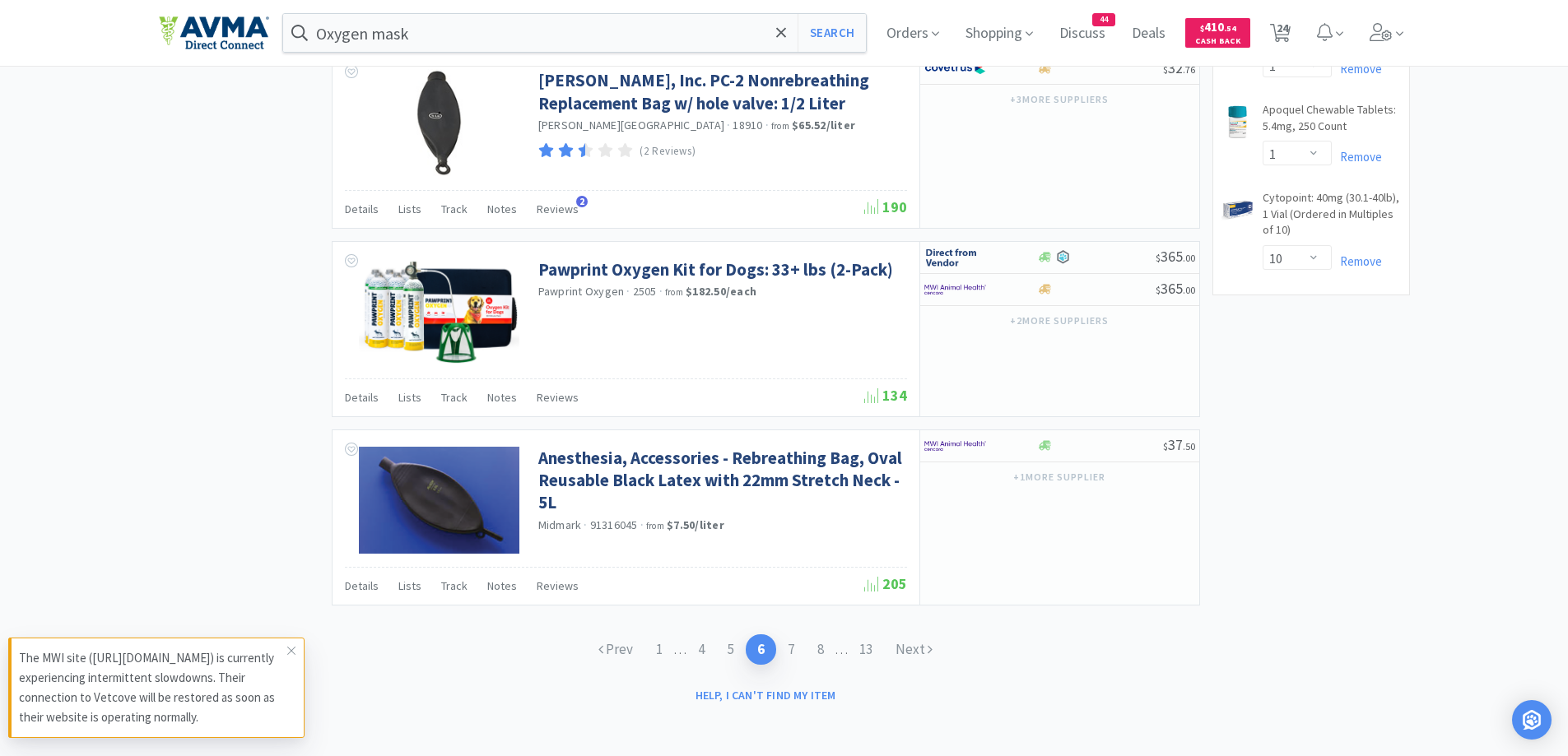
scroll to position [2360, 0]
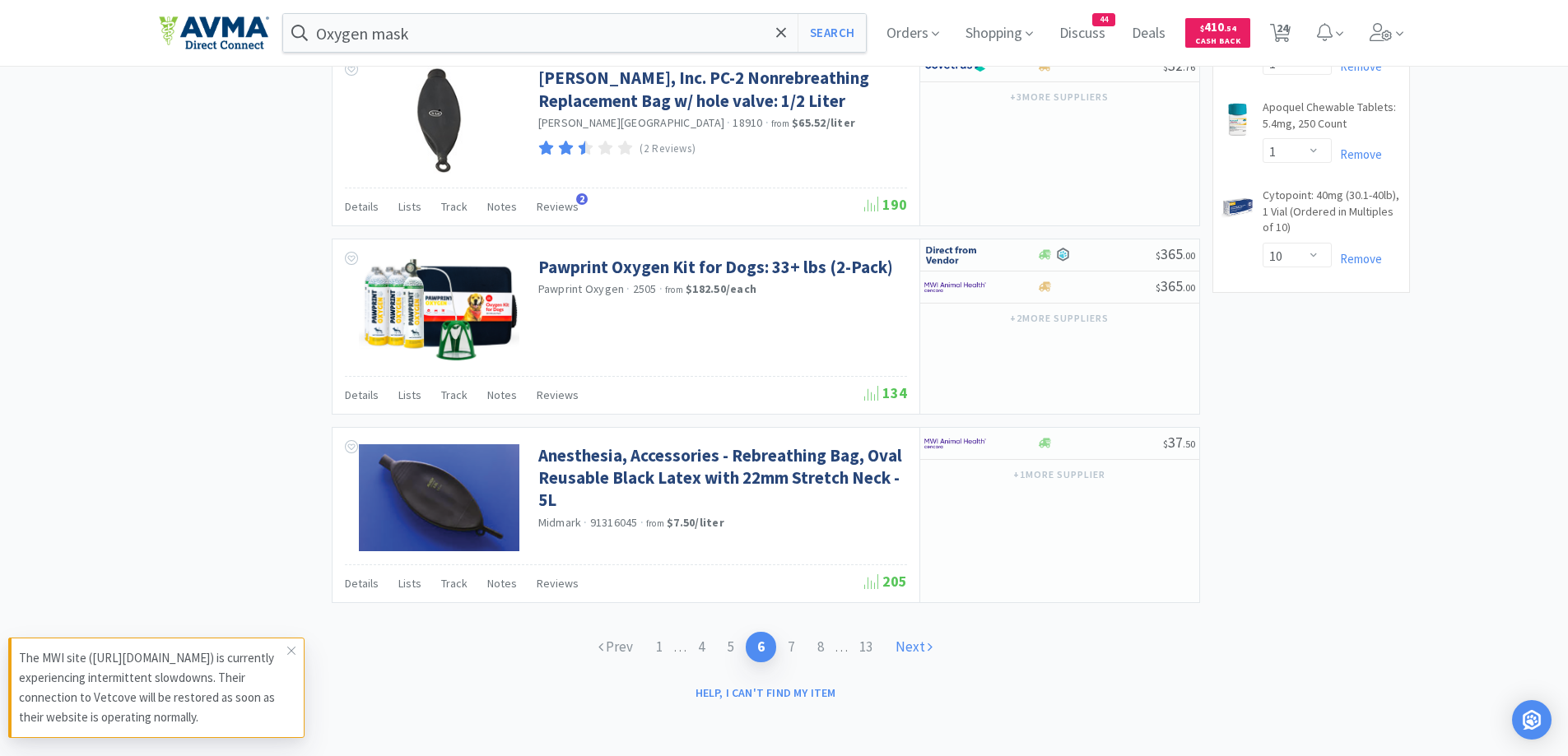
click at [918, 654] on link "Next" at bounding box center [914, 647] width 60 height 31
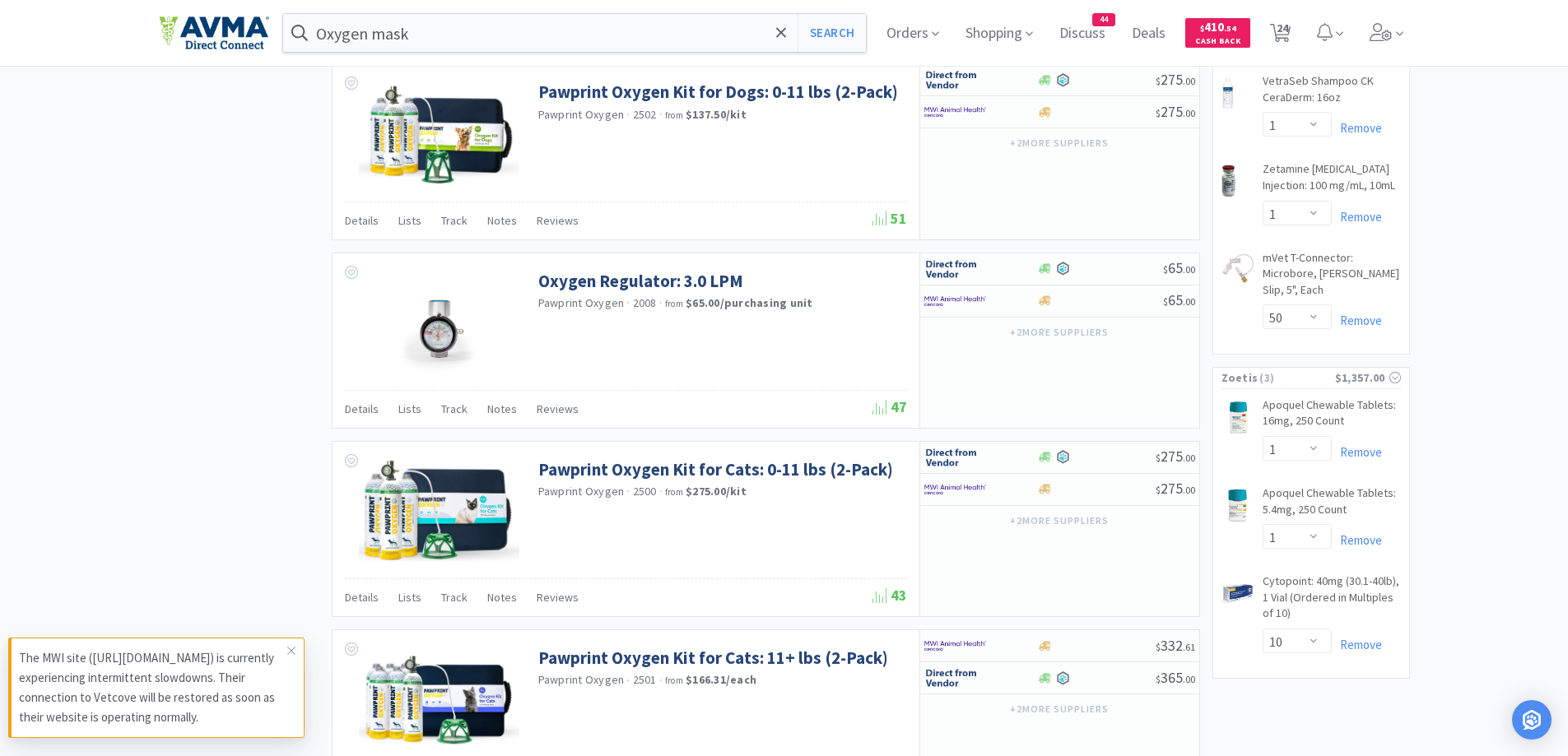
scroll to position [2367, 0]
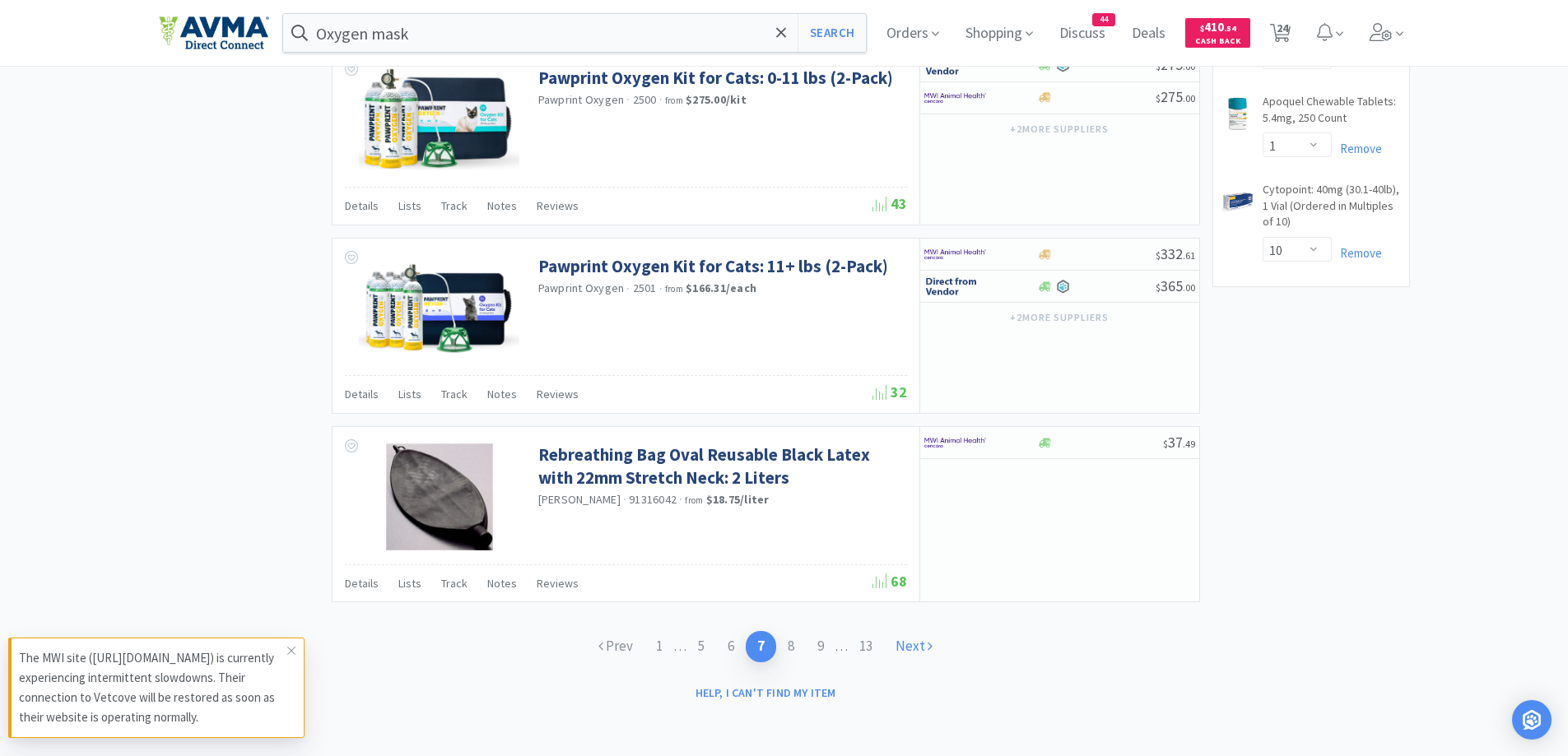
click at [942, 639] on link "Next" at bounding box center [914, 646] width 60 height 31
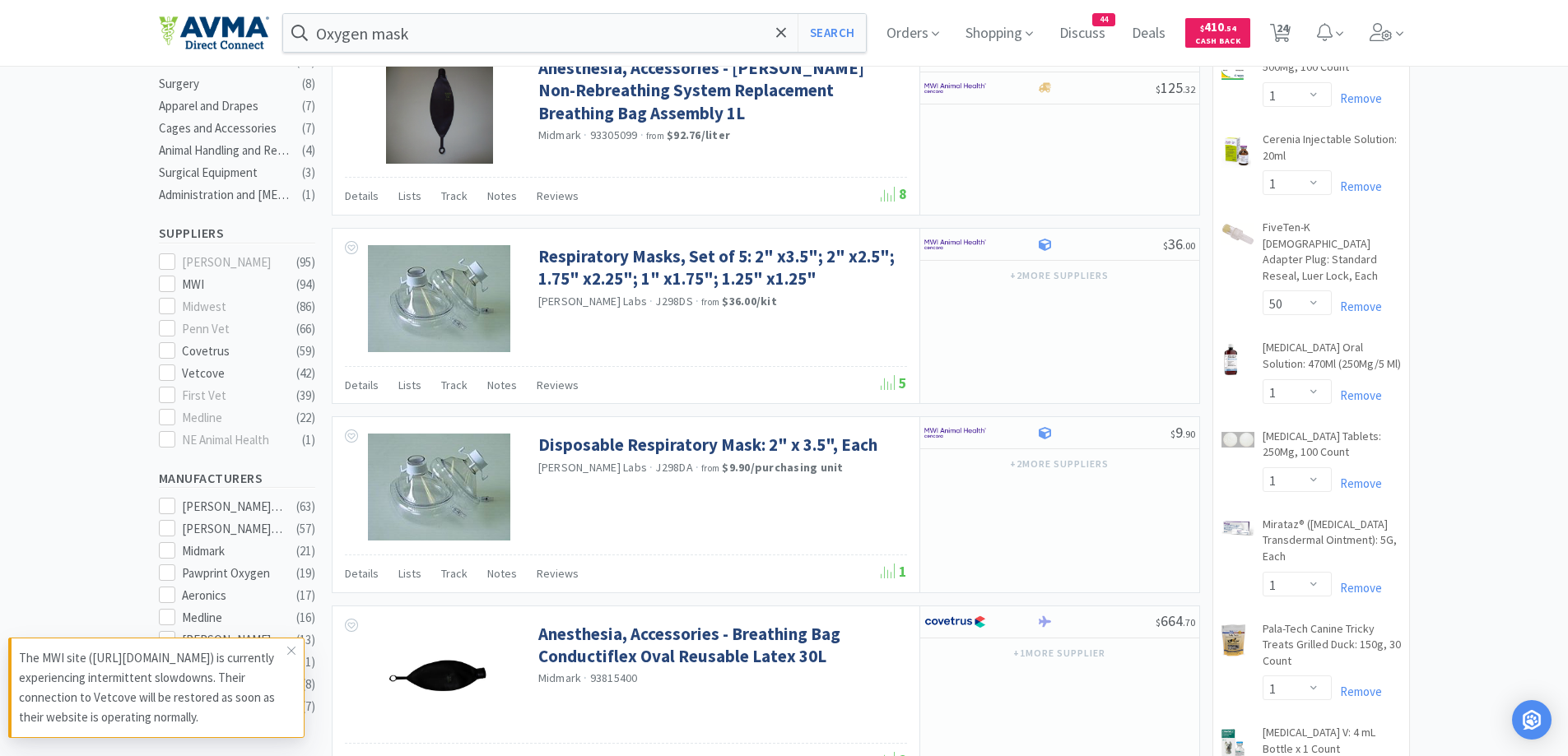
scroll to position [658, 0]
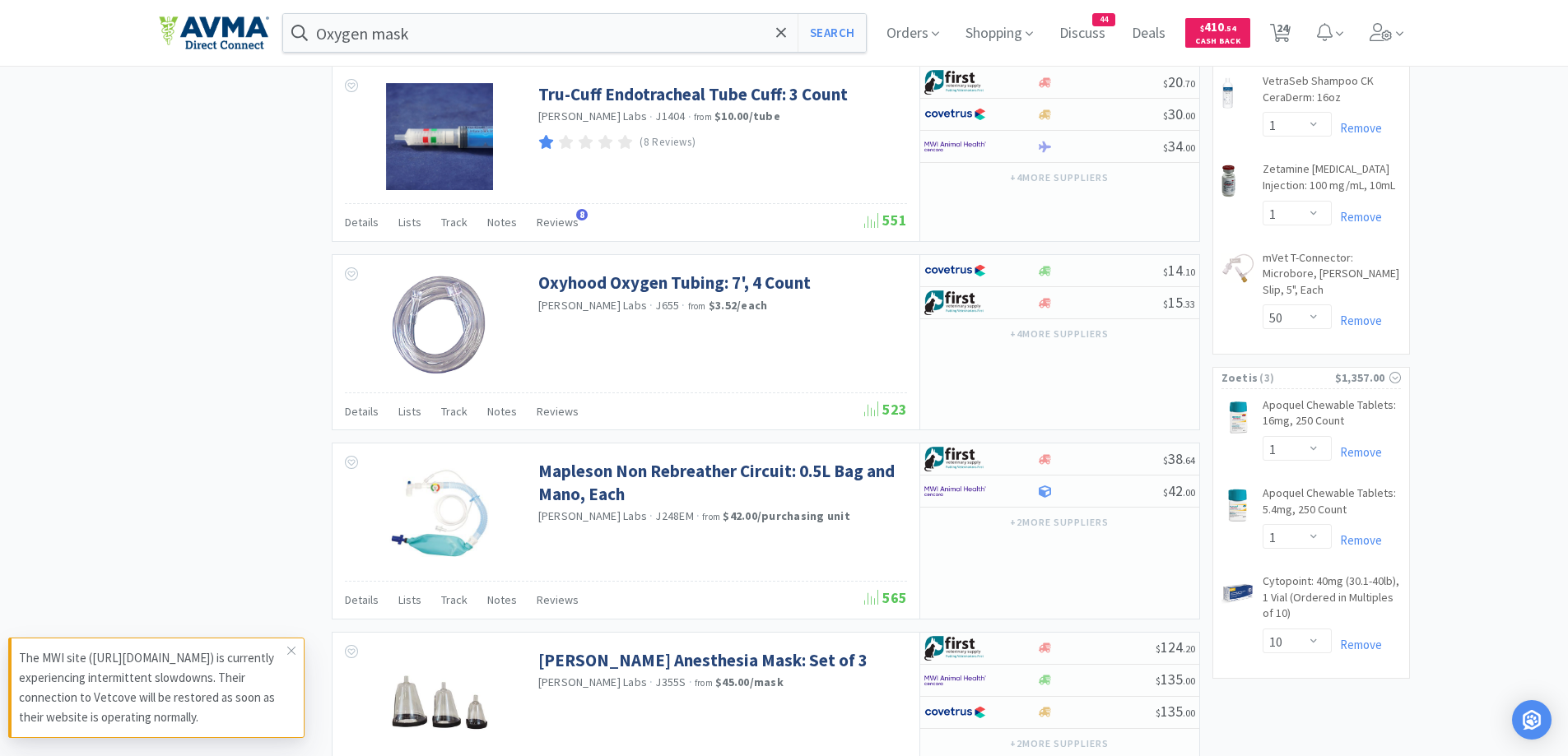
scroll to position [2369, 0]
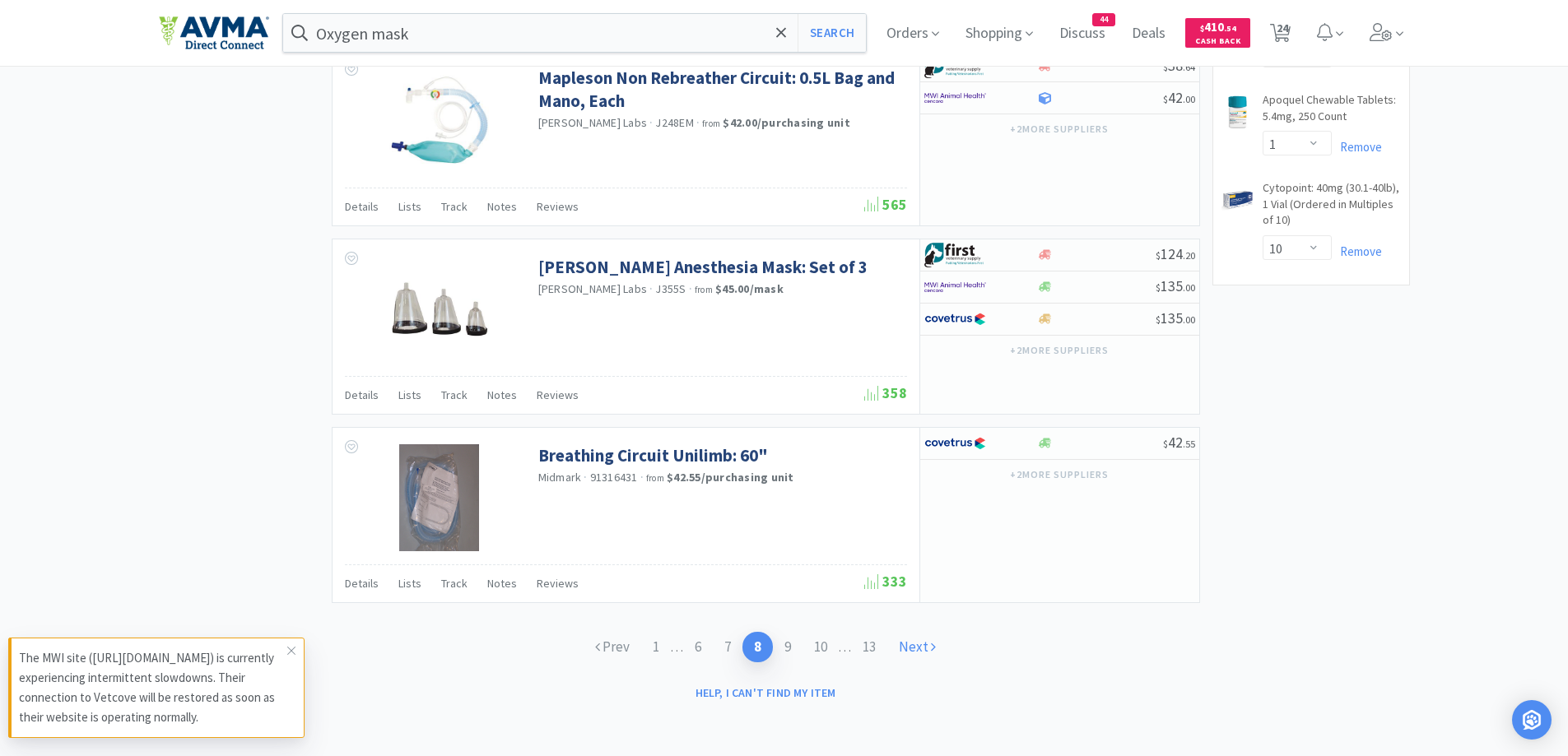
click at [914, 643] on link "Next" at bounding box center [918, 647] width 60 height 31
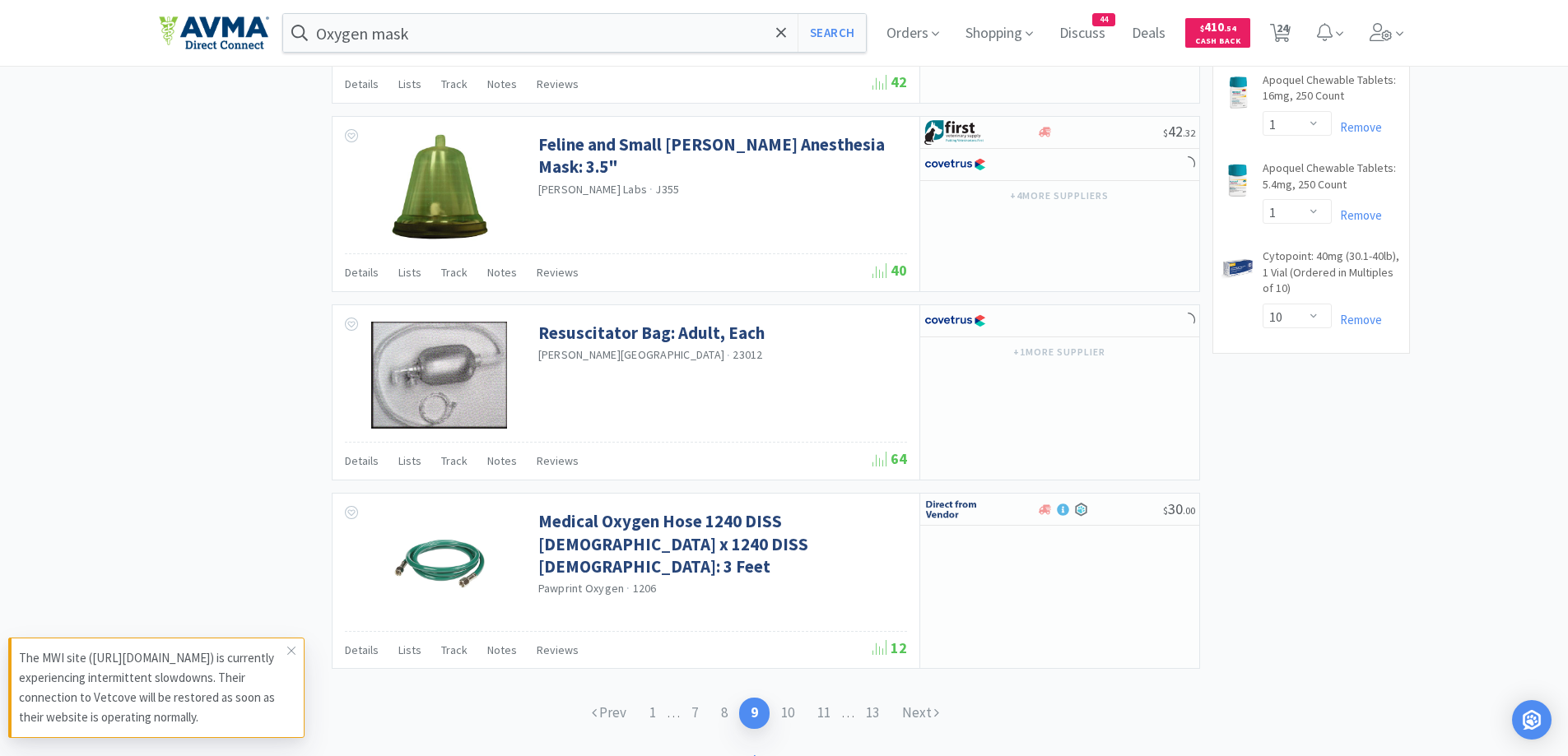
scroll to position [2367, 0]
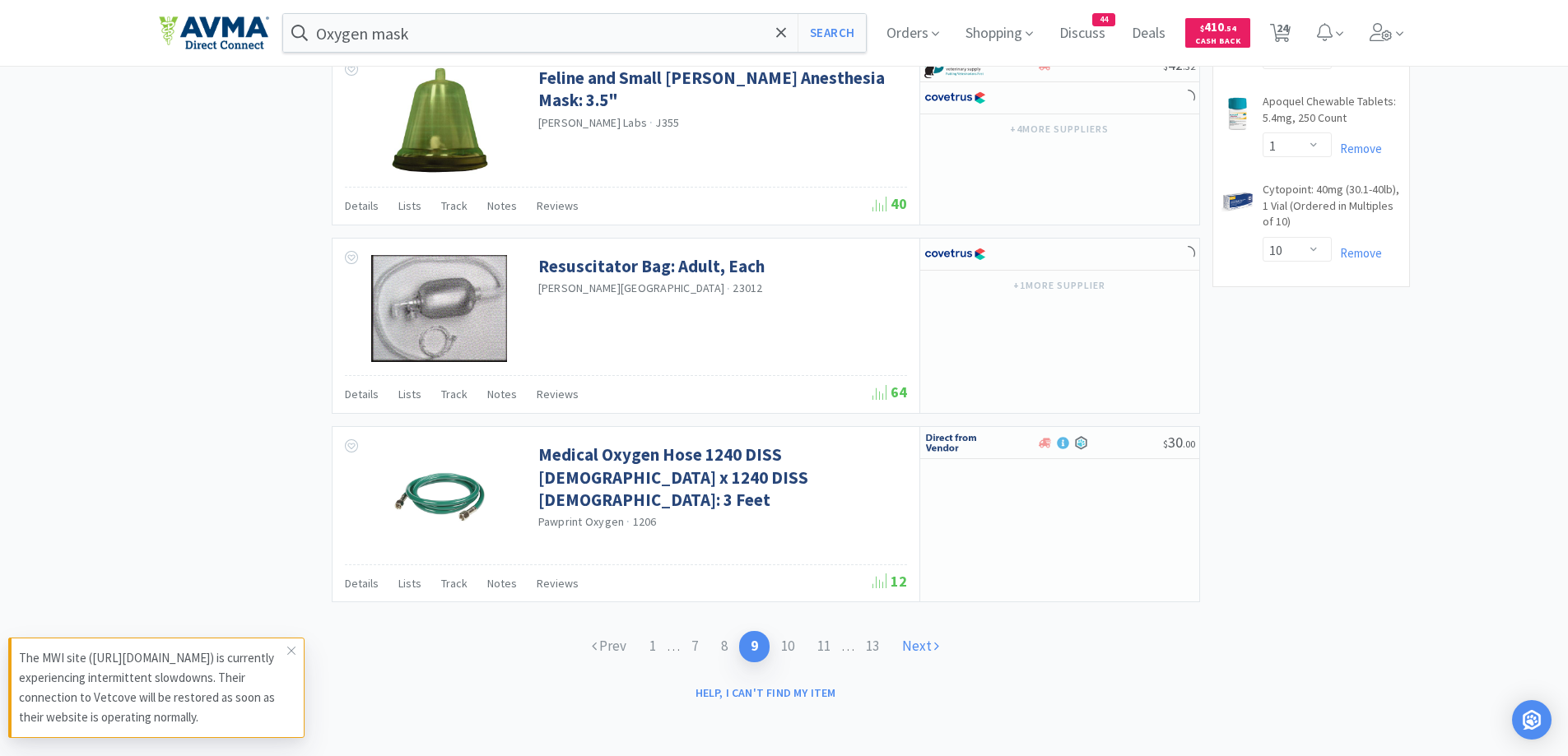
click at [940, 649] on icon at bounding box center [936, 645] width 5 height 14
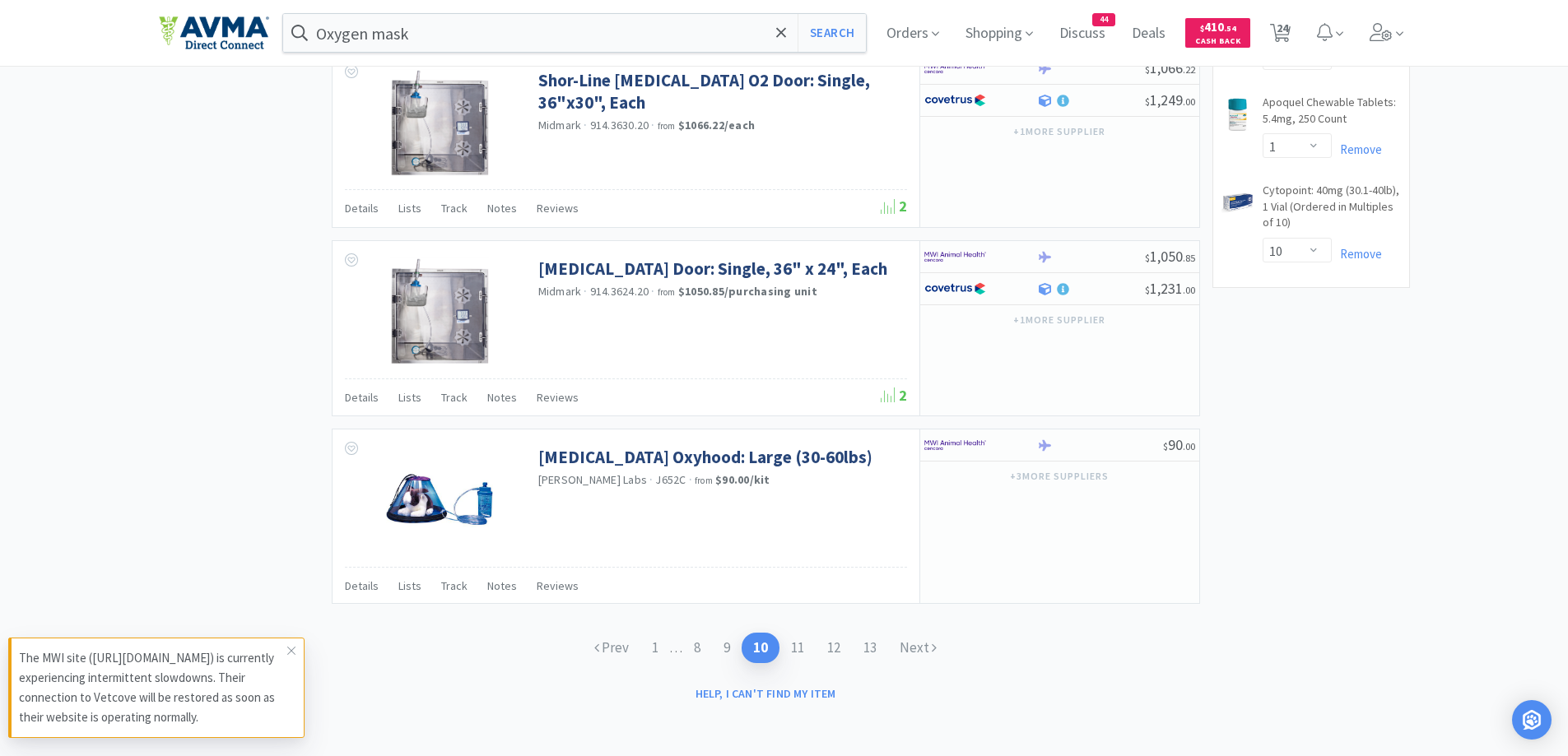
scroll to position [2367, 0]
click at [926, 645] on link "Next" at bounding box center [919, 647] width 60 height 31
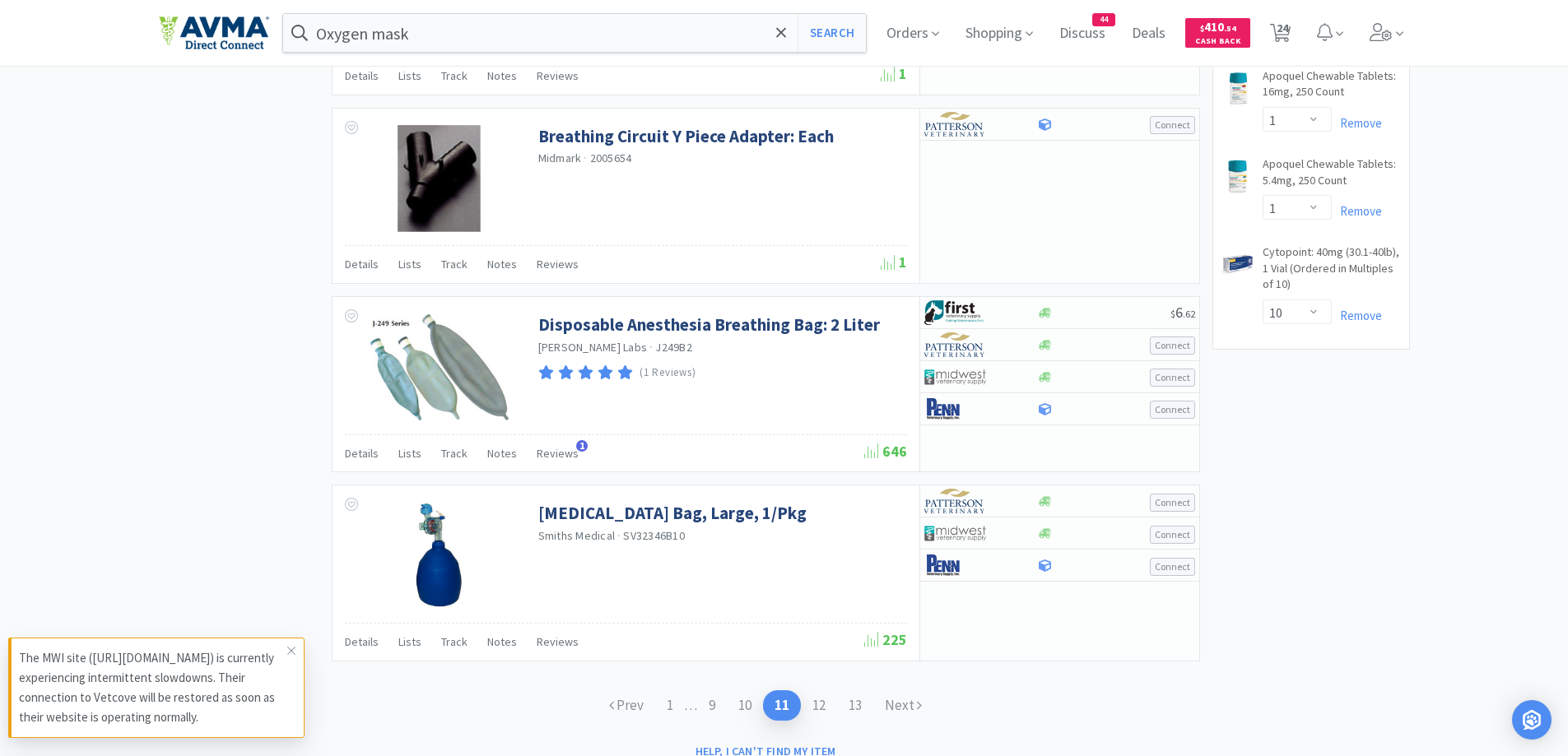
scroll to position [2362, 0]
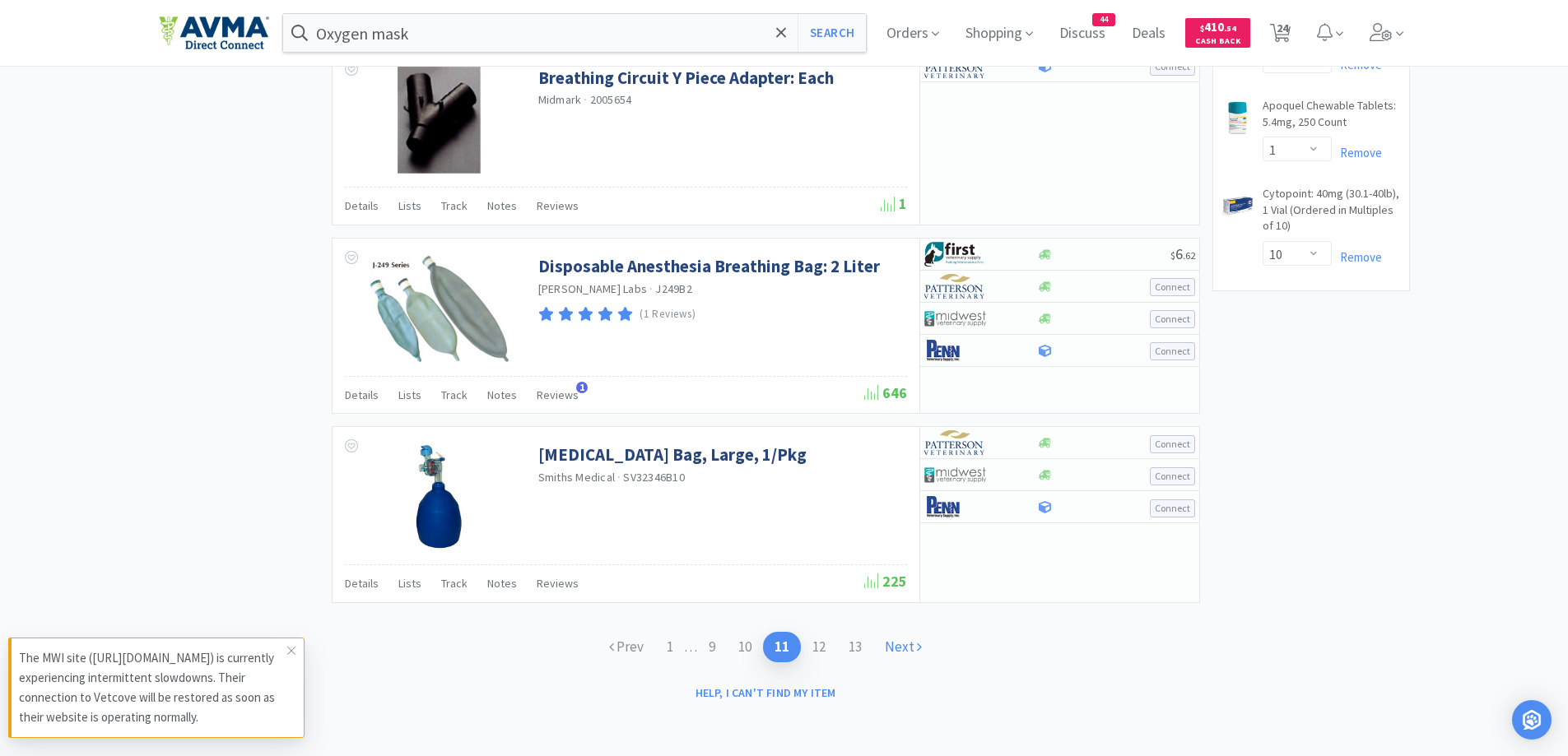
click at [902, 650] on link "Next" at bounding box center [903, 647] width 60 height 31
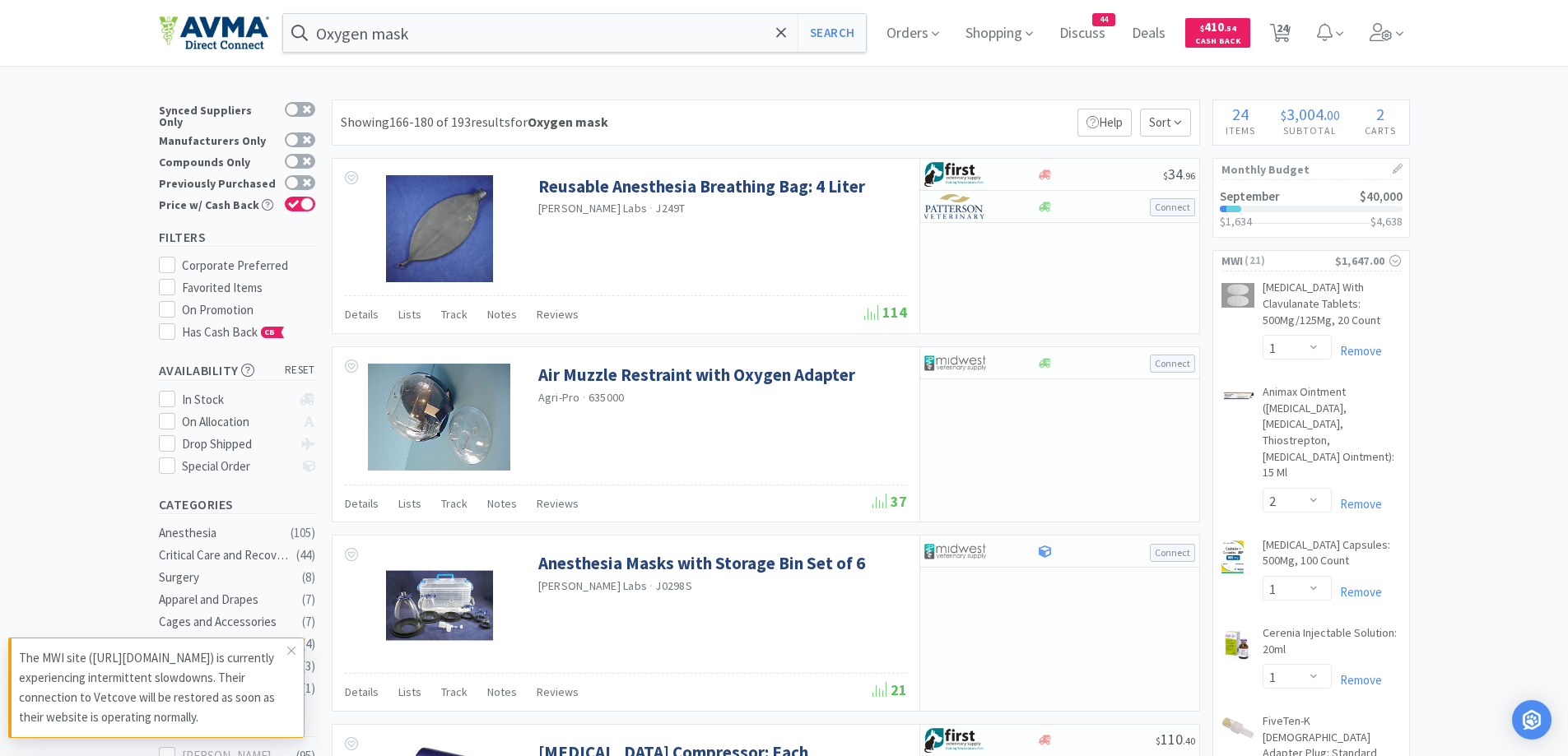
click at [880, 114] on div "Showing 166-180 of 193 results for Oxygen mask Filters Help Sort" at bounding box center [766, 122] width 869 height 46
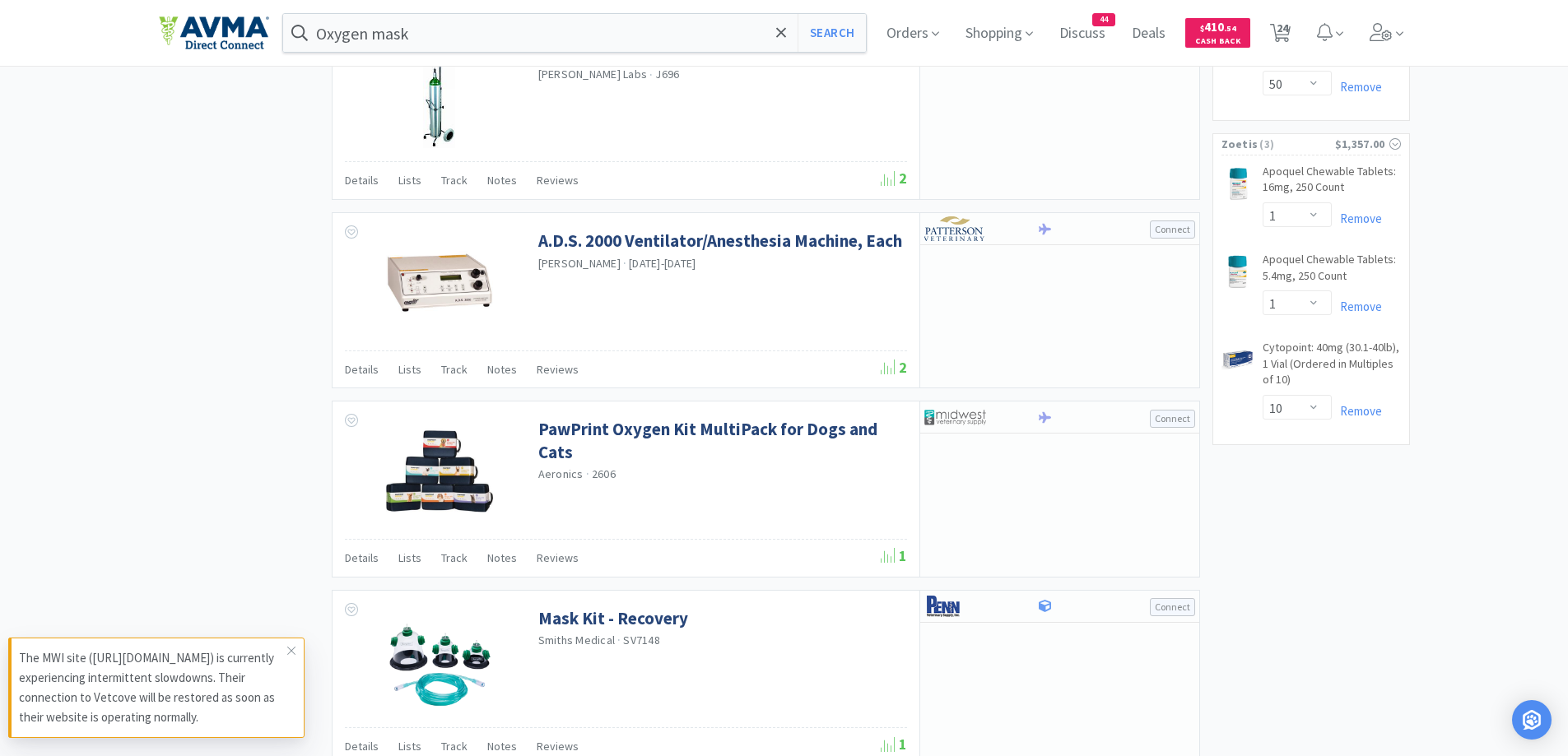
scroll to position [2371, 0]
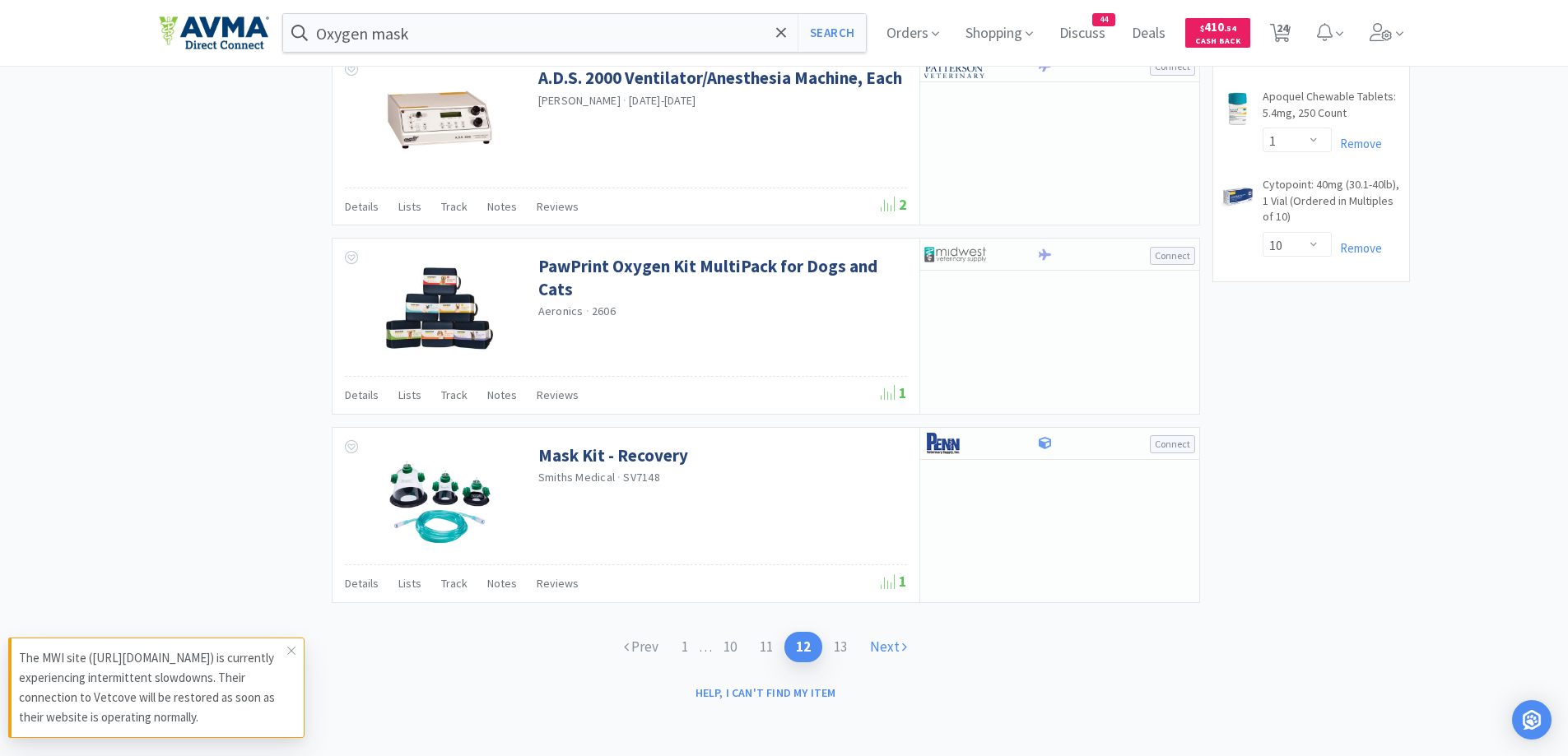
click at [886, 660] on link "Next" at bounding box center [889, 647] width 60 height 31
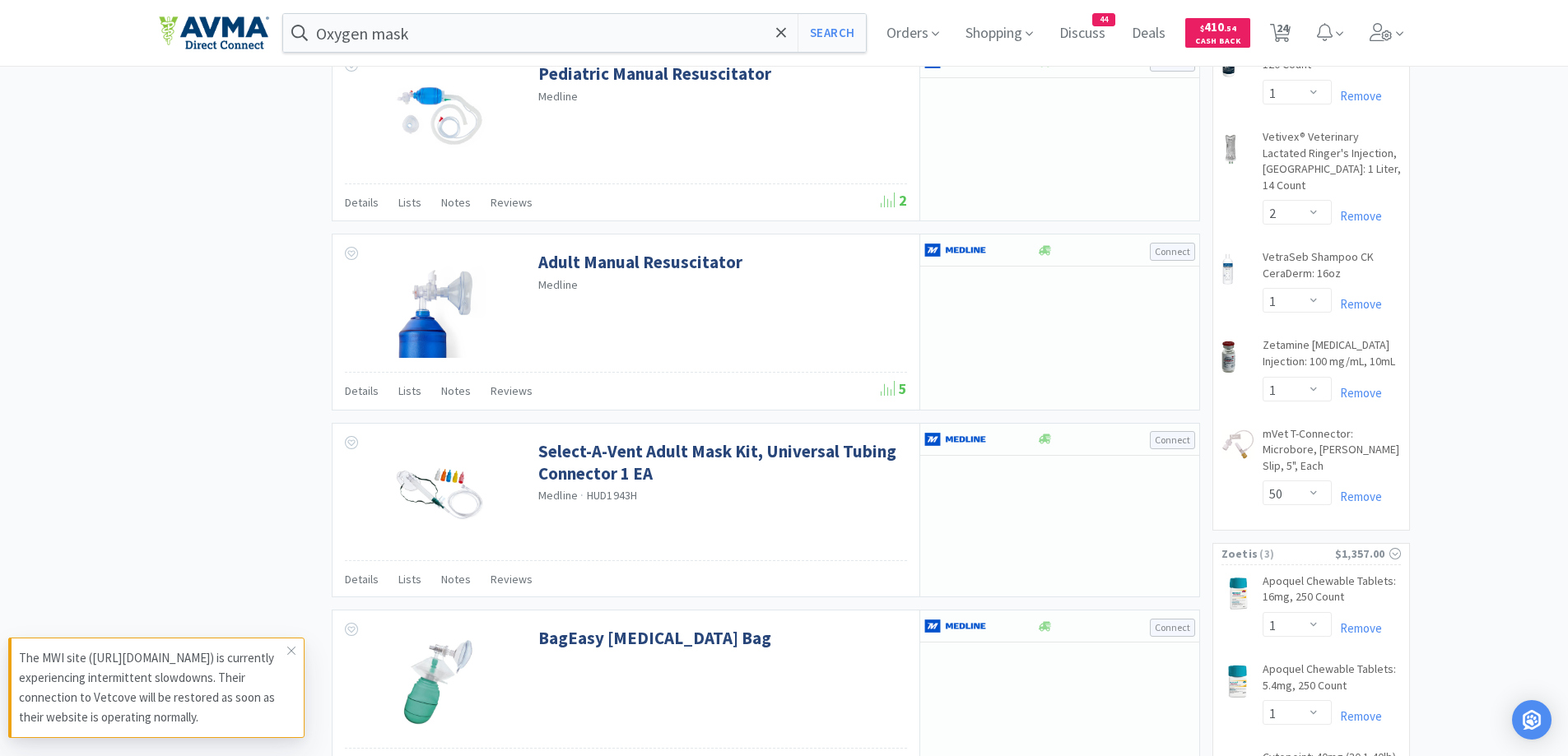
scroll to position [1982, 0]
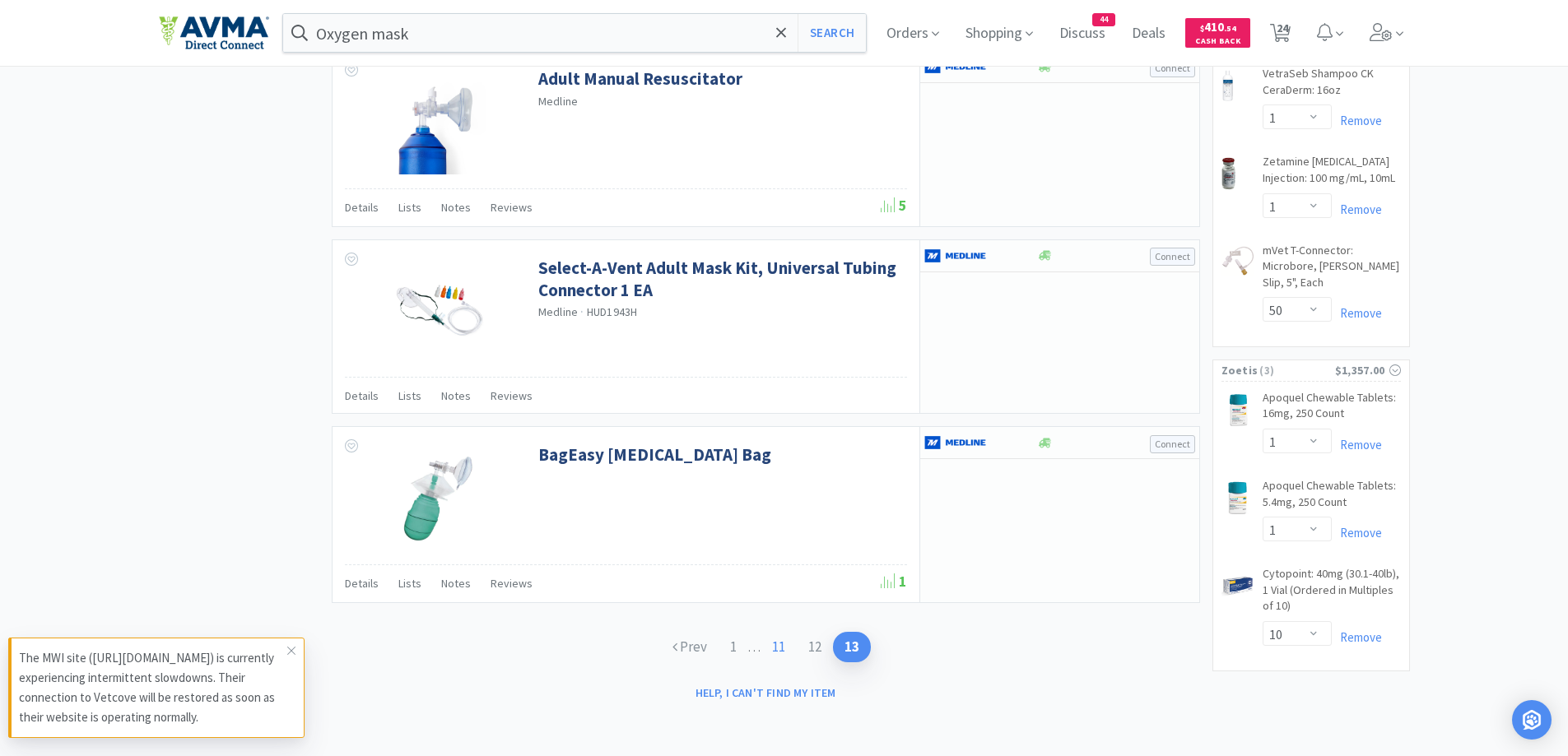
click at [781, 635] on link "11" at bounding box center [779, 647] width 36 height 31
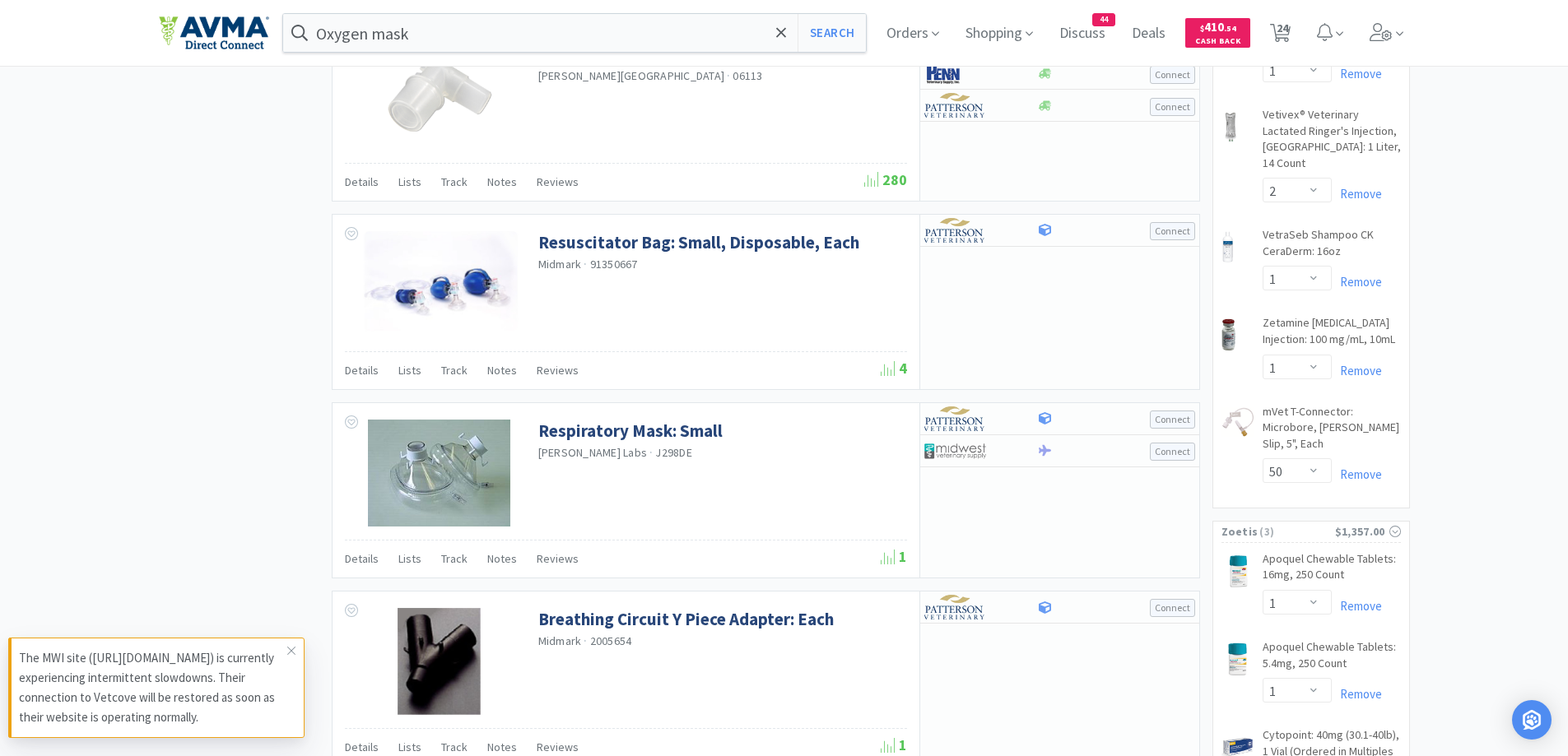
scroll to position [1975, 0]
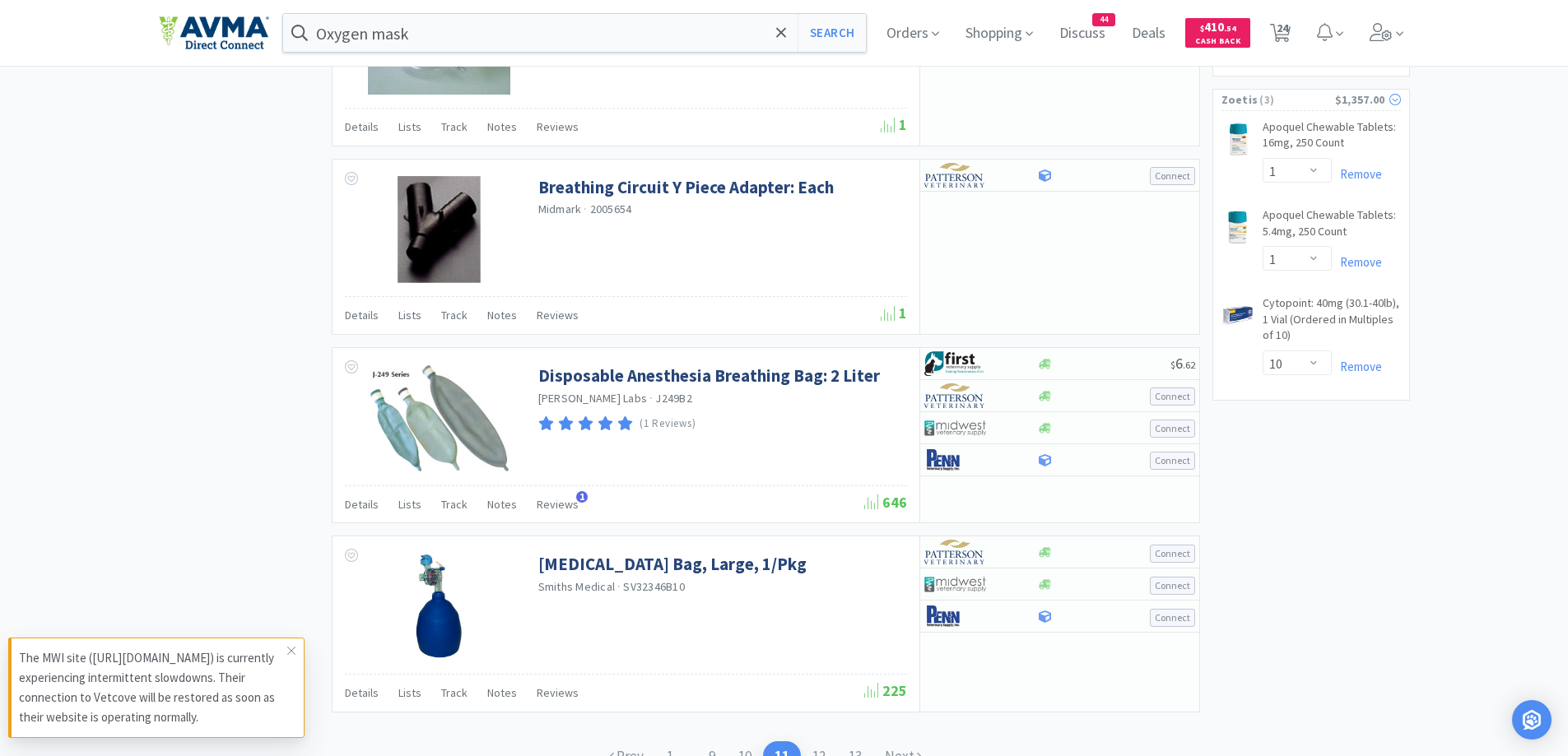
scroll to position [2198, 0]
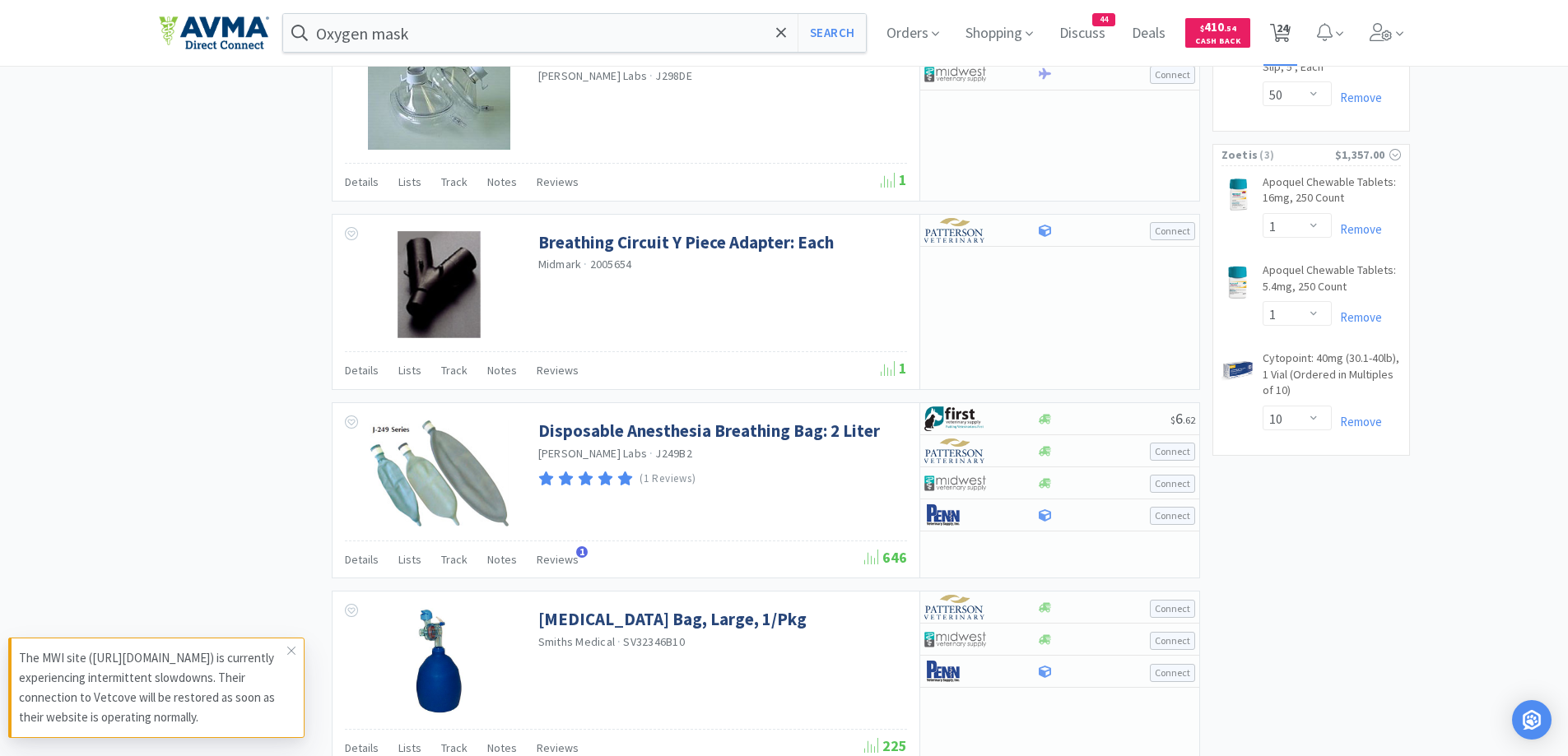
click at [1281, 32] on icon at bounding box center [1281, 33] width 21 height 18
select select "1"
select select "10"
select select "1"
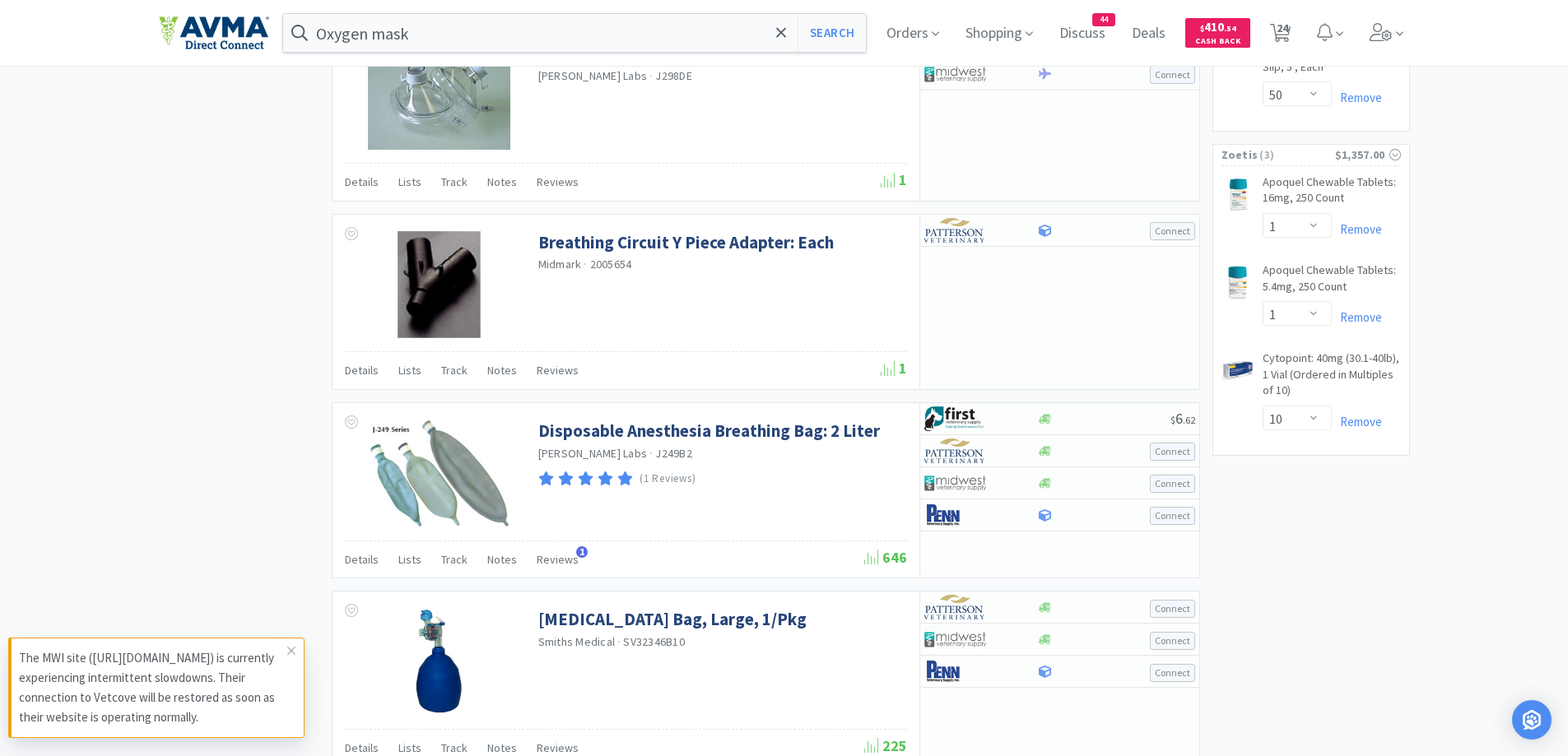
select select "2"
select select "1"
select select "50"
select select "1"
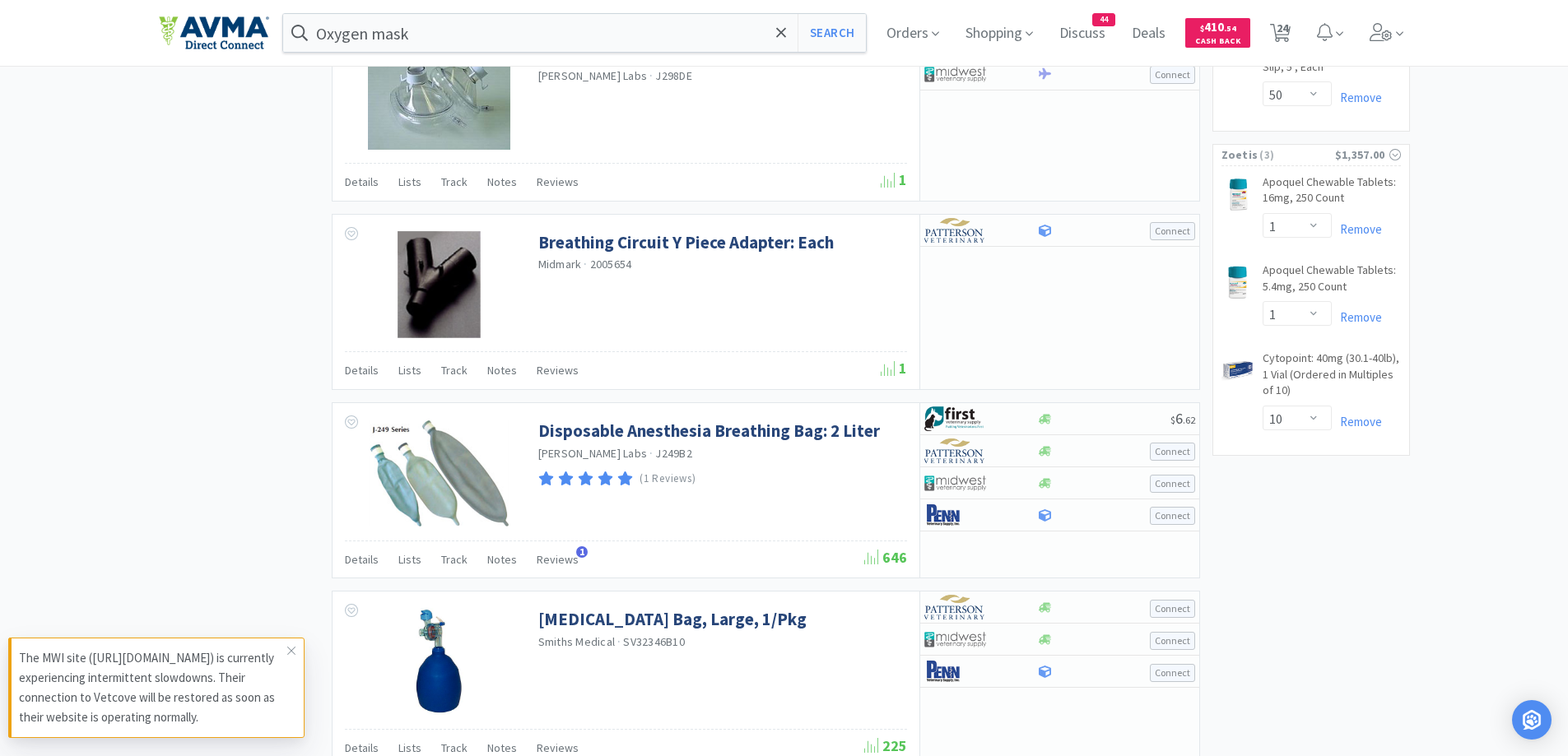
select select "1"
select select "5"
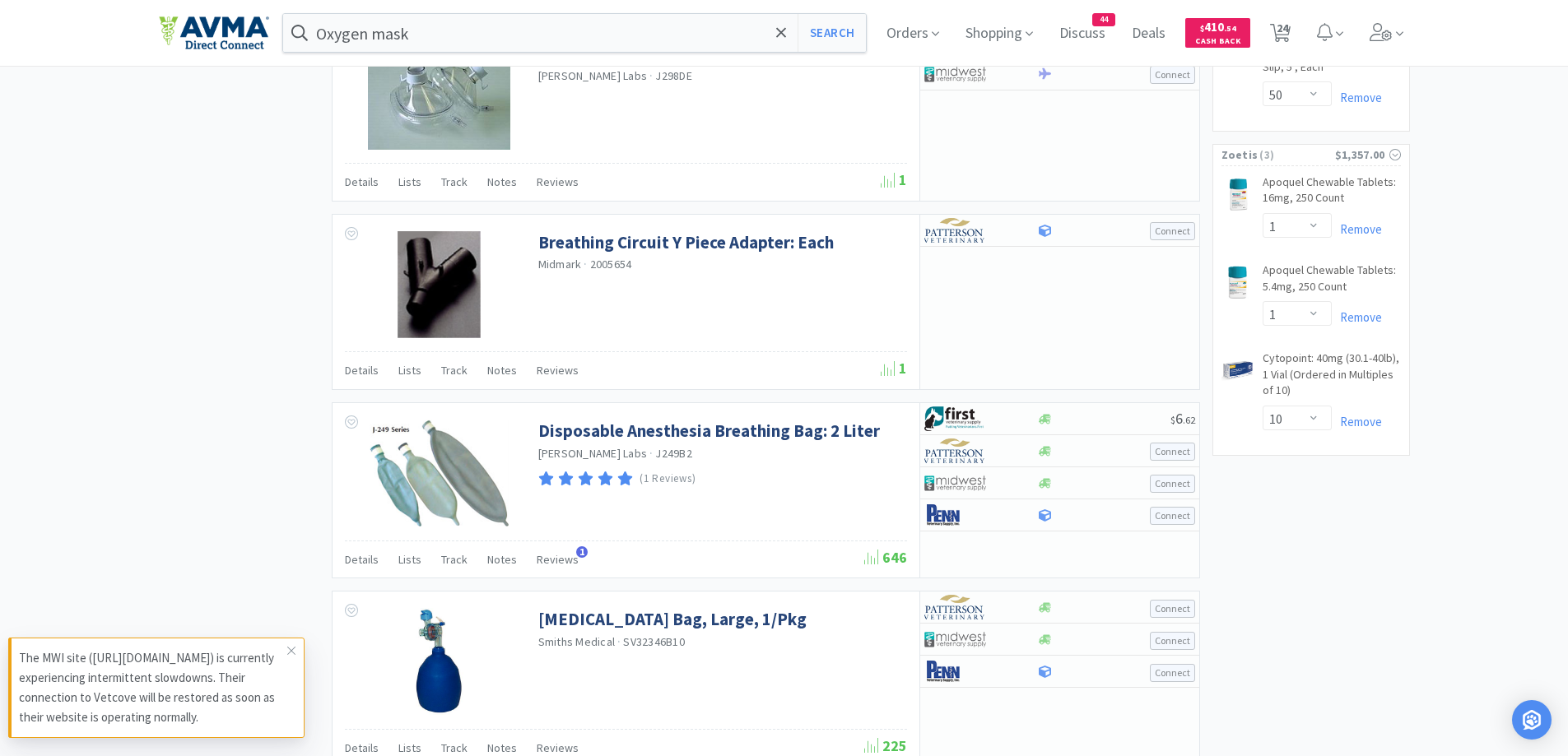
select select "3"
select select "1"
select select "12"
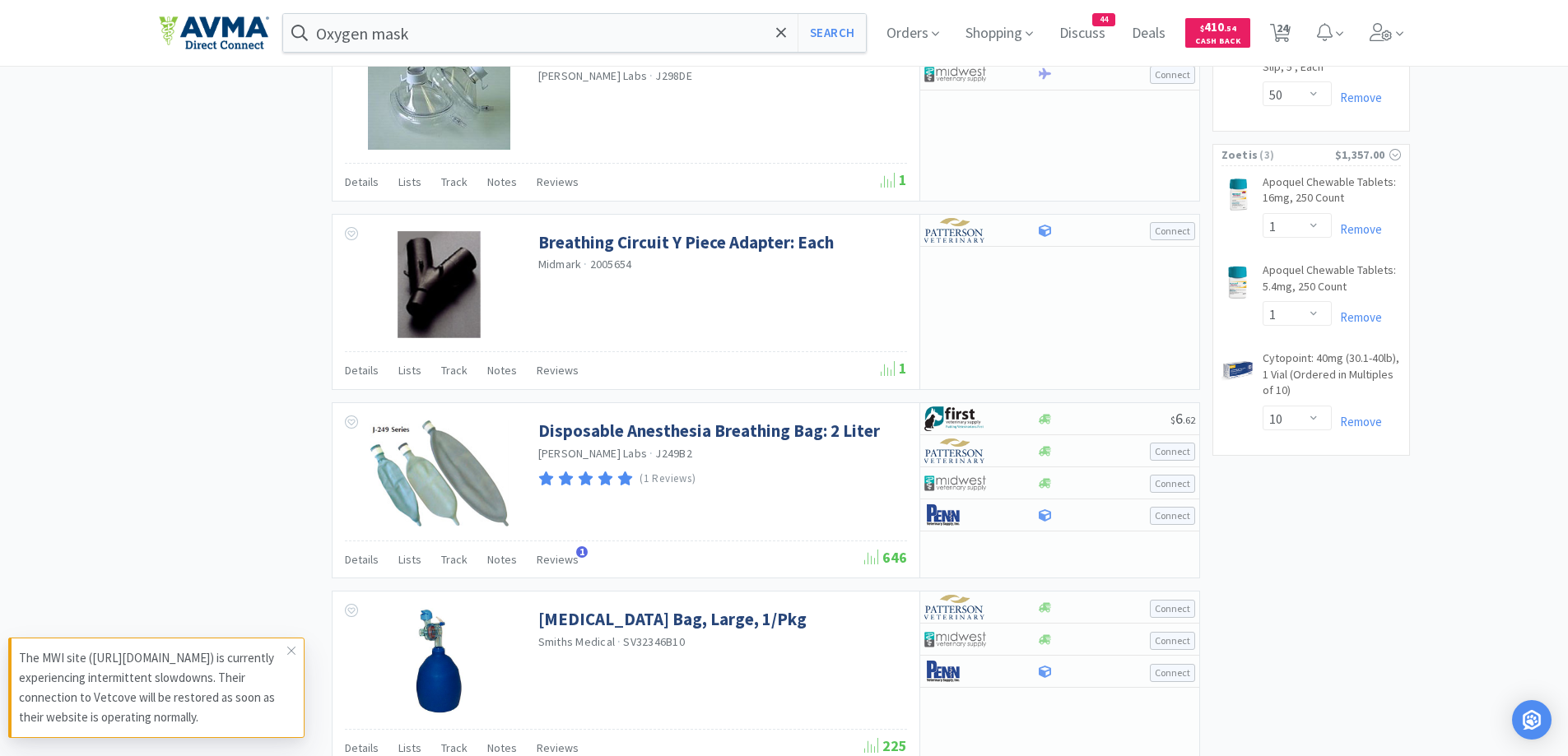
select select "1"
select select "2"
select select "1"
select select "50"
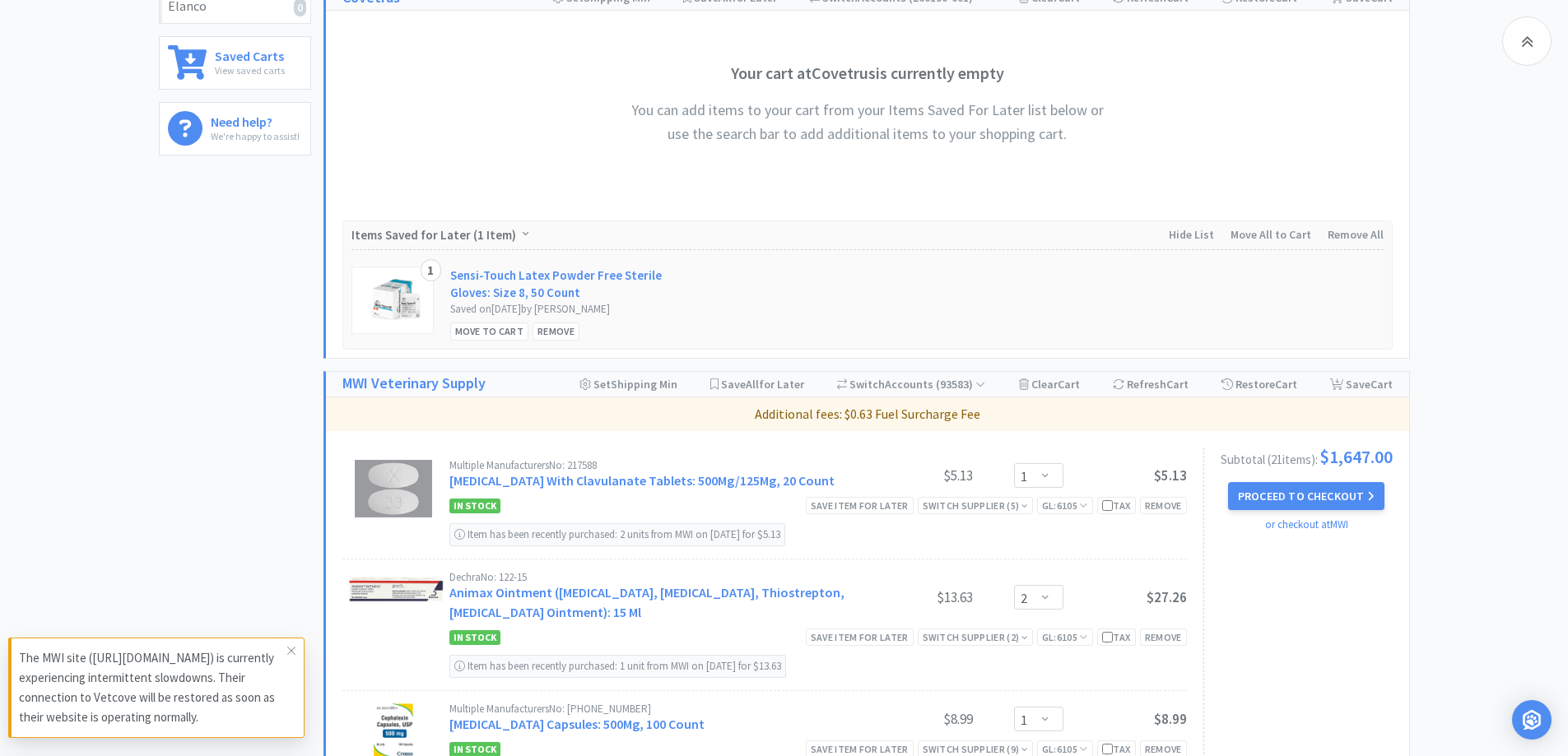
scroll to position [658, 0]
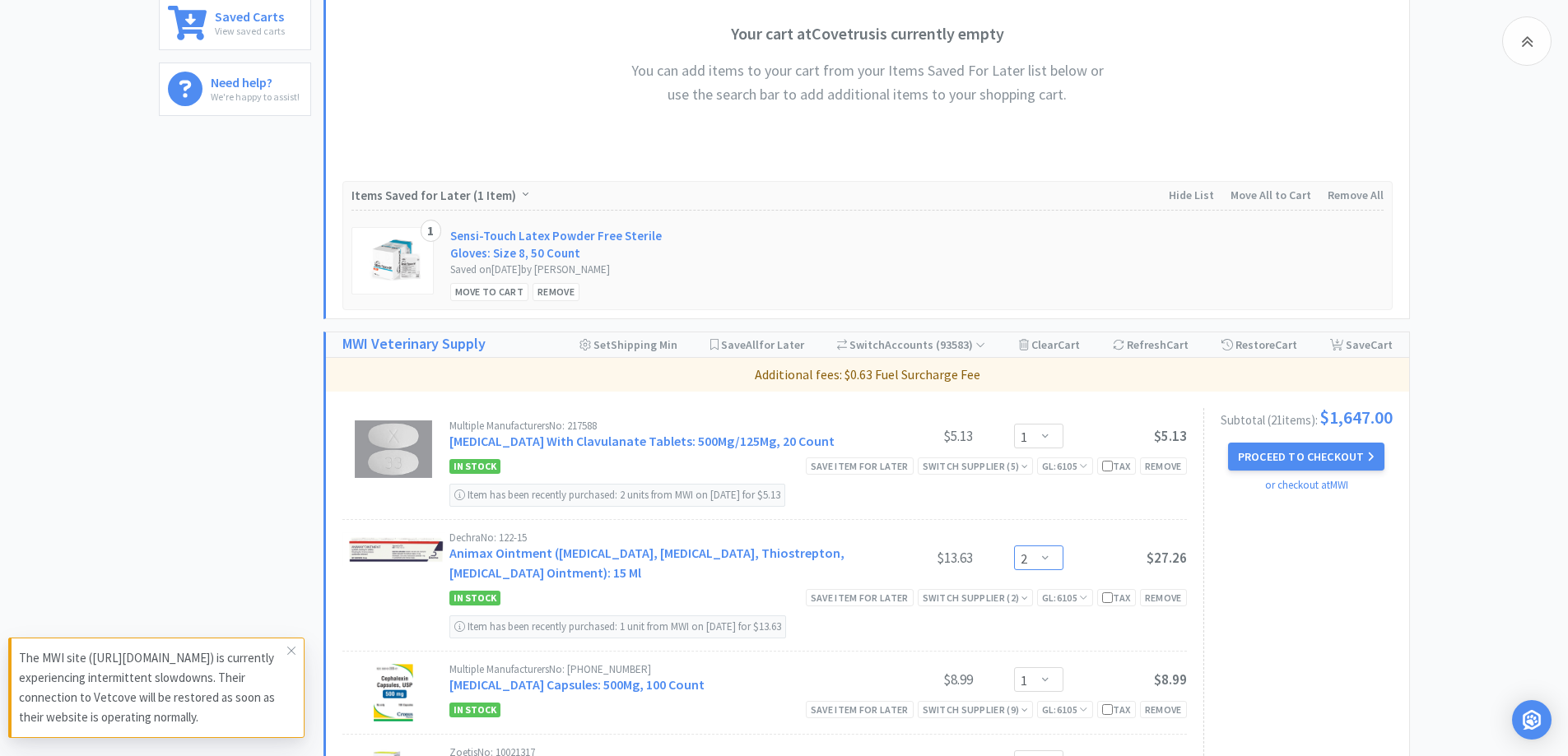
click at [1057, 561] on select "Enter Quantity 1 2 3 4 5 6 7 8 9 10 11 12 13 14 15 16 17 18 19 20 Enter Quantity" at bounding box center [1038, 557] width 49 height 24
click at [1014, 546] on select "Enter Quantity 1 2 3 4 5 6 7 8 9 10 11 12 13 14 15 16 17 18 19 20 Enter Quantity" at bounding box center [1038, 557] width 49 height 24
click at [1057, 566] on select "Enter Quantity 1 2 3 4 5 6 7 8 9 10 11 12 13 14 15 16 17 18 19 20 Enter Quantity" at bounding box center [1038, 557] width 49 height 24
click at [1014, 546] on select "Enter Quantity 1 2 3 4 5 6 7 8 9 10 11 12 13 14 15 16 17 18 19 20 Enter Quantity" at bounding box center [1038, 557] width 49 height 24
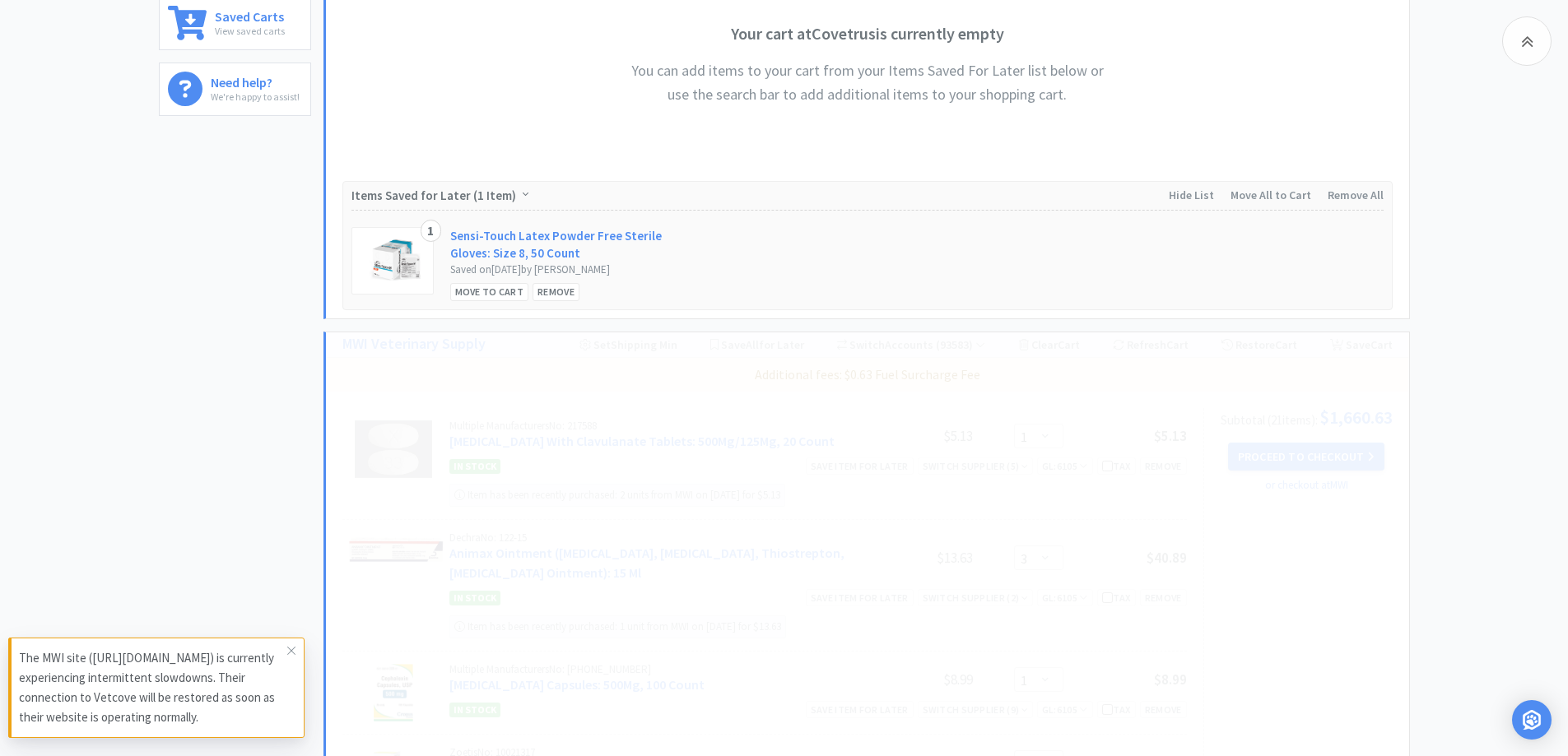
select select "4"
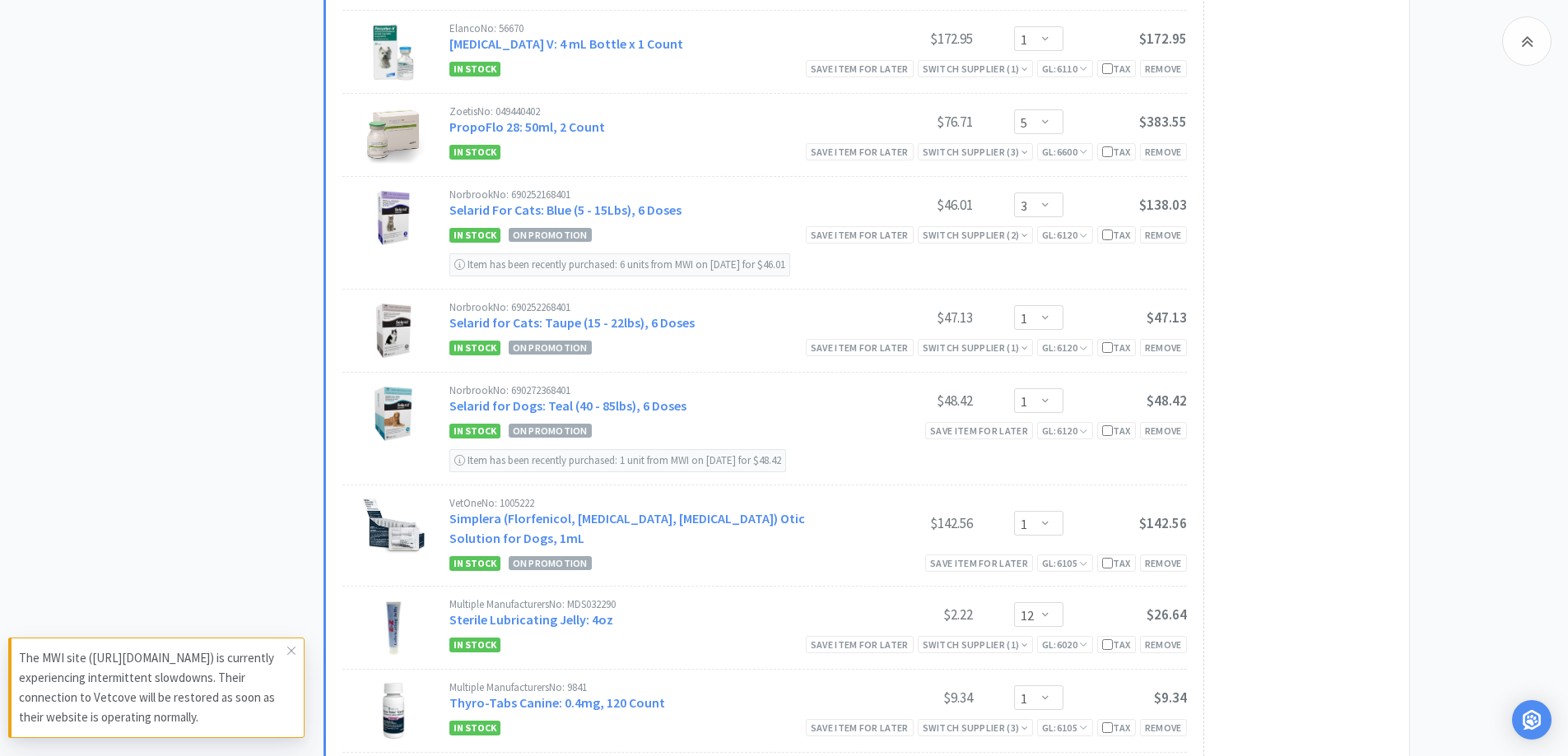
scroll to position [1992, 0]
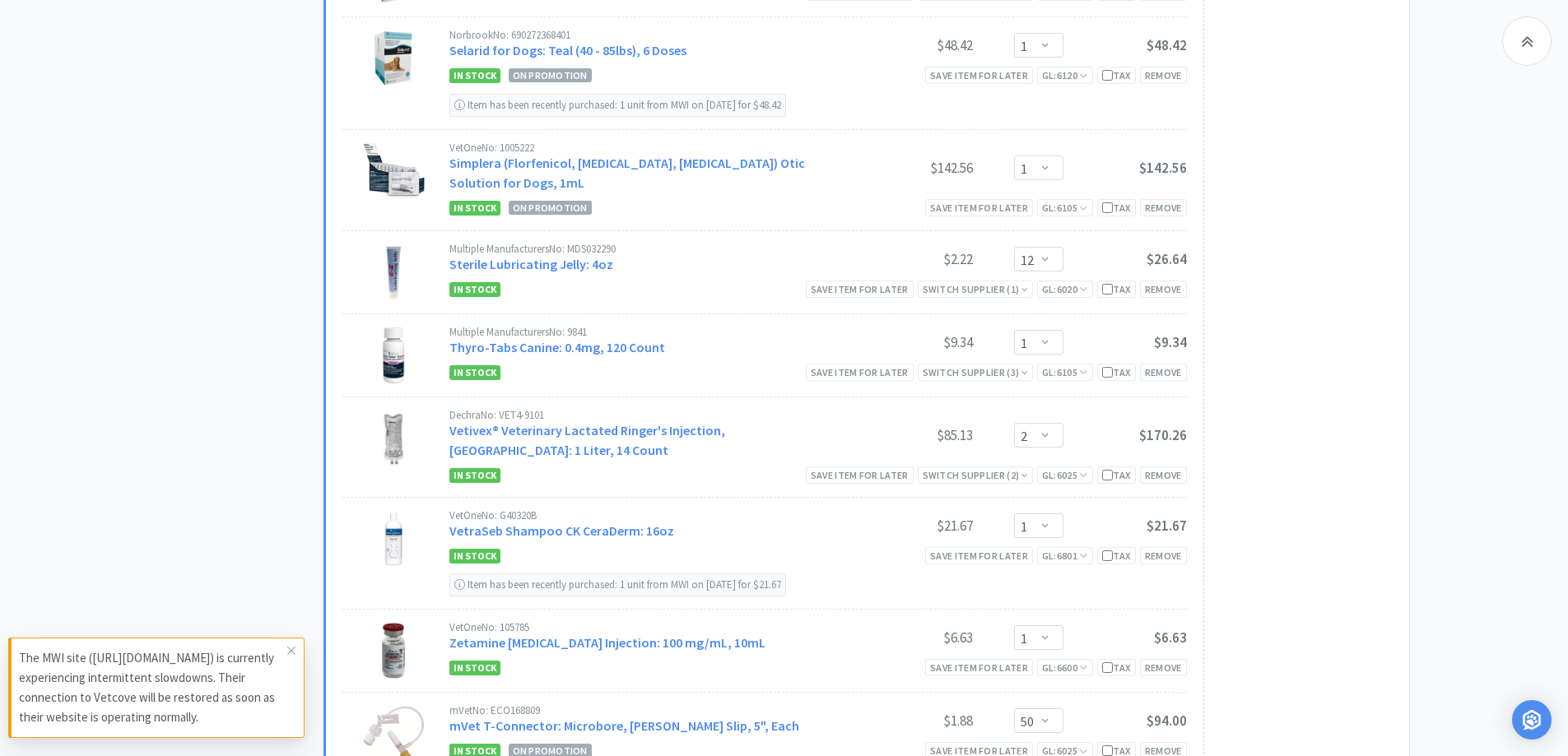
scroll to position [2321, 0]
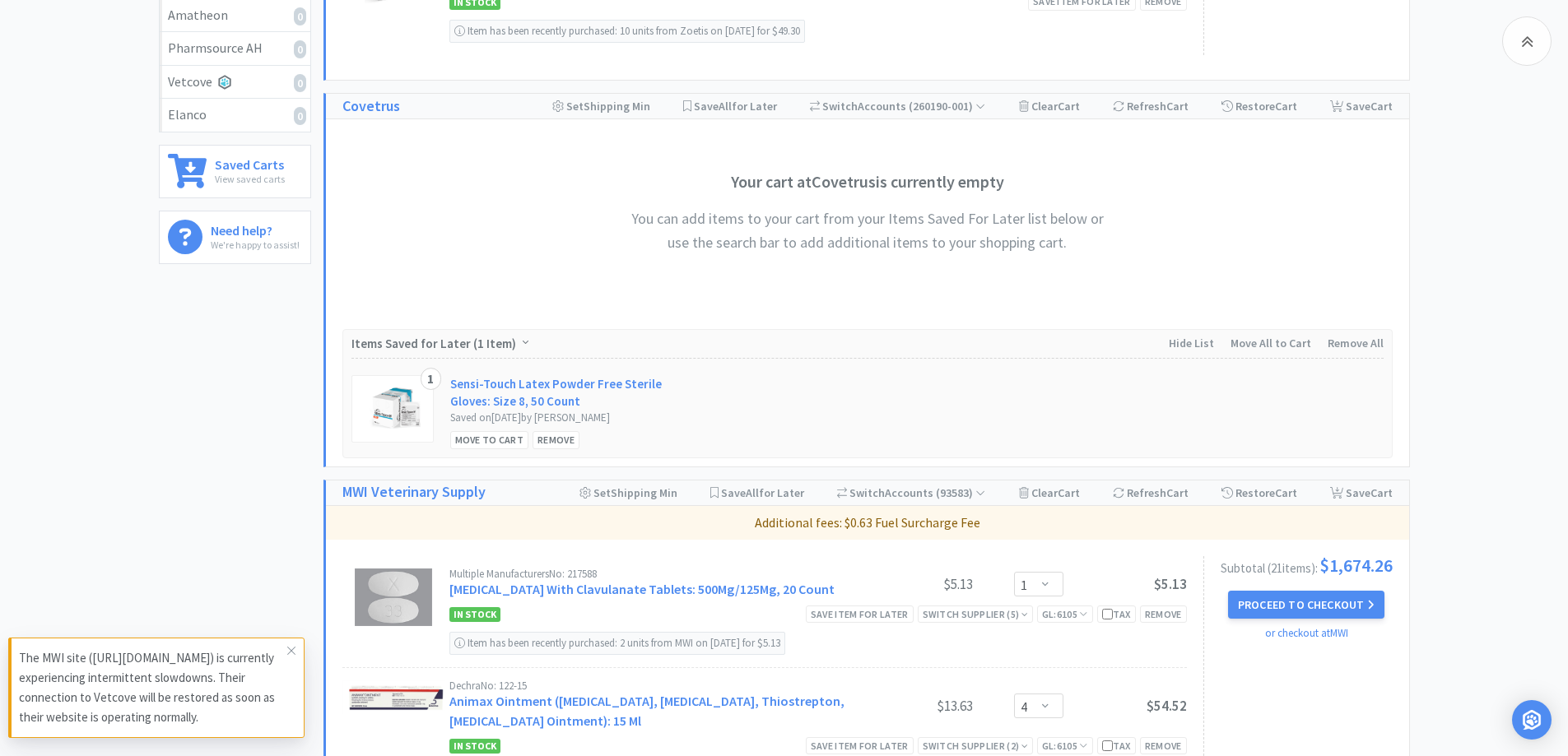
scroll to position [16, 0]
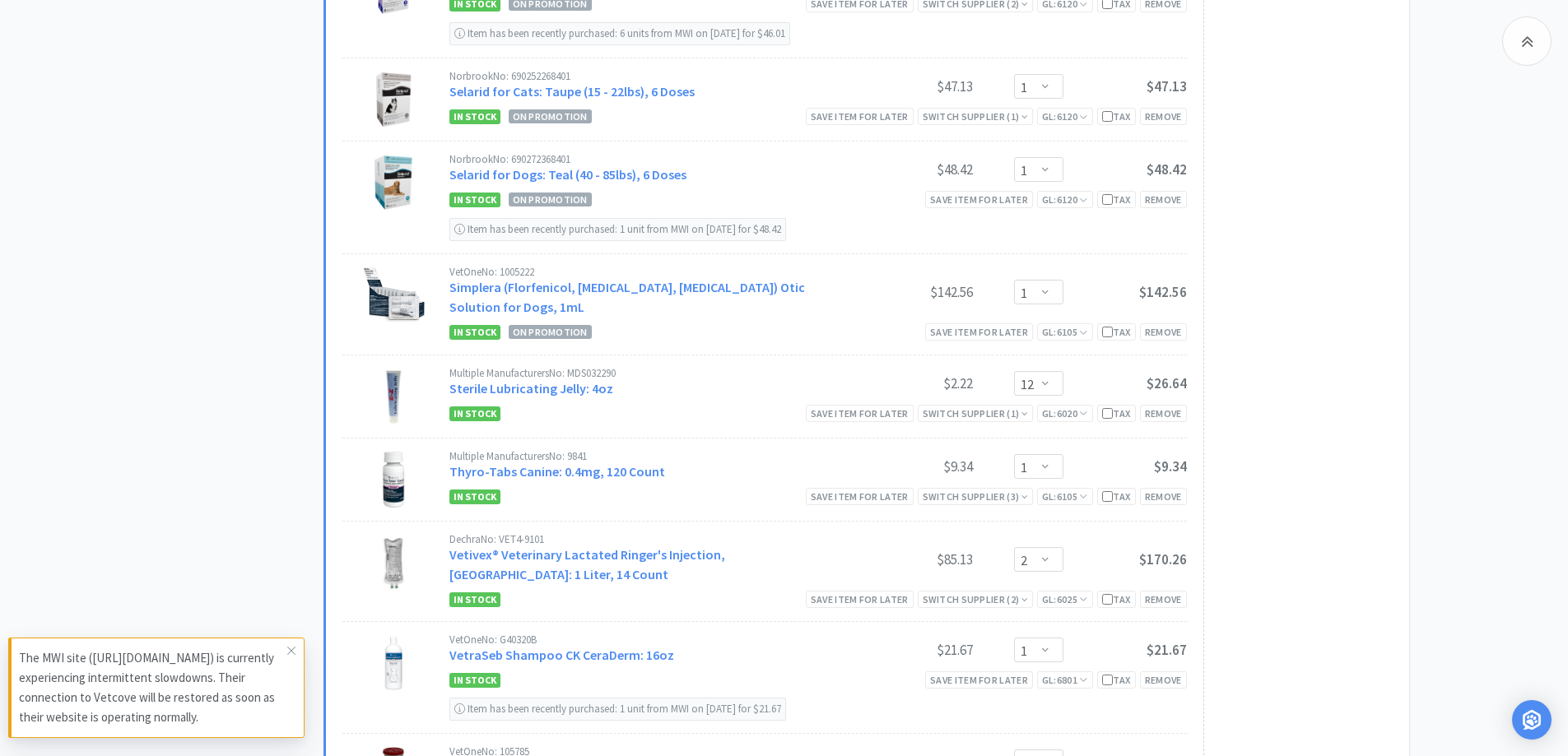
scroll to position [2815, 0]
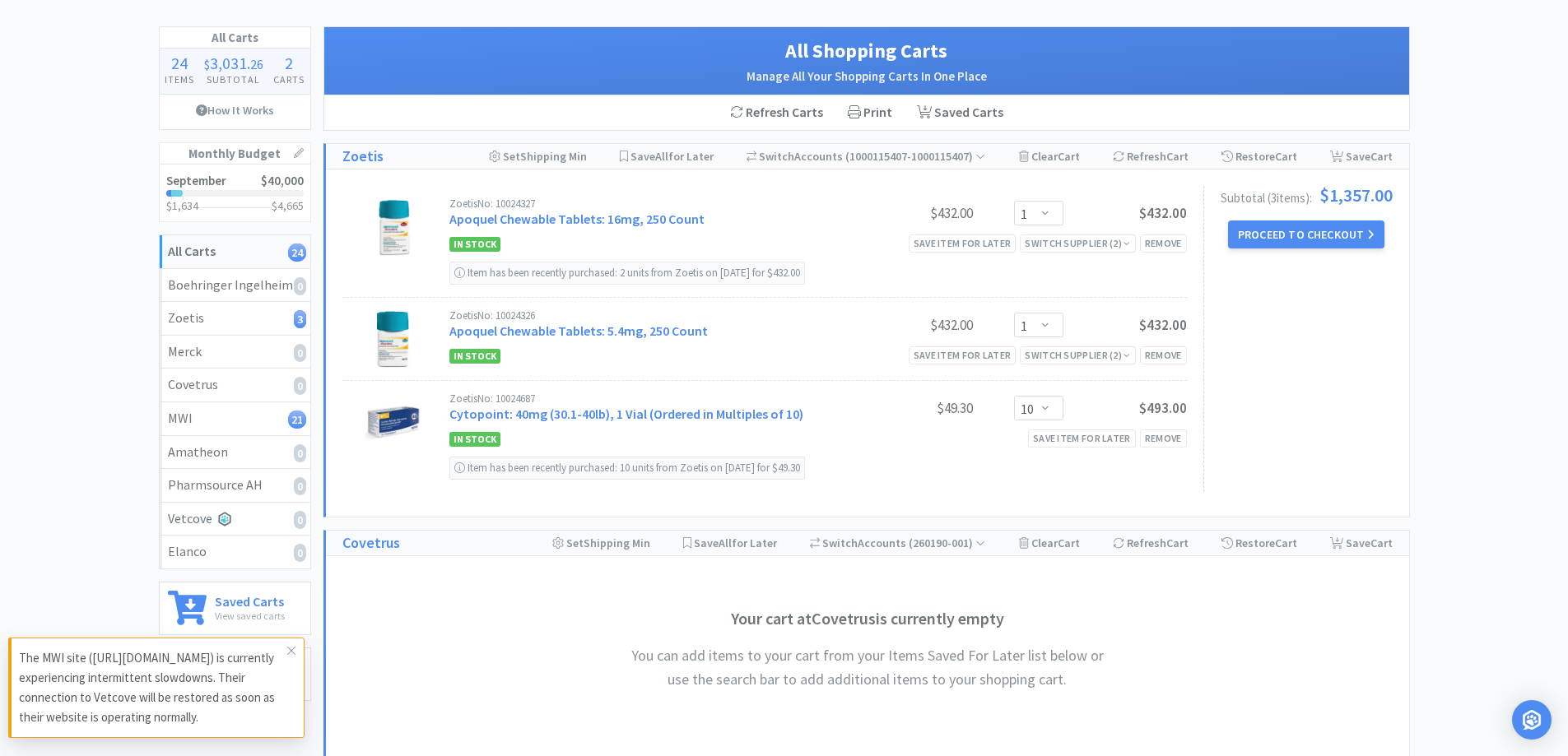
scroll to position [0, 0]
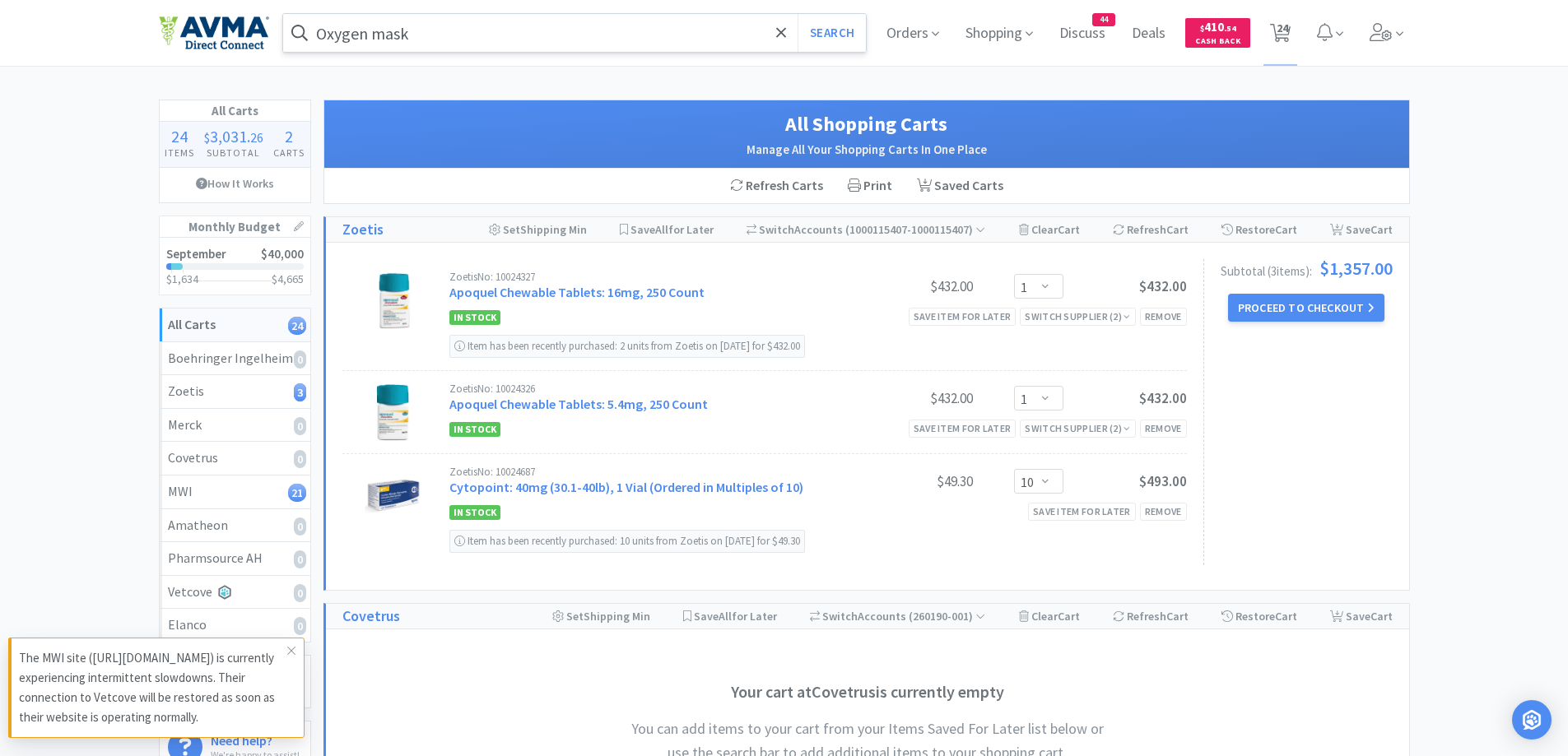
click at [560, 46] on input "Oxygen mask" at bounding box center [575, 33] width 584 height 38
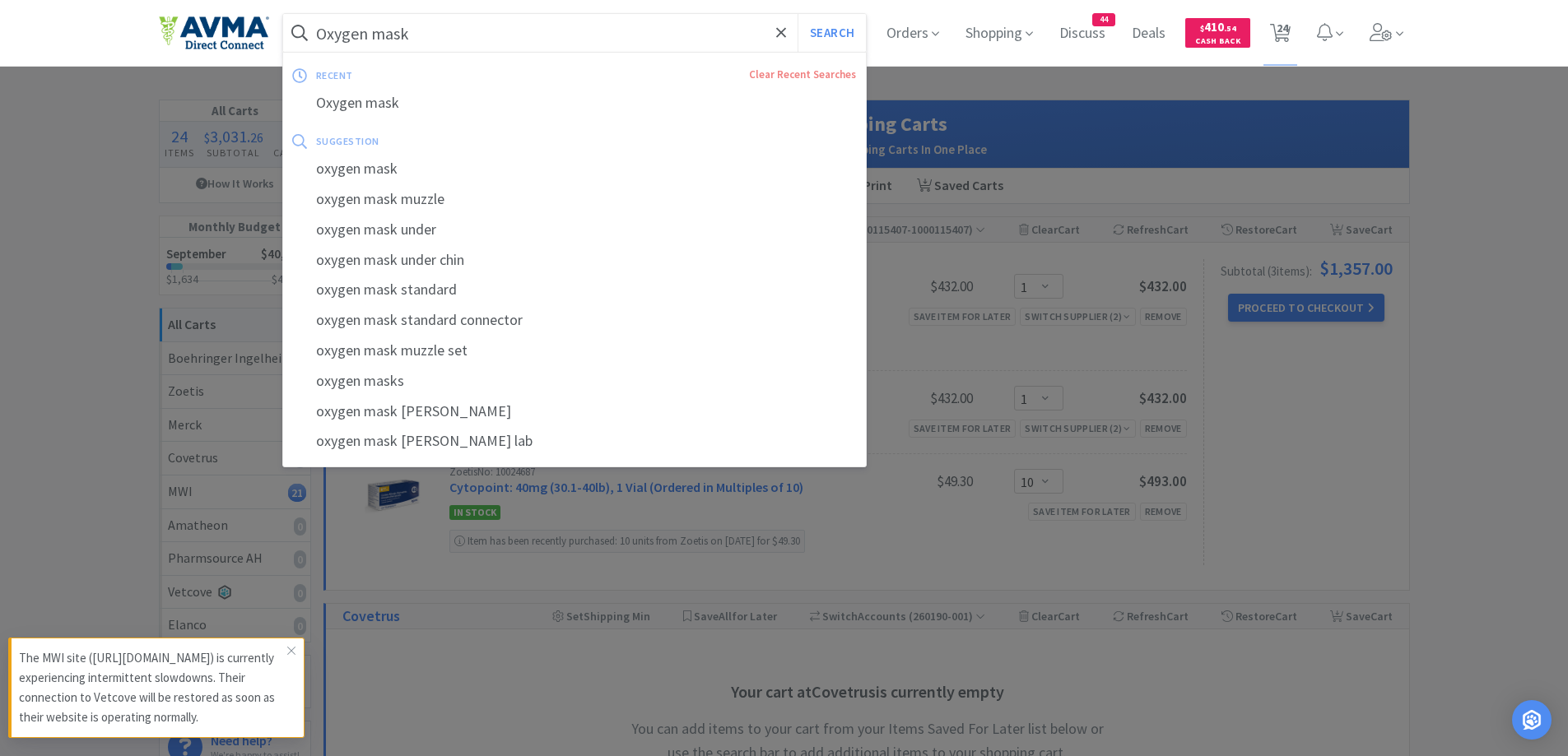
paste input "Sterilization Pouch 3.5"X9""
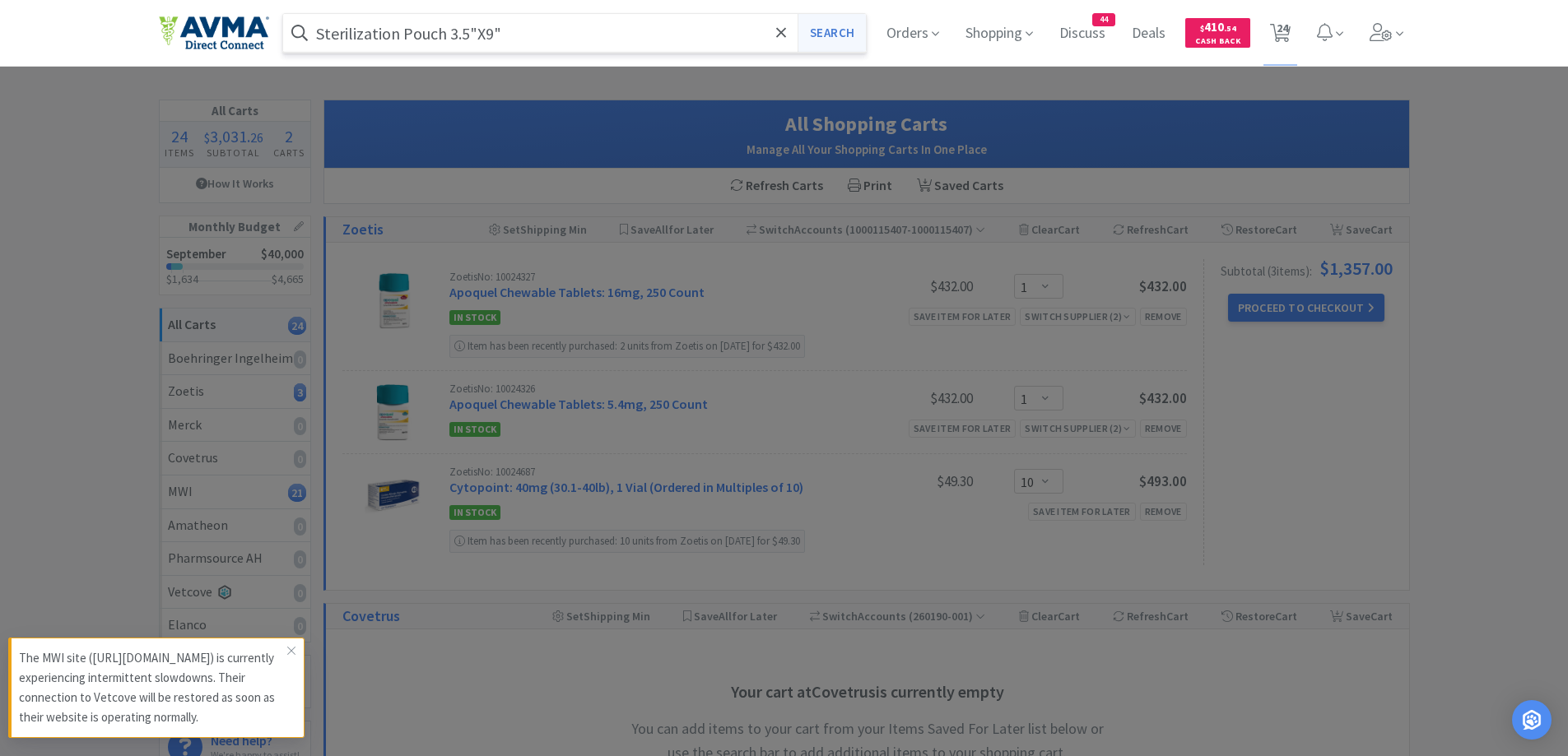
type input "Sterilization Pouch 3.5"X9""
click at [847, 31] on button "Search" at bounding box center [832, 33] width 68 height 38
select select "1"
select select "4"
select select "1"
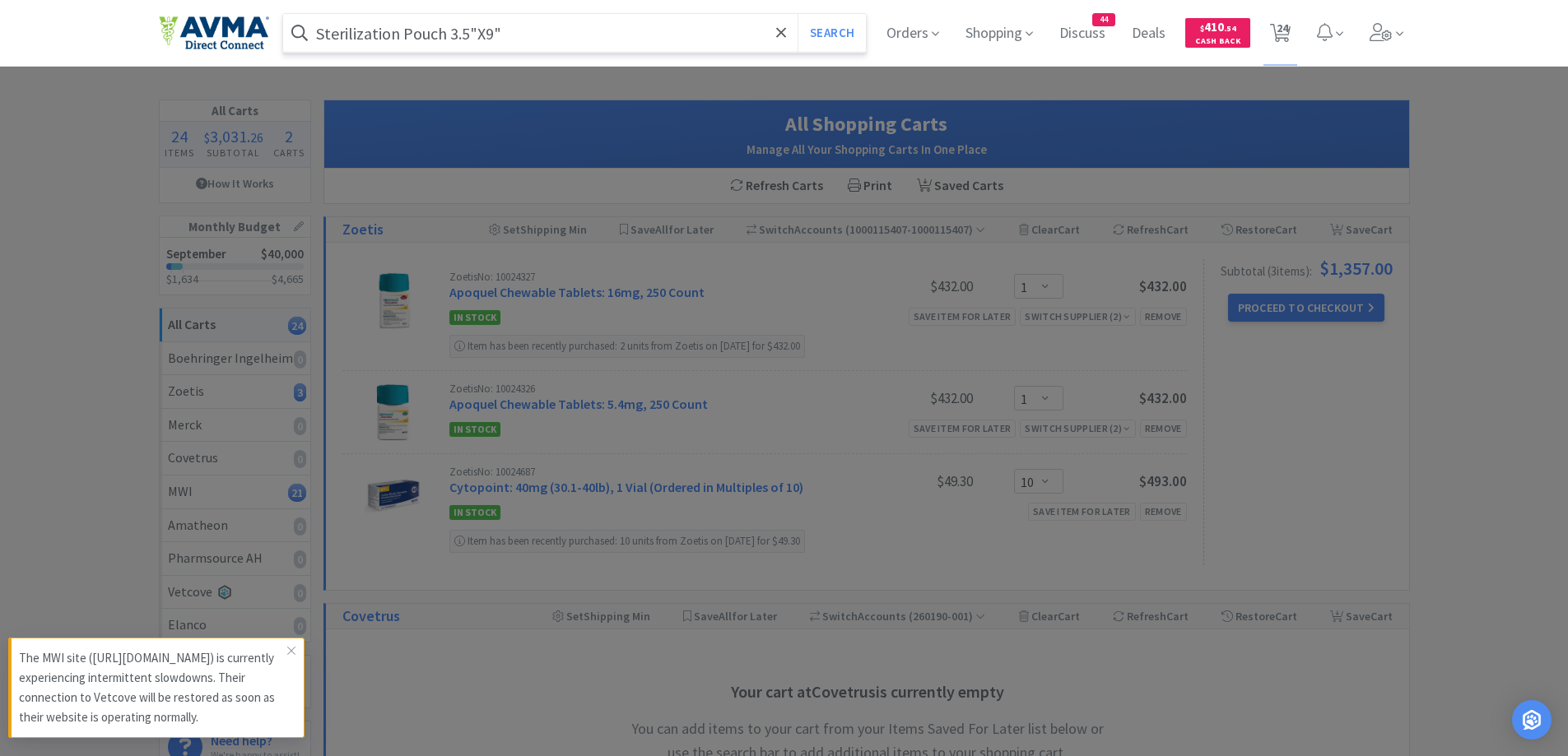
select select "1"
select select "50"
select select "1"
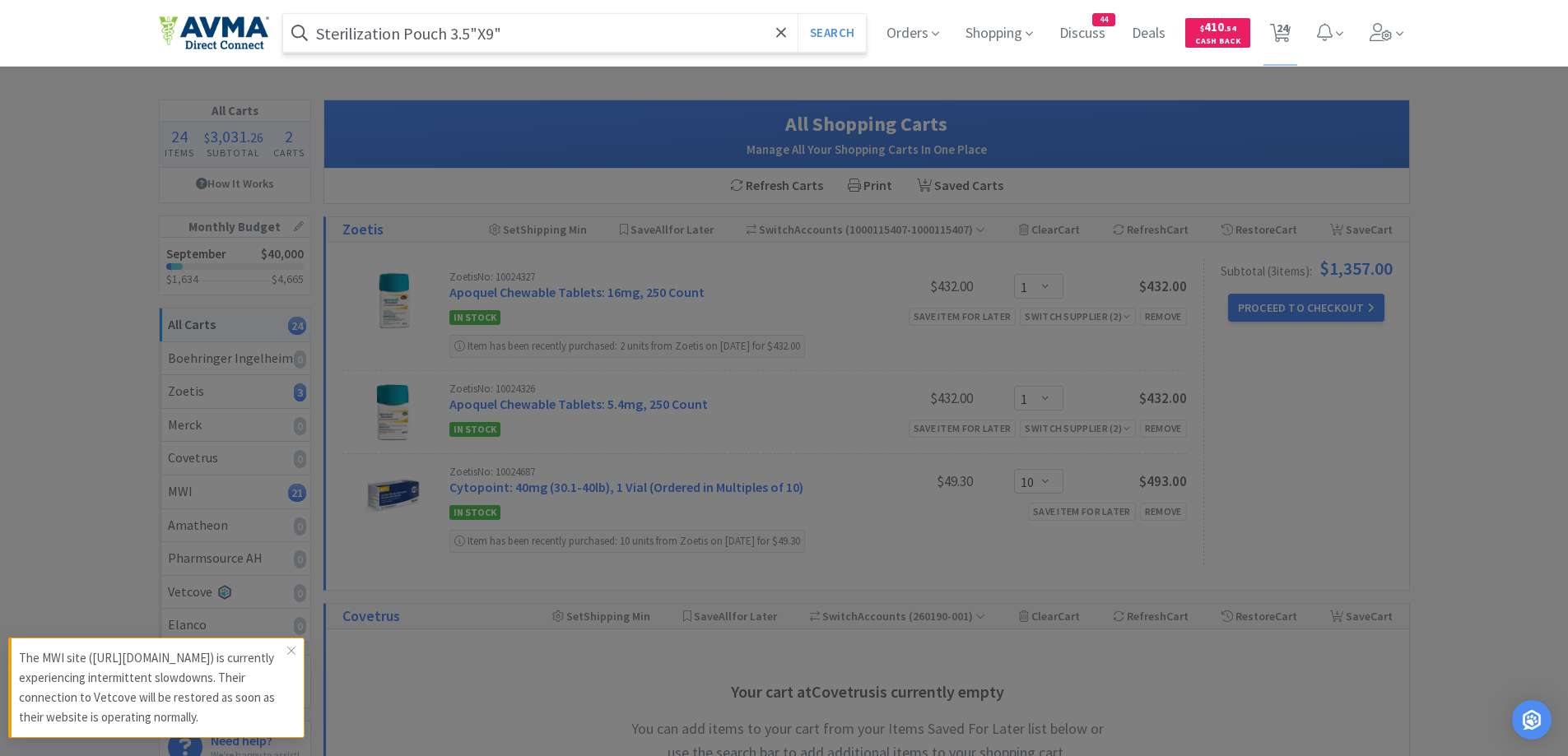
select select "1"
select select "5"
select select "3"
select select "1"
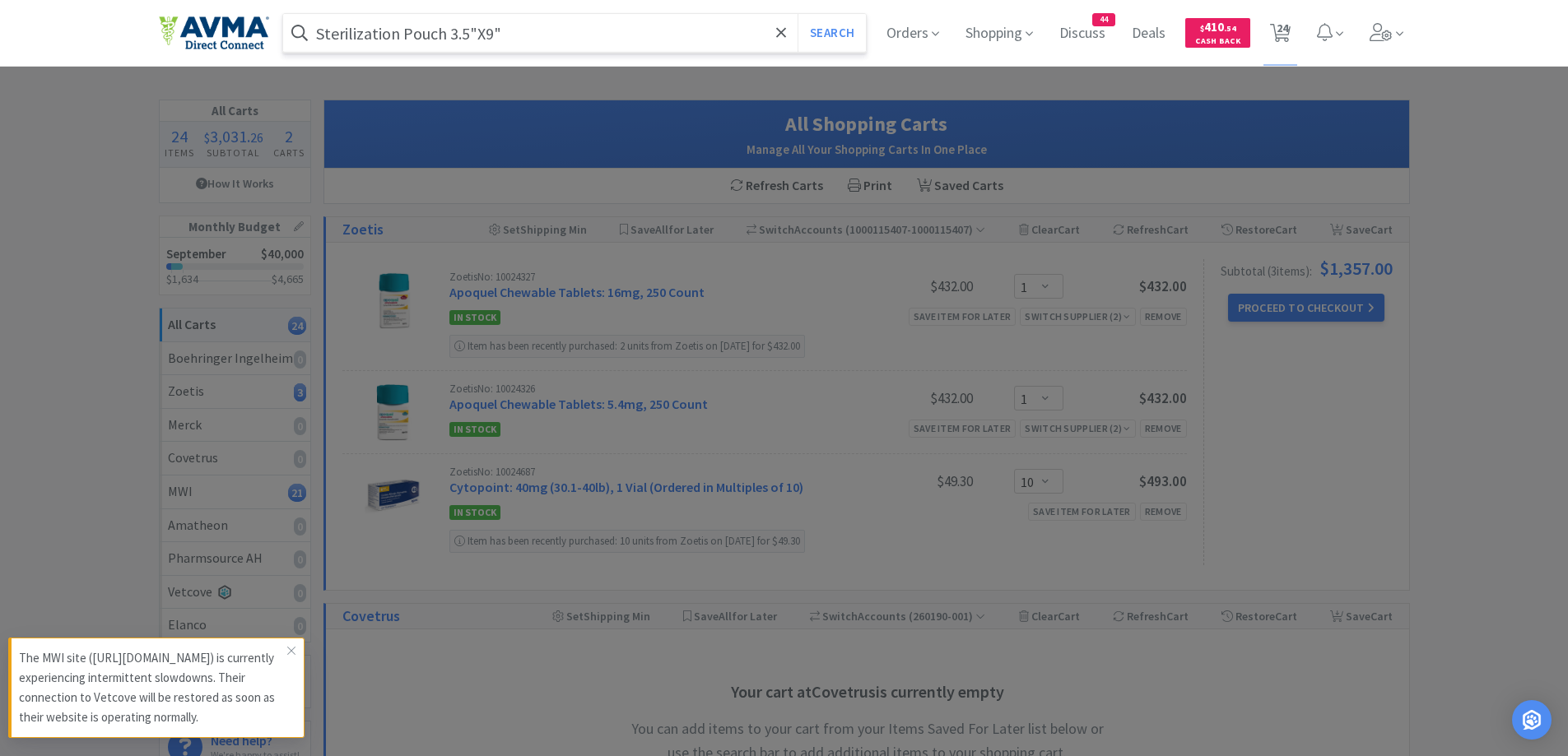
select select "1"
select select "12"
select select "1"
select select "2"
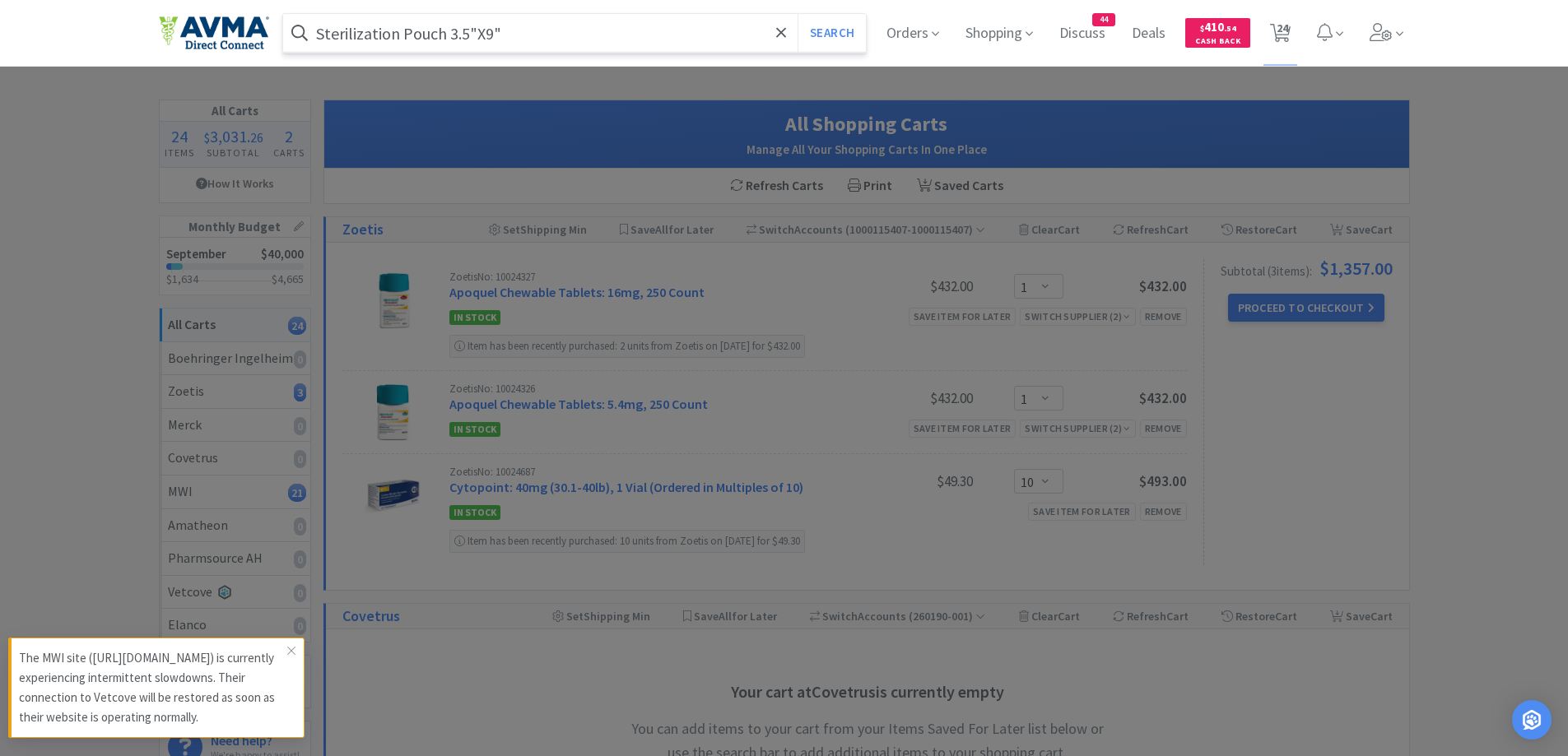
select select "1"
select select "50"
select select "1"
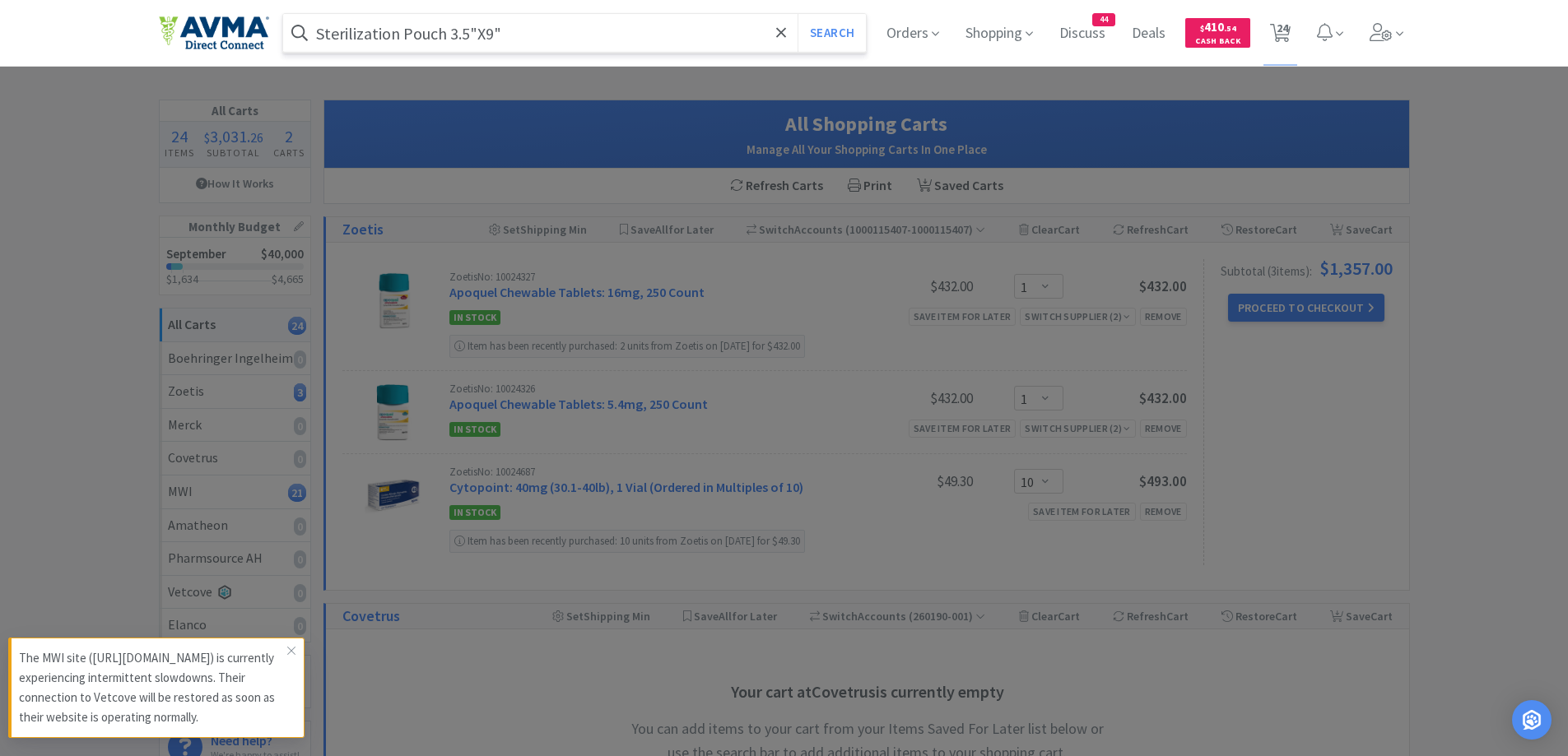
select select "10"
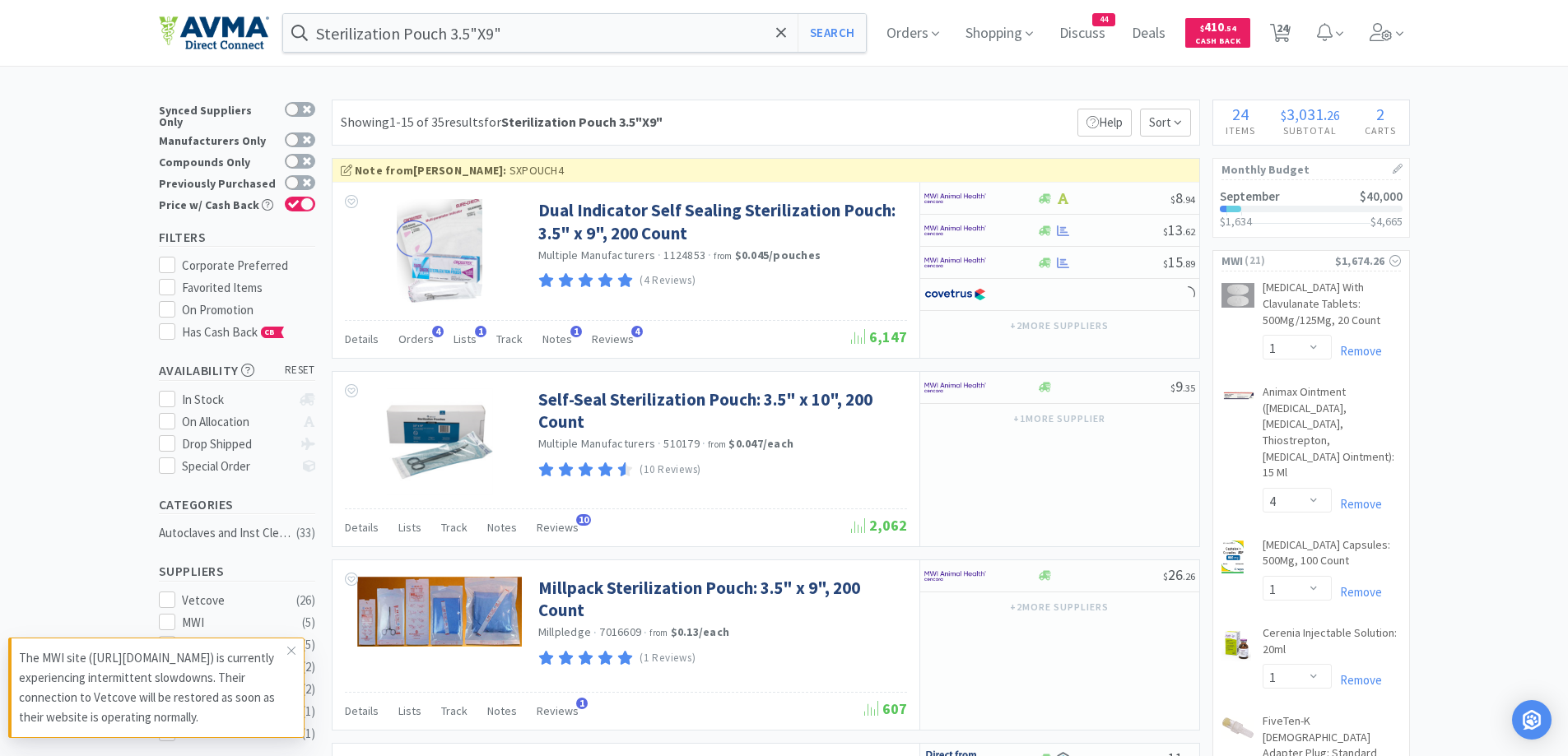
click at [835, 112] on div "Showing 1-15 of 35 results for Sterilization Pouch 3.5"X9" Filters Help Sort" at bounding box center [766, 122] width 869 height 46
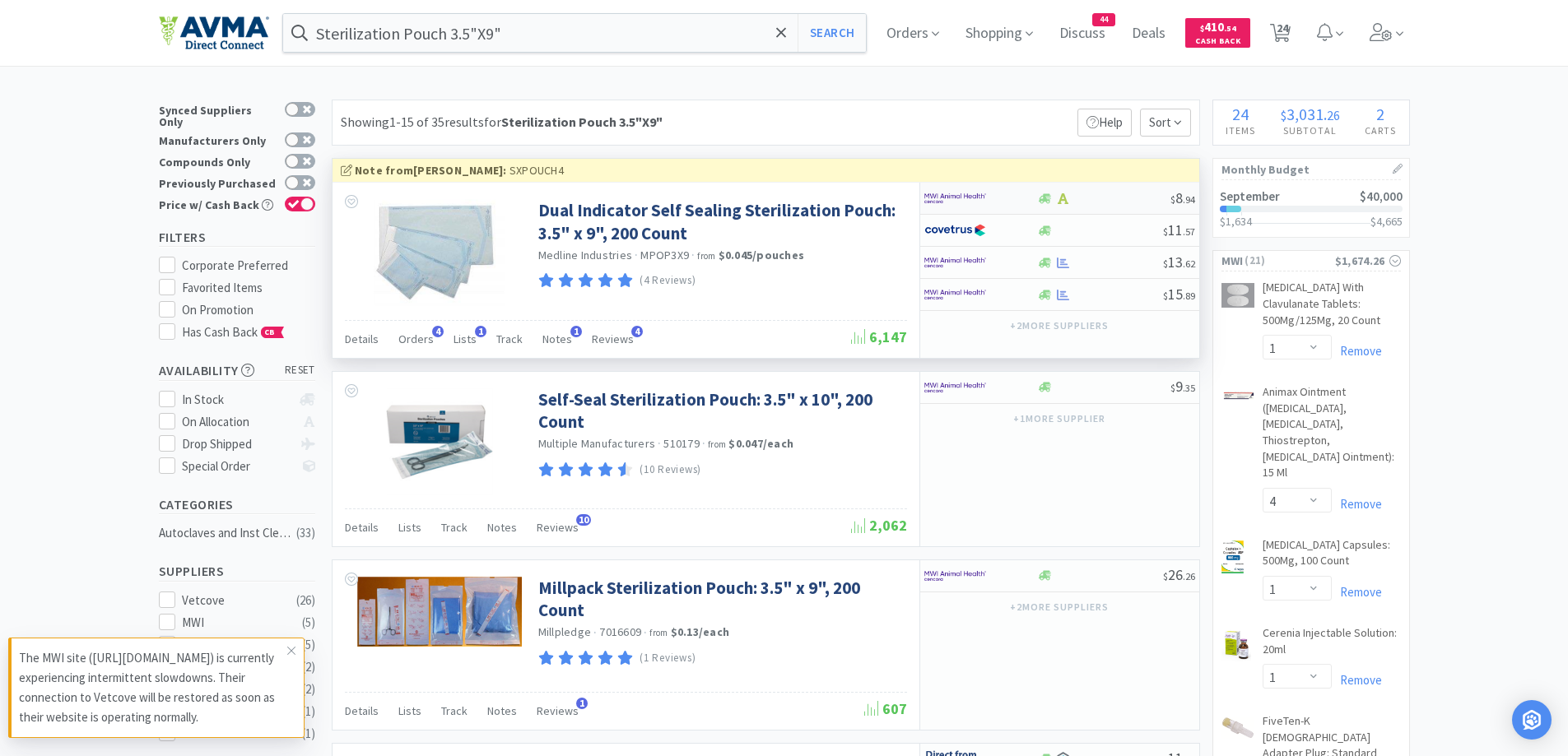
click at [1010, 202] on div at bounding box center [969, 198] width 91 height 28
select select "1"
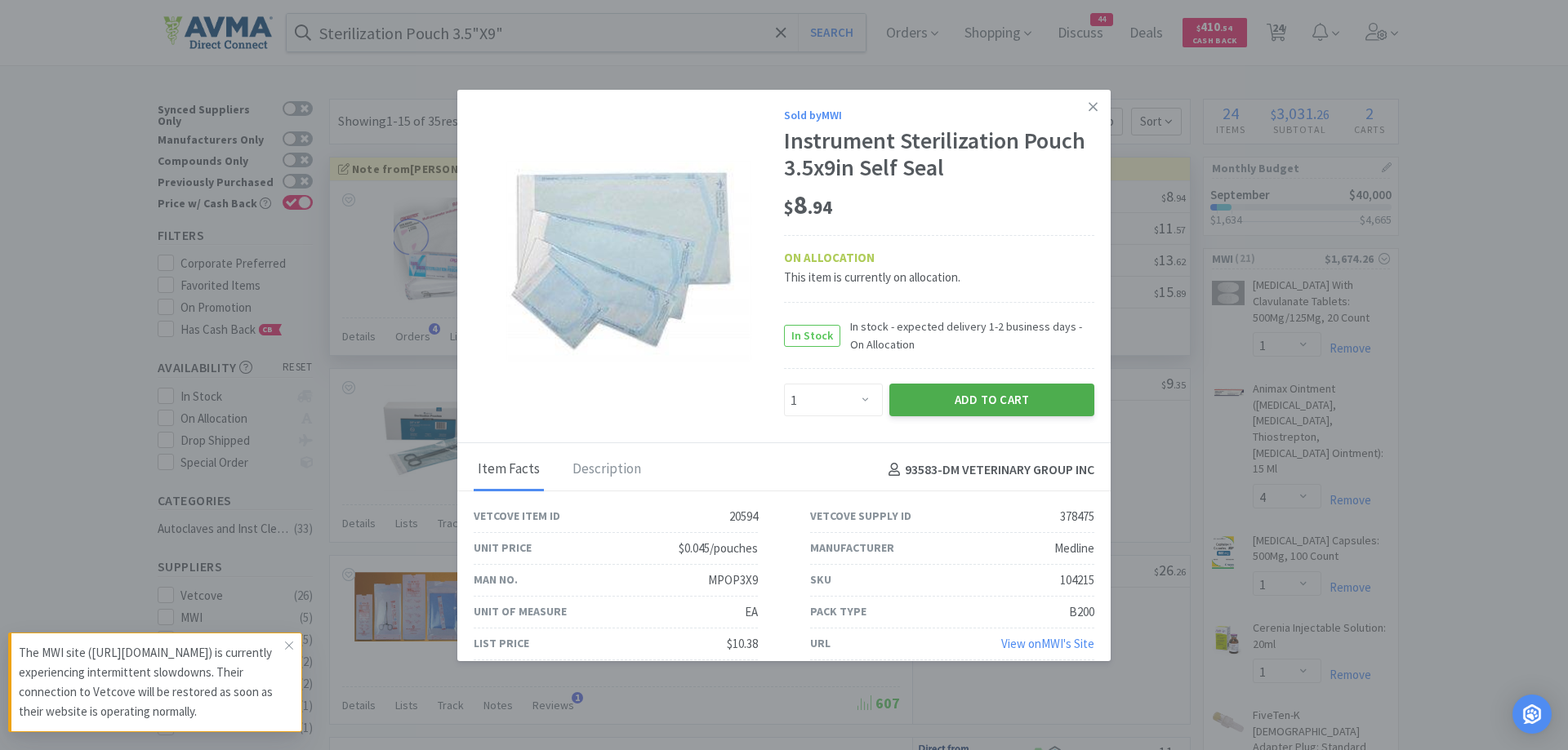
click at [1014, 408] on button "Add to Cart" at bounding box center [992, 400] width 205 height 32
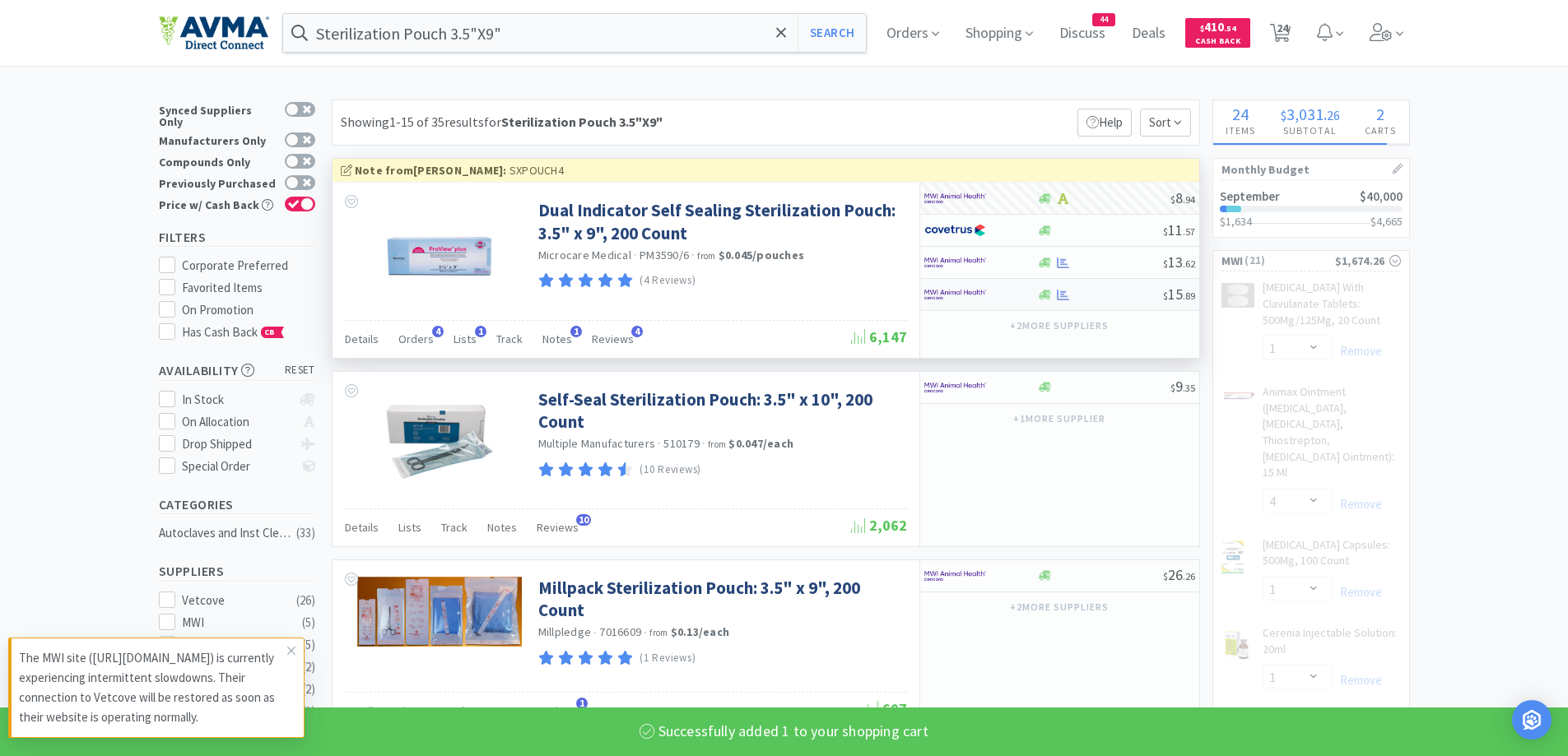
select select "1"
select select "5"
select select "3"
select select "1"
select select "12"
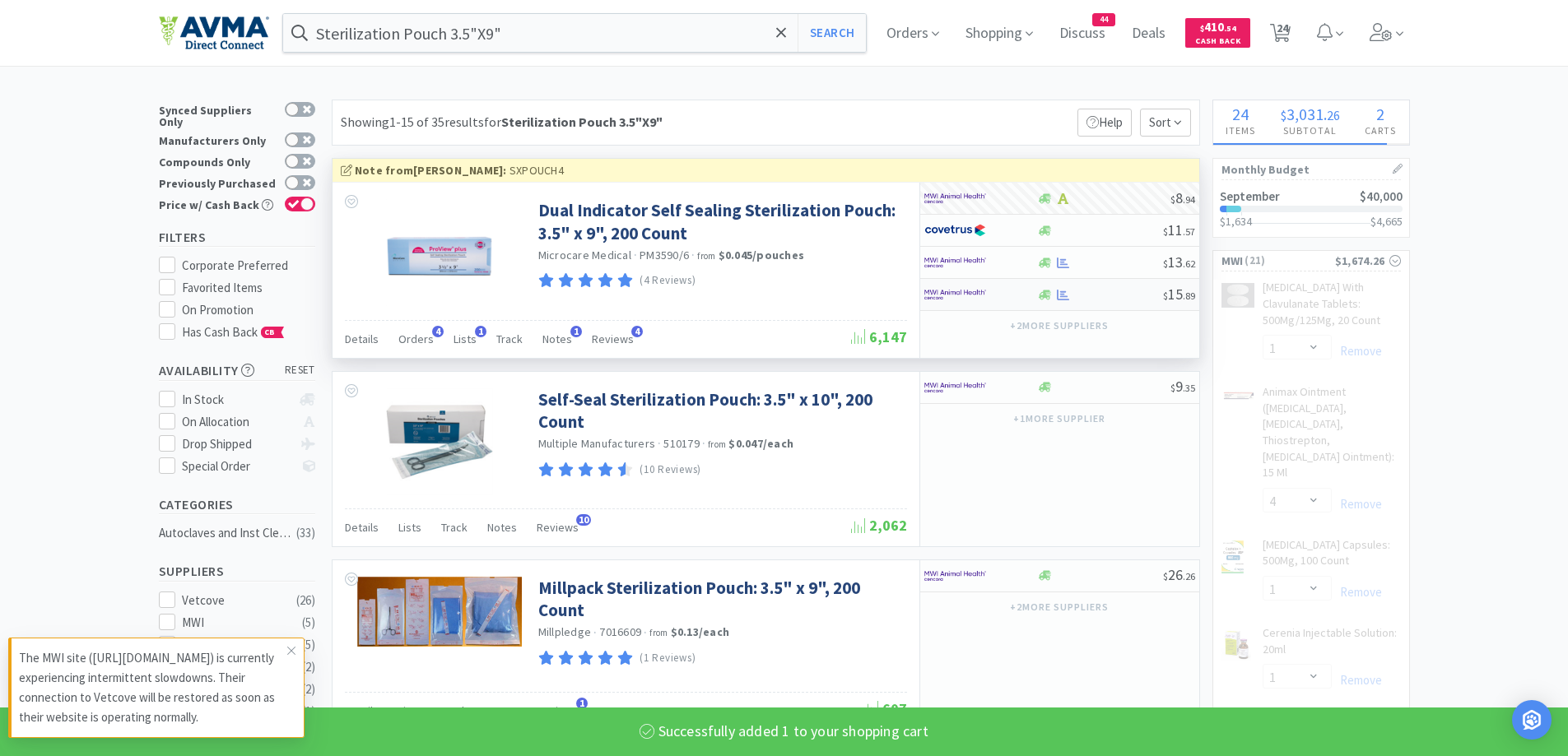
select select "1"
select select "2"
select select "1"
select select "50"
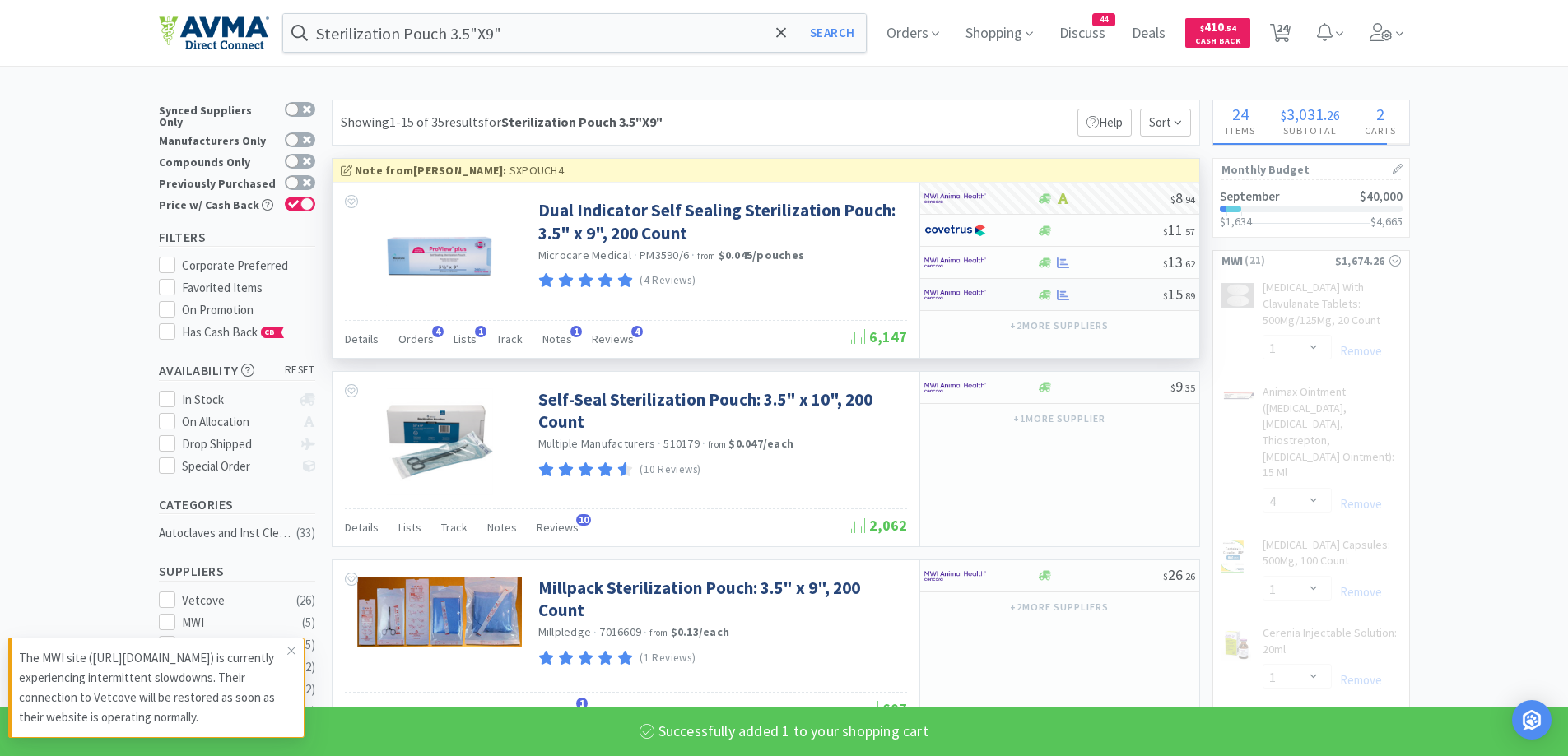
select select "50"
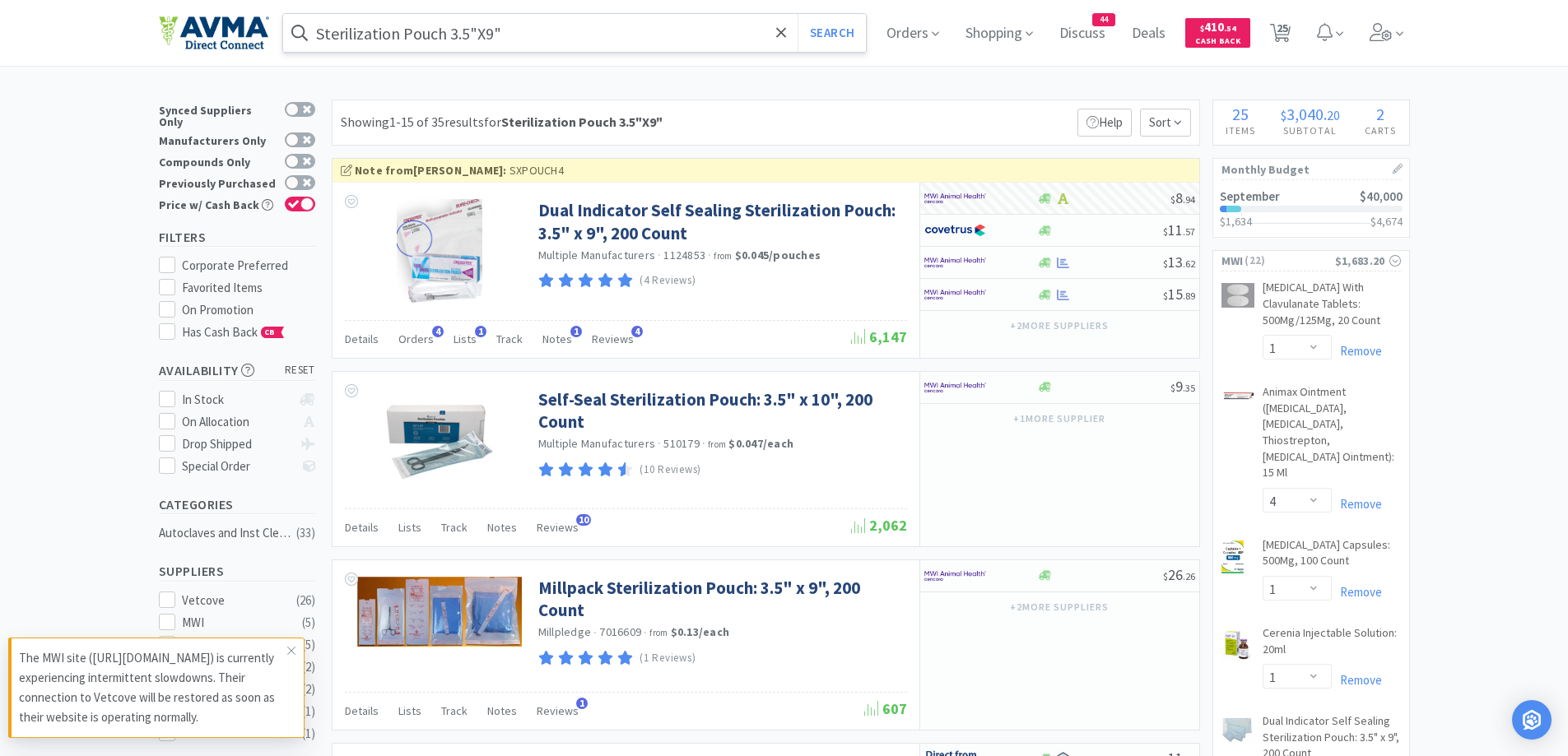
click at [771, 49] on input "Sterilization Pouch 3.5"X9"" at bounding box center [575, 33] width 584 height 38
click at [74, 200] on div at bounding box center [784, 378] width 1568 height 756
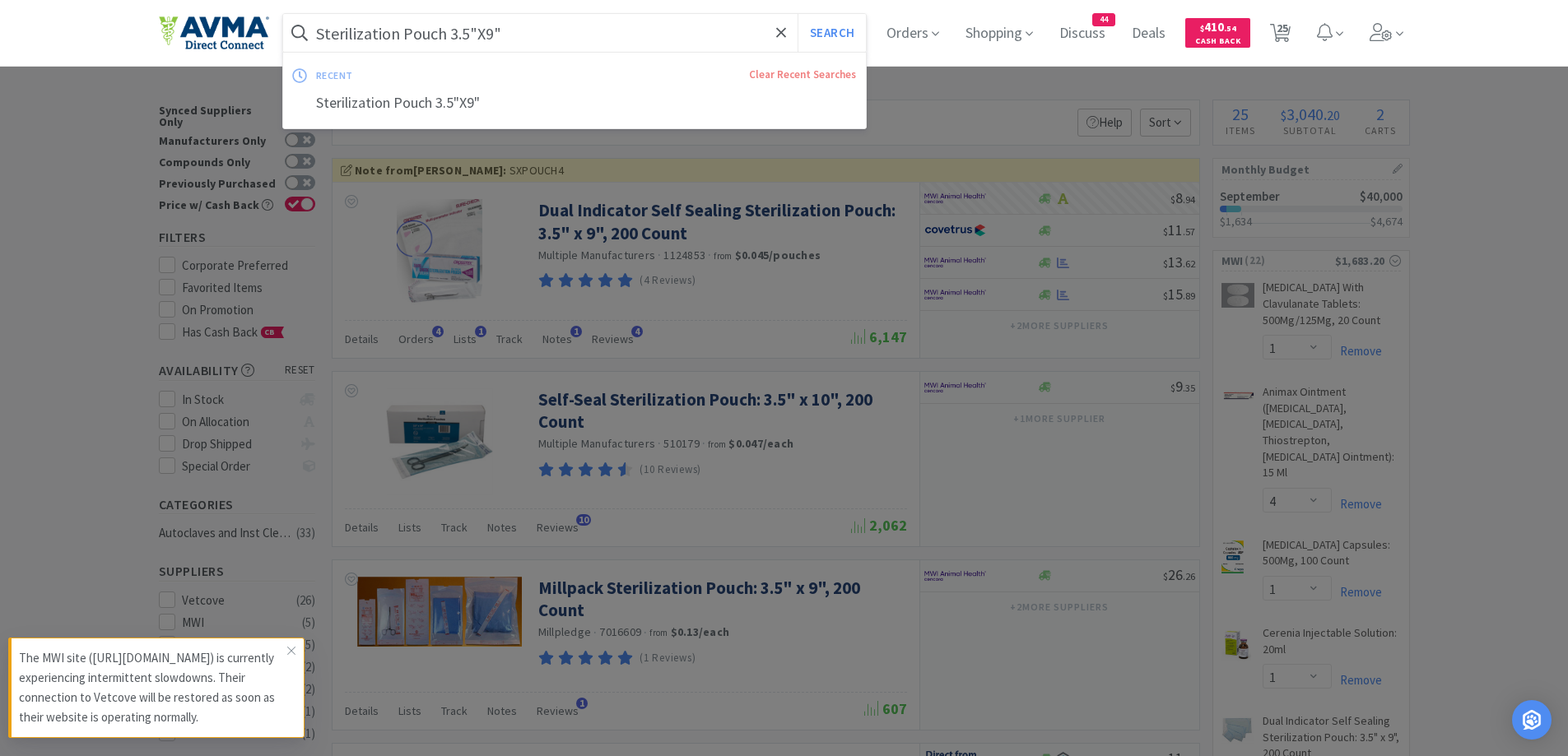
click at [526, 26] on input "Sterilization Pouch 3.5"X9"" at bounding box center [575, 33] width 584 height 38
paste input "[MEDICAL_DATA] 5mg"
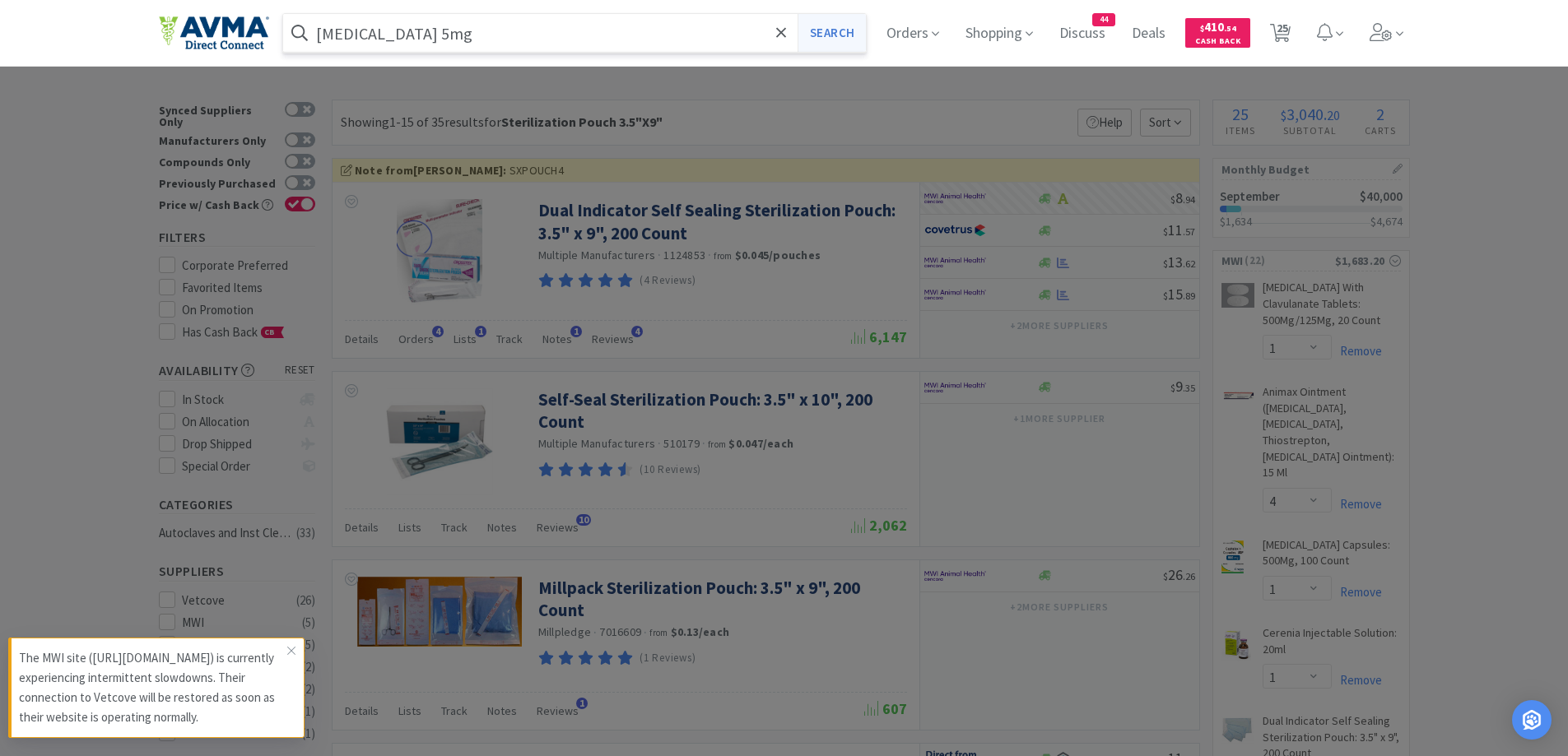
type input "[MEDICAL_DATA] 5mg"
click at [823, 34] on button "Search" at bounding box center [832, 33] width 68 height 38
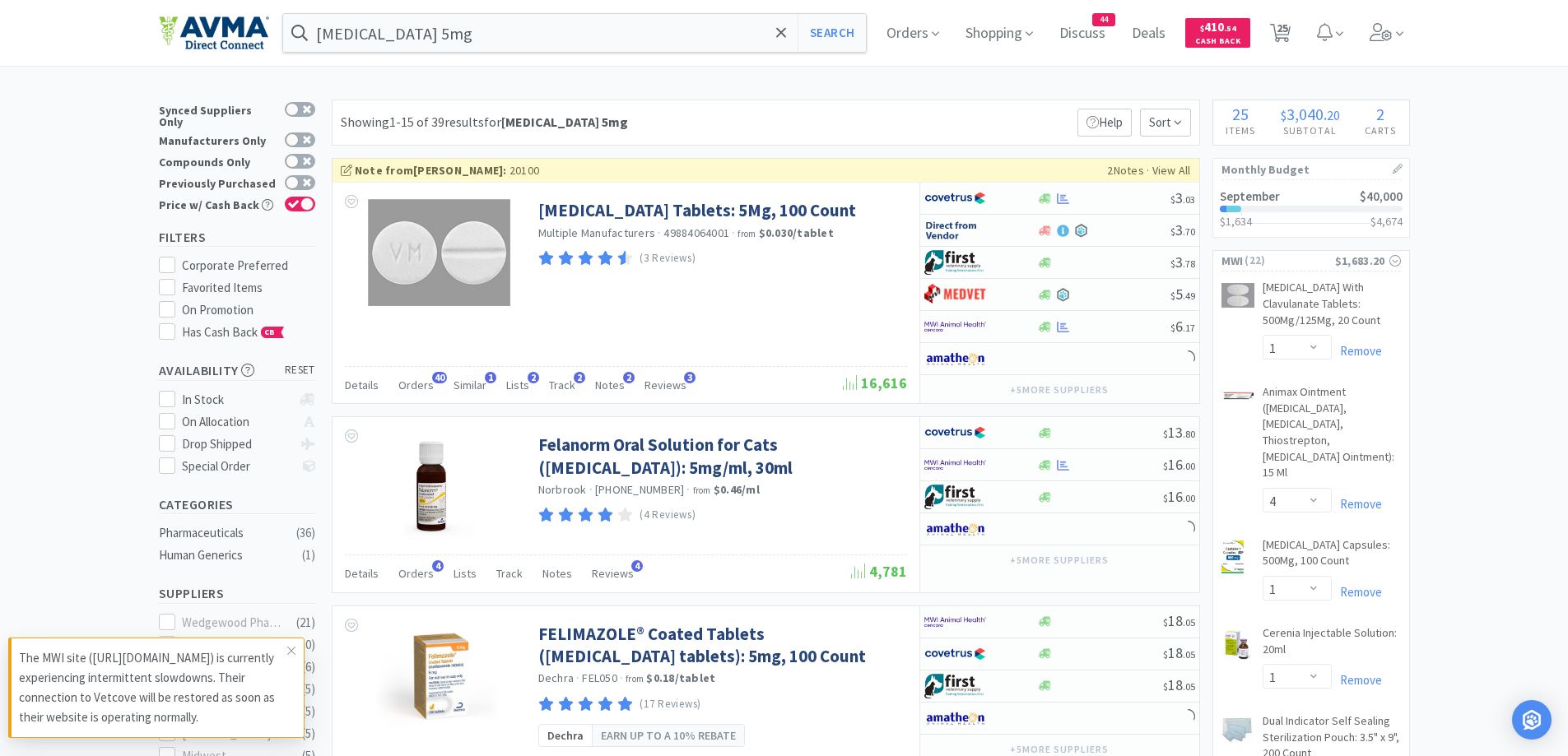
click at [969, 105] on div "Showing 1-15 of 39 results for [MEDICAL_DATA] 5mg Filters Help Sort" at bounding box center [766, 122] width 869 height 46
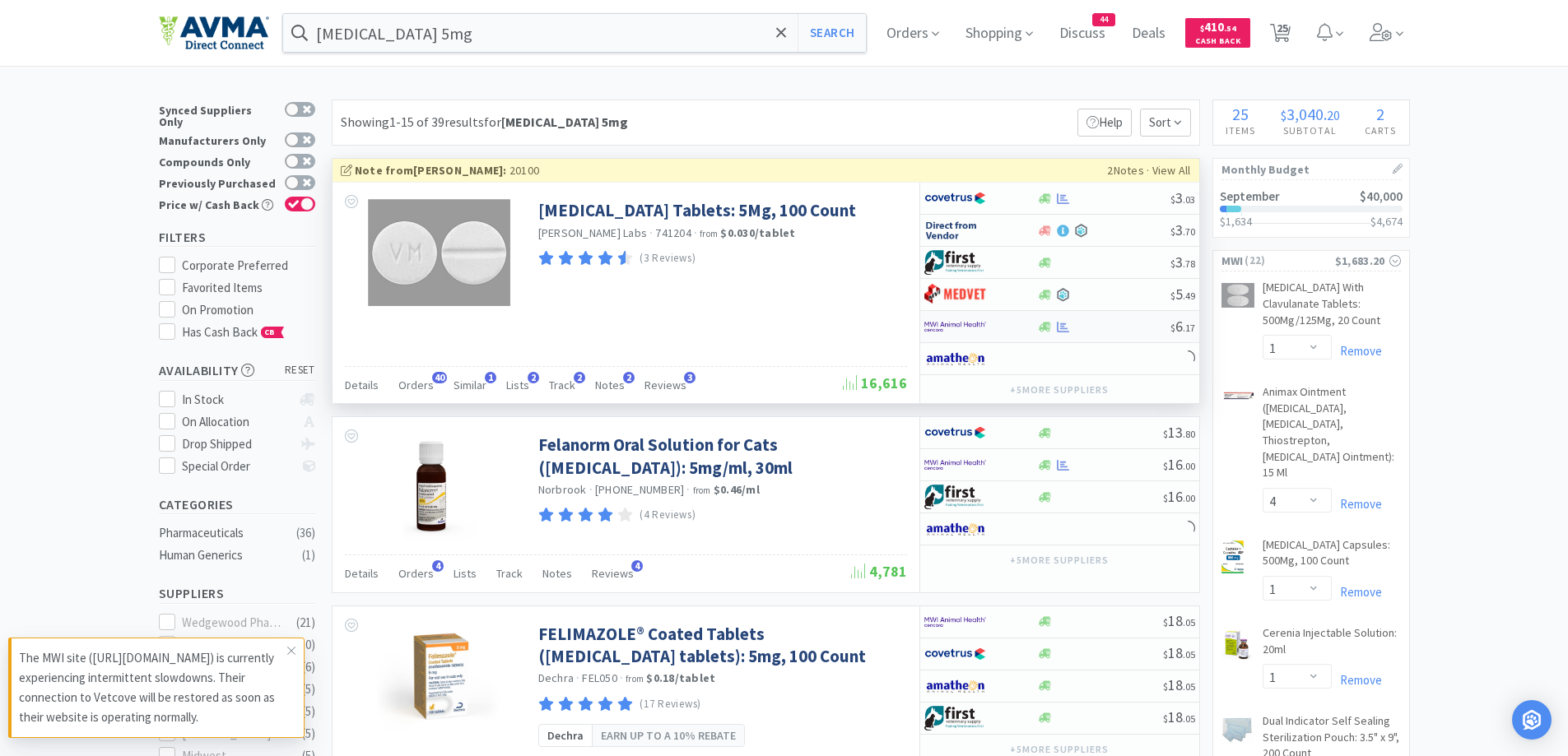
click at [1027, 331] on div at bounding box center [980, 326] width 112 height 28
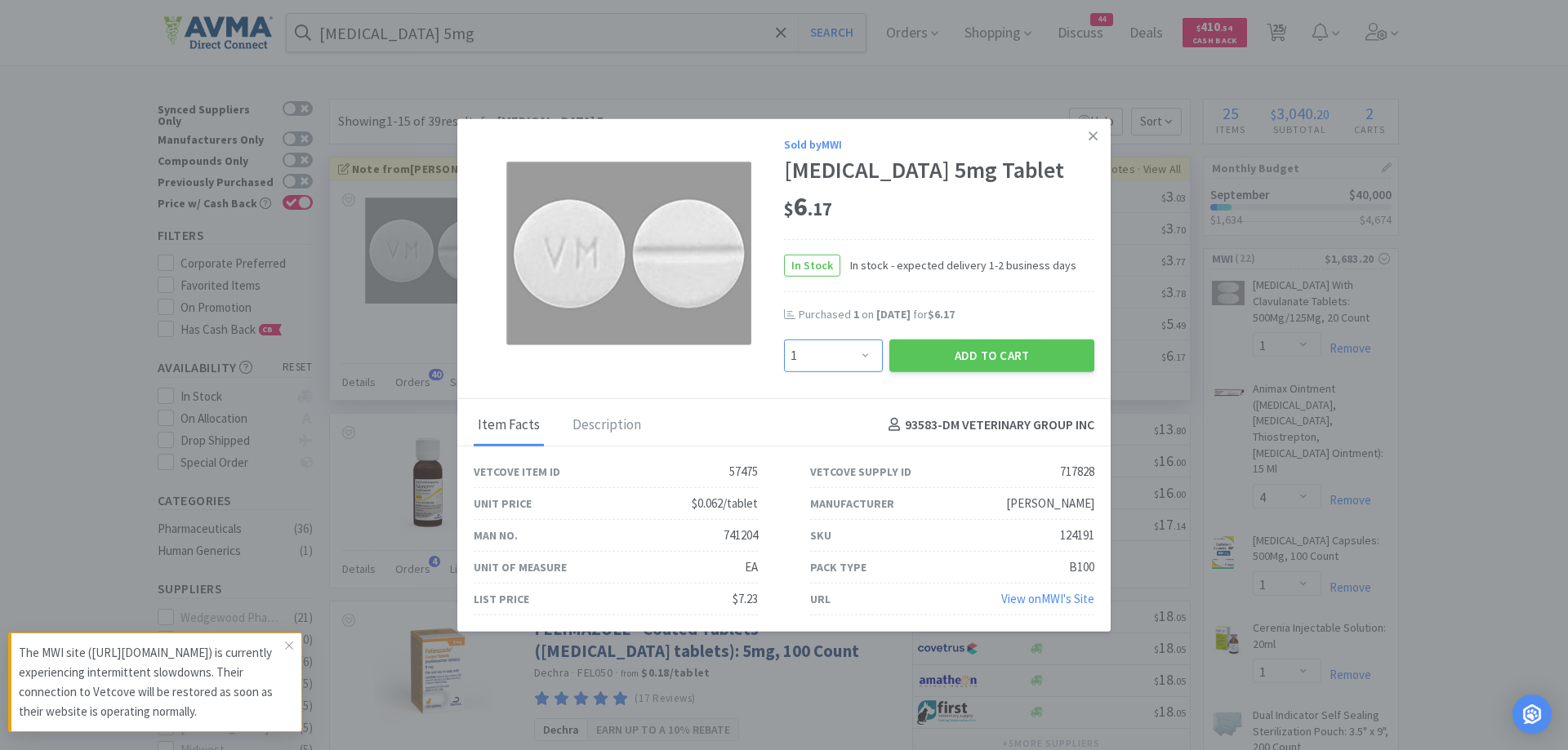
drag, startPoint x: 871, startPoint y: 356, endPoint x: 873, endPoint y: 341, distance: 15.1
click at [871, 356] on select "Enter Quantity 1 2 3 4 5 6 7 8 9 10 11 12 13 14 15 16 17 18 19 20 Enter Quantity" at bounding box center [833, 355] width 99 height 32
select select "2"
click at [784, 339] on select "Enter Quantity 1 2 3 4 5 6 7 8 9 10 11 12 13 14 15 16 17 18 19 20 Enter Quantity" at bounding box center [833, 355] width 99 height 32
click at [947, 350] on button "Add to Cart" at bounding box center [992, 355] width 205 height 32
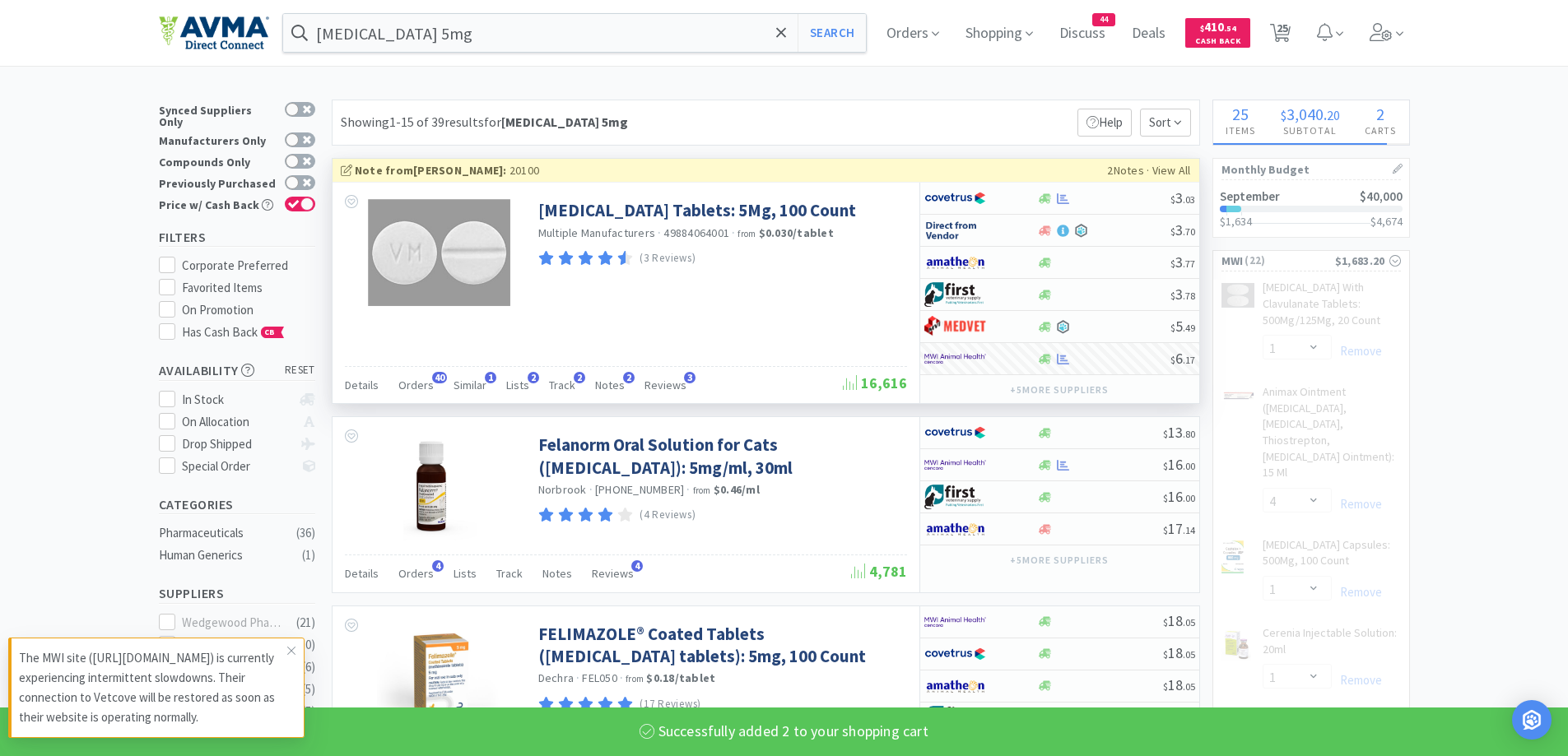
select select "2"
select select "1"
select select "5"
select select "3"
select select "1"
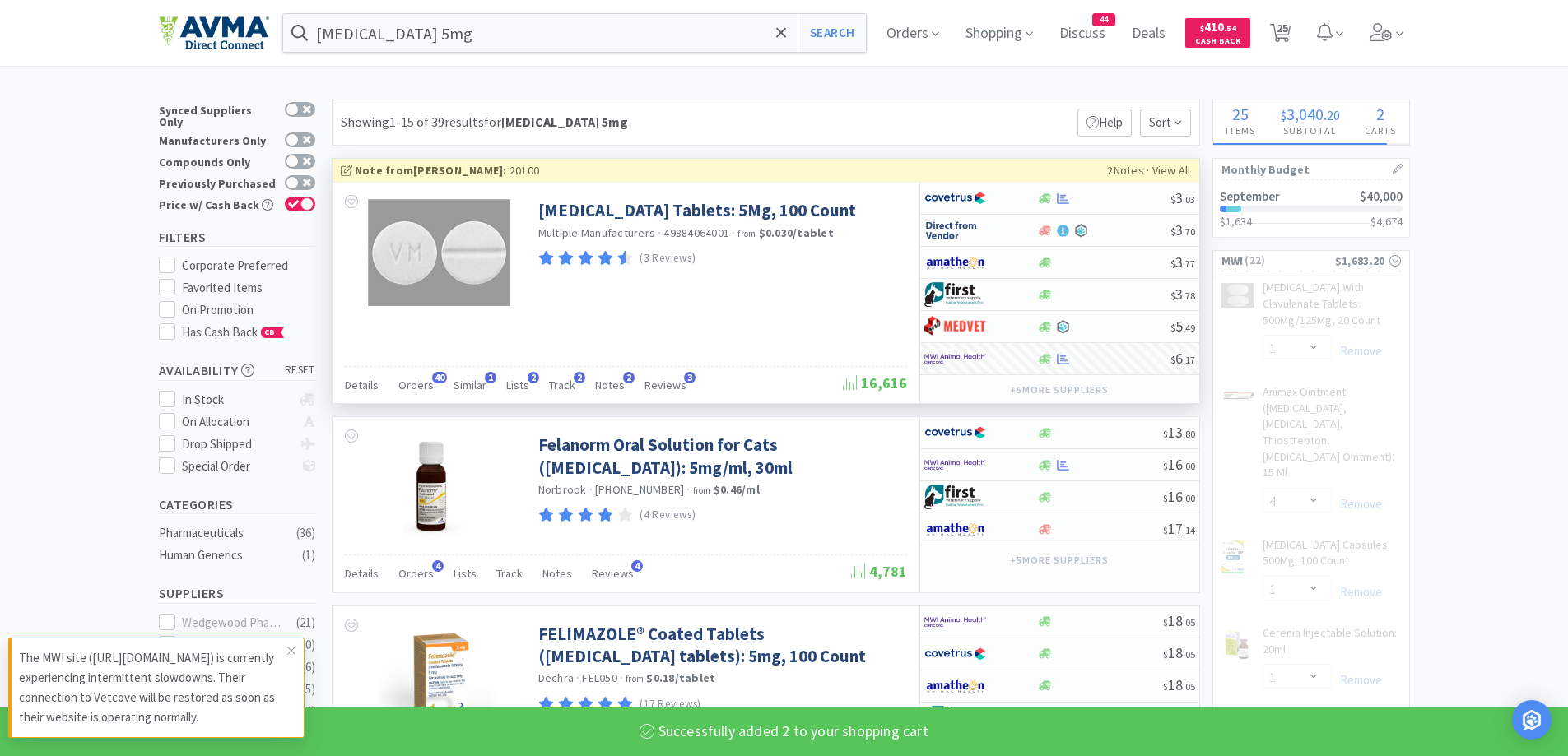
select select "12"
select select "1"
select select "2"
select select "1"
select select "50"
